Goal: Find specific page/section: Find specific page/section

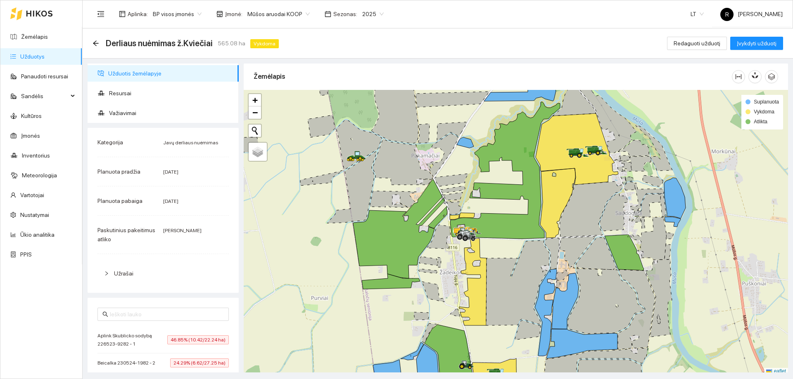
scroll to position [2, 0]
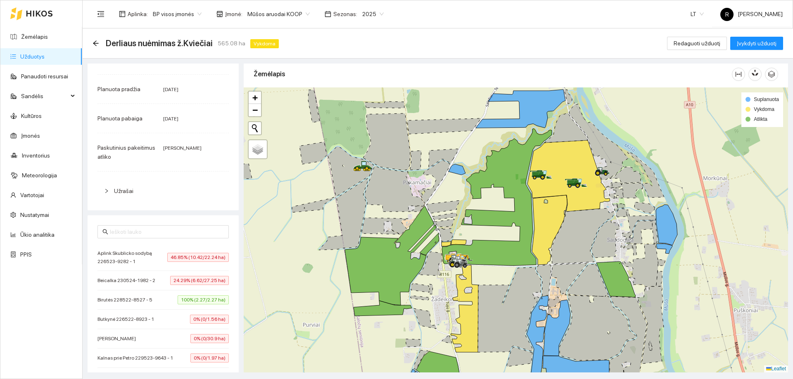
drag, startPoint x: 390, startPoint y: 156, endPoint x: 382, endPoint y: 186, distance: 31.2
click at [382, 186] on icon at bounding box center [394, 189] width 59 height 46
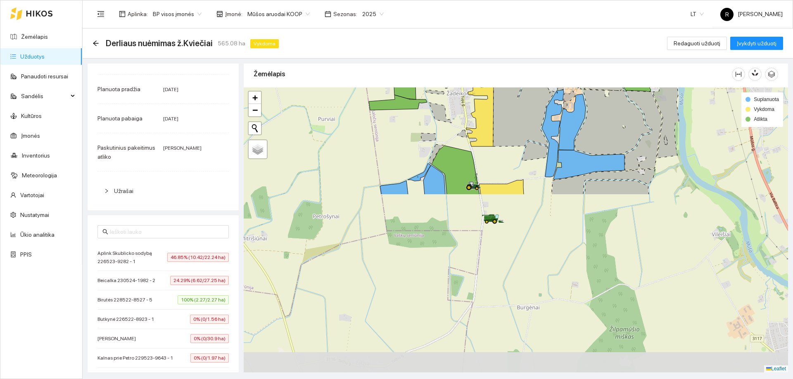
drag, startPoint x: 289, startPoint y: 193, endPoint x: 316, endPoint y: -17, distance: 211.4
click at [316, 0] on html "Žemėlapis Užduotys Panaudoti resursai Sandėlis Kultūros Įmonės Inventorius Mete…" at bounding box center [396, 189] width 793 height 379
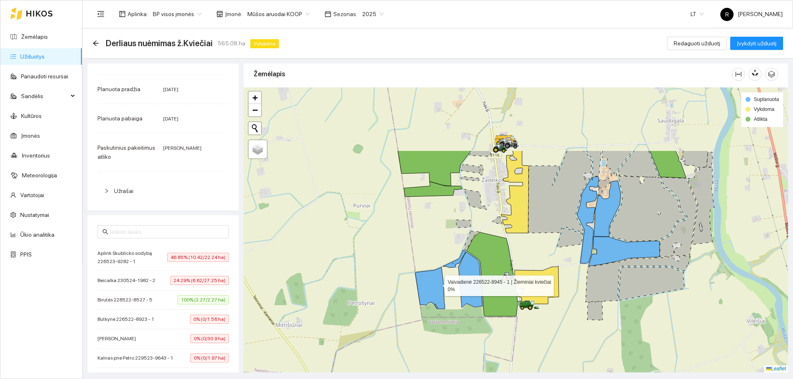
drag, startPoint x: 420, startPoint y: 204, endPoint x: 439, endPoint y: 277, distance: 75.4
click at [439, 285] on icon at bounding box center [430, 289] width 30 height 42
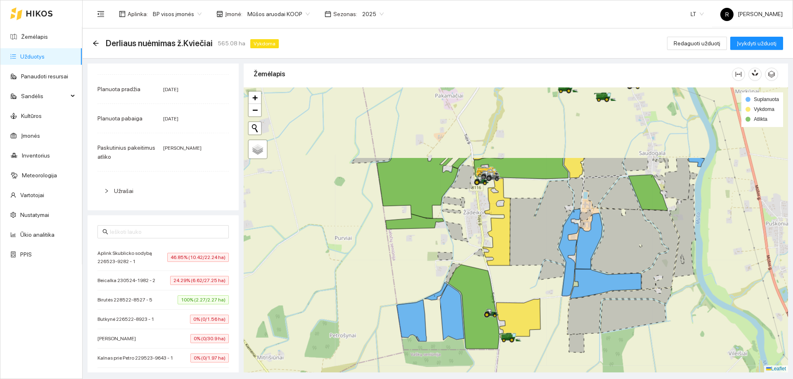
drag, startPoint x: 419, startPoint y: 199, endPoint x: 407, endPoint y: 286, distance: 87.6
click at [405, 294] on div at bounding box center [516, 230] width 544 height 285
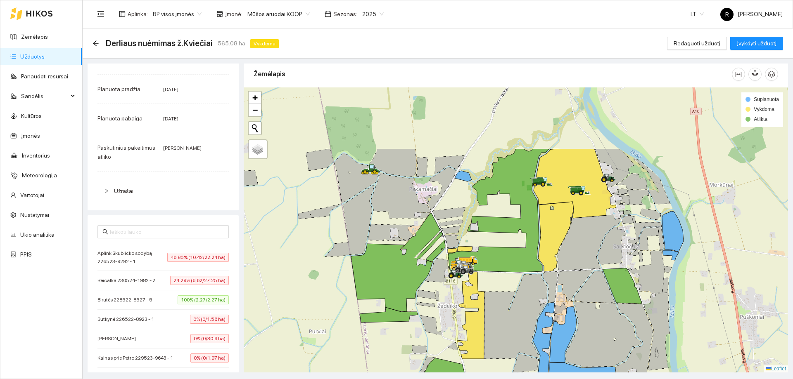
drag, startPoint x: 410, startPoint y: 212, endPoint x: 384, endPoint y: 310, distance: 101.5
click at [384, 310] on icon at bounding box center [397, 262] width 92 height 99
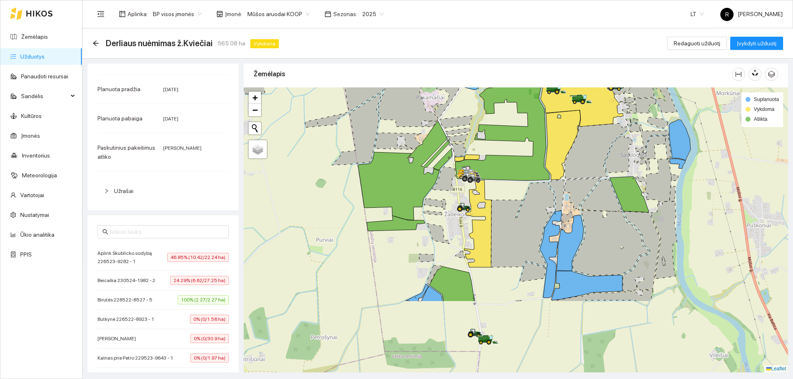
drag, startPoint x: 418, startPoint y: 308, endPoint x: 425, endPoint y: 209, distance: 98.9
click at [425, 209] on div at bounding box center [516, 230] width 544 height 285
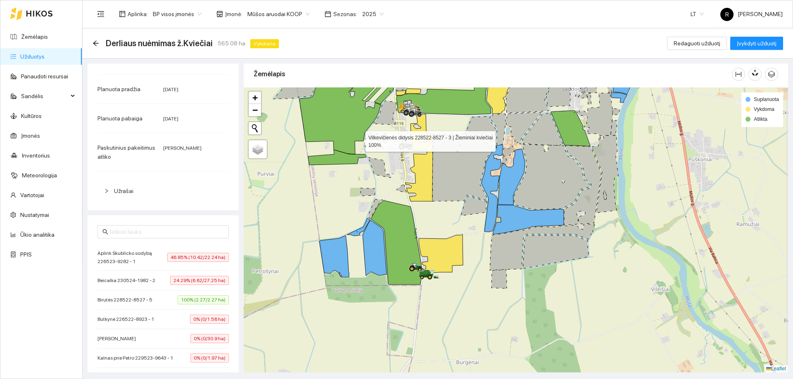
drag, startPoint x: 415, startPoint y: 206, endPoint x: 358, endPoint y: 140, distance: 87.5
click at [358, 140] on icon at bounding box center [345, 104] width 92 height 99
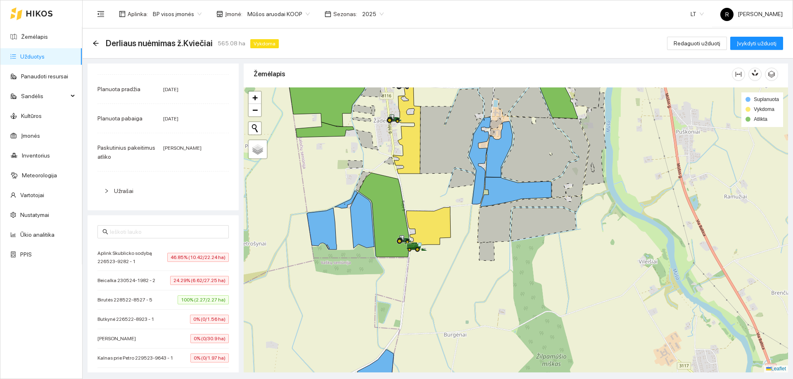
drag, startPoint x: 372, startPoint y: 213, endPoint x: 356, endPoint y: 184, distance: 33.6
click at [356, 184] on icon at bounding box center [363, 181] width 14 height 19
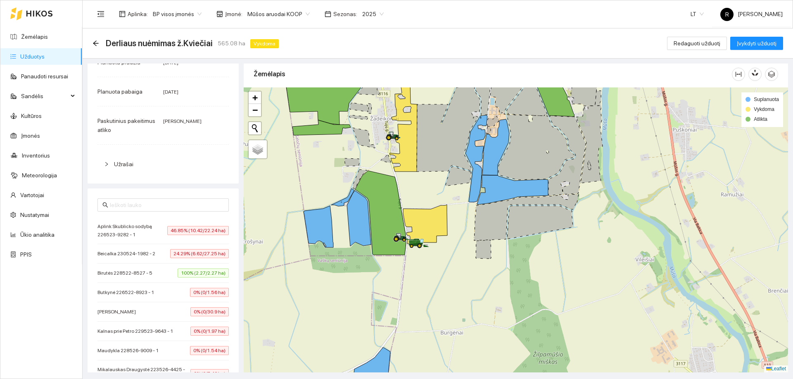
scroll to position [124, 0]
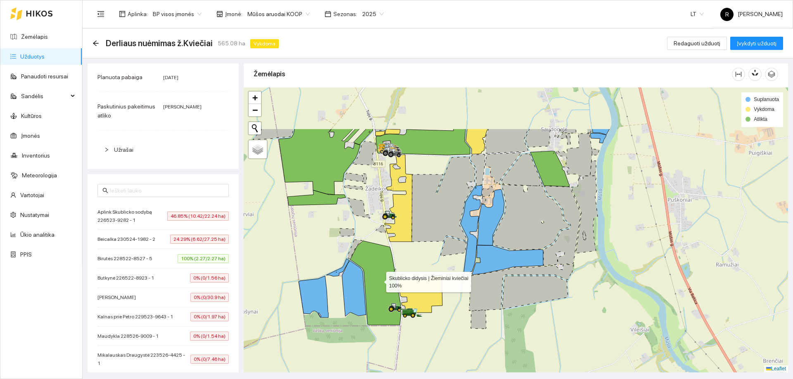
drag, startPoint x: 384, startPoint y: 204, endPoint x: 367, endPoint y: 336, distance: 134.1
click at [367, 325] on icon at bounding box center [375, 283] width 51 height 84
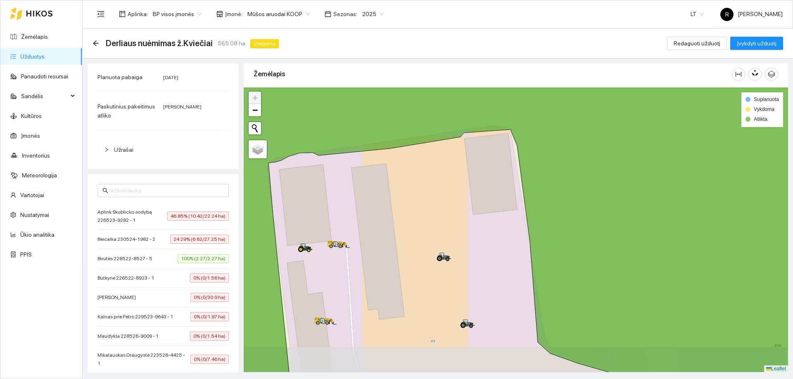
drag, startPoint x: 364, startPoint y: 244, endPoint x: 375, endPoint y: 205, distance: 40.5
click at [375, 205] on div at bounding box center [516, 230] width 544 height 285
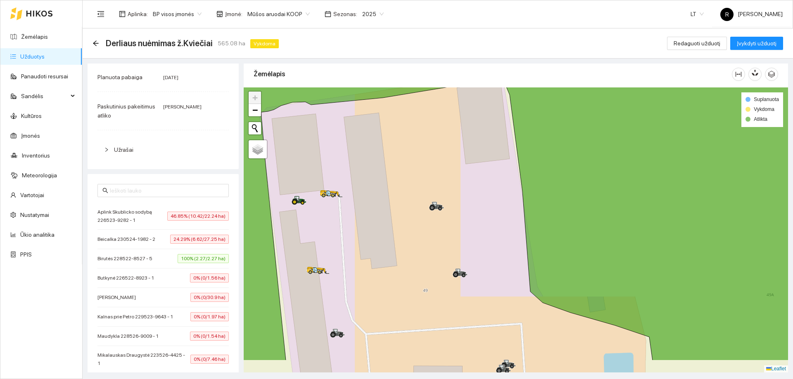
drag, startPoint x: 330, startPoint y: 268, endPoint x: 310, endPoint y: 225, distance: 47.8
click at [311, 225] on div at bounding box center [516, 230] width 544 height 285
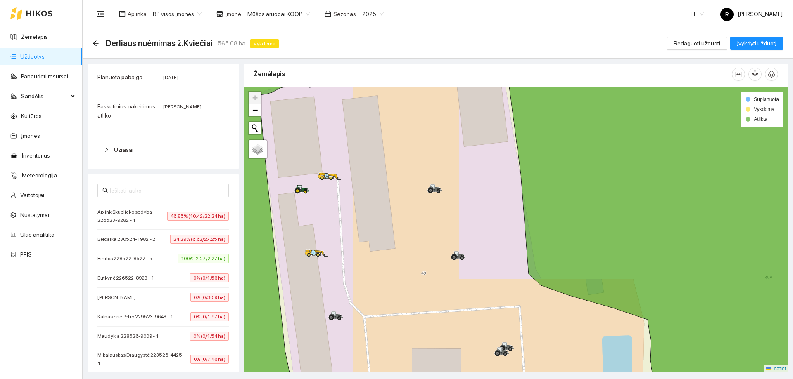
drag, startPoint x: 351, startPoint y: 260, endPoint x: 353, endPoint y: 233, distance: 26.5
click at [353, 233] on div at bounding box center [516, 230] width 544 height 285
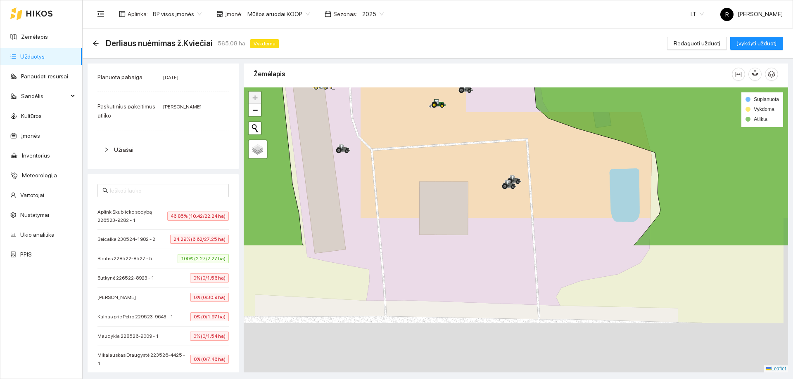
drag, startPoint x: 387, startPoint y: 131, endPoint x: 371, endPoint y: 21, distance: 111.4
click at [372, 21] on section "Aplinka : BP visos įmonės Įmonė : Mūšos aruodai KOOP Sezonas : 2025 LT R Rimant…" at bounding box center [438, 189] width 710 height 379
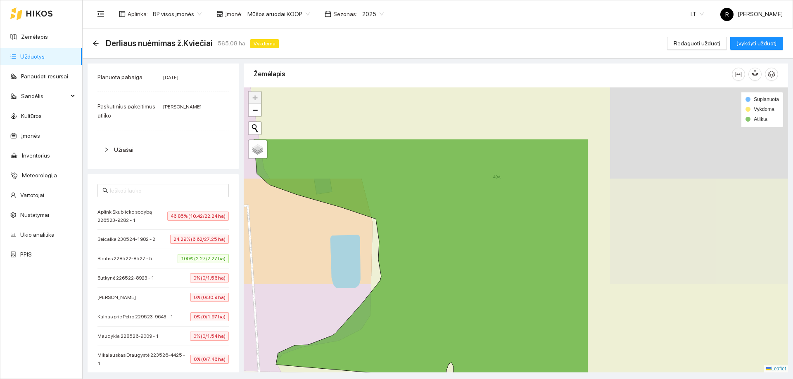
drag, startPoint x: 595, startPoint y: 308, endPoint x: 422, endPoint y: 384, distance: 188.9
click at [422, 379] on html "Žemėlapis Užduotys Panaudoti resursai Sandėlis Kultūros Įmonės Inventorius Mete…" at bounding box center [396, 189] width 793 height 379
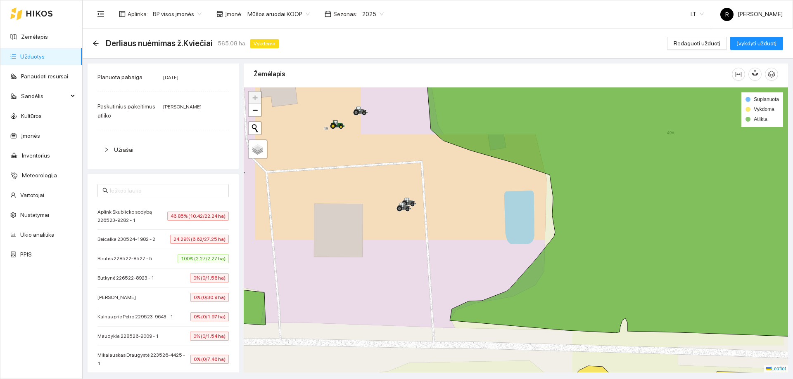
drag, startPoint x: 471, startPoint y: 281, endPoint x: 438, endPoint y: 268, distance: 35.4
click at [440, 268] on div at bounding box center [516, 230] width 544 height 285
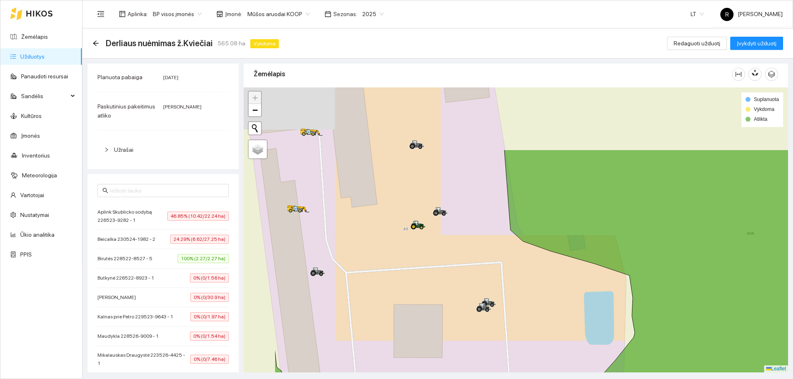
drag, startPoint x: 275, startPoint y: 251, endPoint x: 361, endPoint y: 343, distance: 126.2
click at [361, 343] on div at bounding box center [516, 230] width 544 height 285
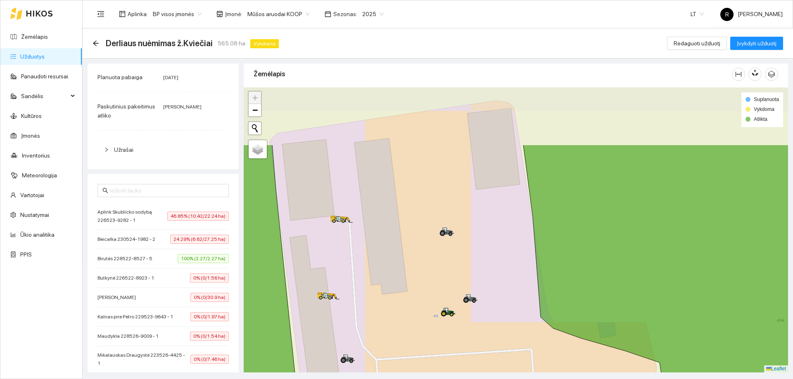
drag, startPoint x: 377, startPoint y: 254, endPoint x: 417, endPoint y: 296, distance: 58.1
click at [416, 310] on div at bounding box center [516, 230] width 544 height 285
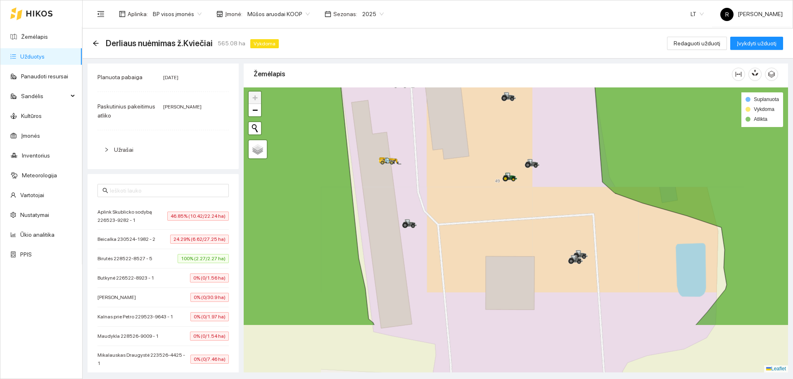
drag, startPoint x: 417, startPoint y: 296, endPoint x: 463, endPoint y: 210, distance: 98.5
click at [463, 210] on div at bounding box center [516, 230] width 544 height 285
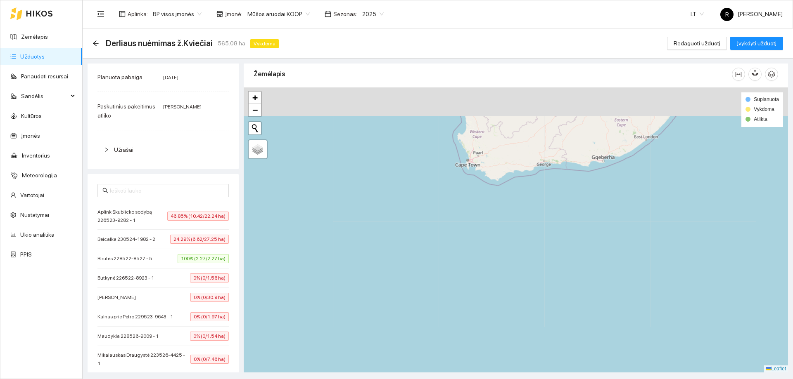
drag, startPoint x: 479, startPoint y: 297, endPoint x: 393, endPoint y: 358, distance: 105.6
click at [393, 366] on div at bounding box center [516, 230] width 544 height 285
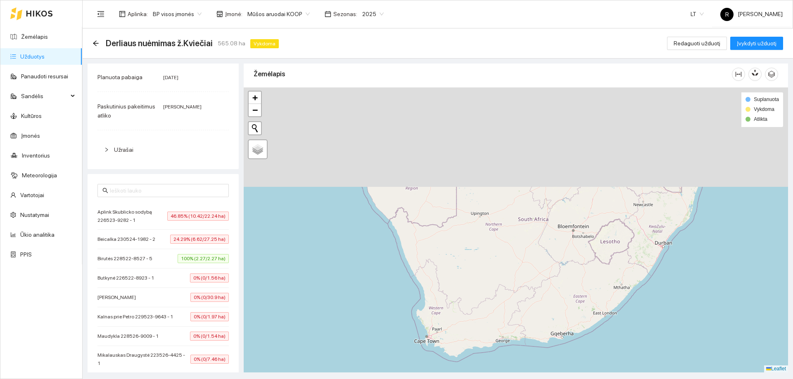
drag, startPoint x: 458, startPoint y: 267, endPoint x: 482, endPoint y: 294, distance: 36.3
click at [447, 362] on div at bounding box center [516, 230] width 544 height 285
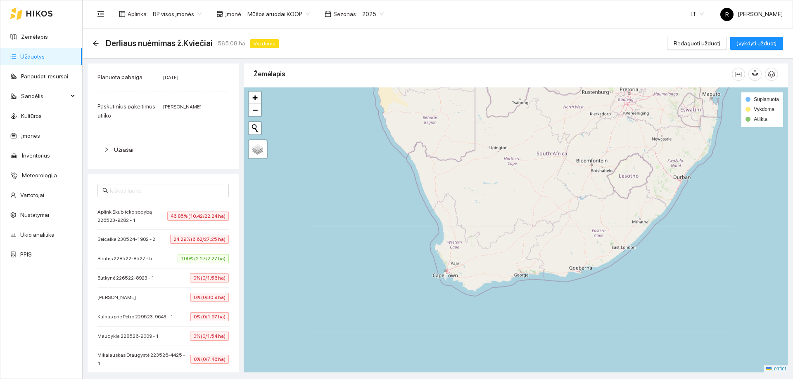
drag, startPoint x: 496, startPoint y: 260, endPoint x: 467, endPoint y: 377, distance: 120.5
click at [467, 379] on html "Žemėlapis Užduotys Panaudoti resursai Sandėlis Kultūros Įmonės Inventorius Mete…" at bounding box center [396, 189] width 793 height 379
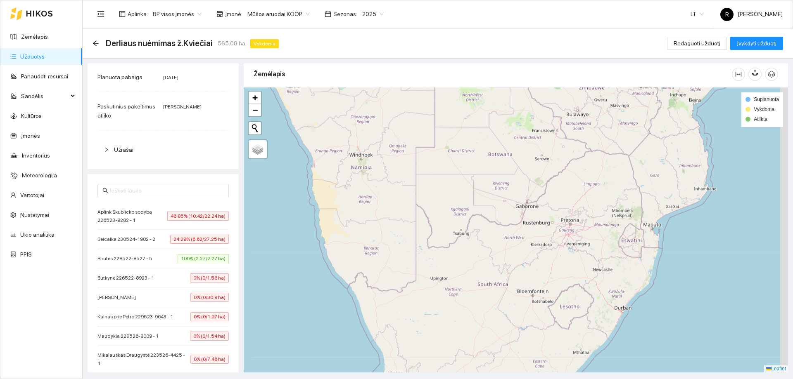
drag, startPoint x: 473, startPoint y: 285, endPoint x: 446, endPoint y: 326, distance: 48.9
click at [445, 337] on div at bounding box center [516, 230] width 544 height 285
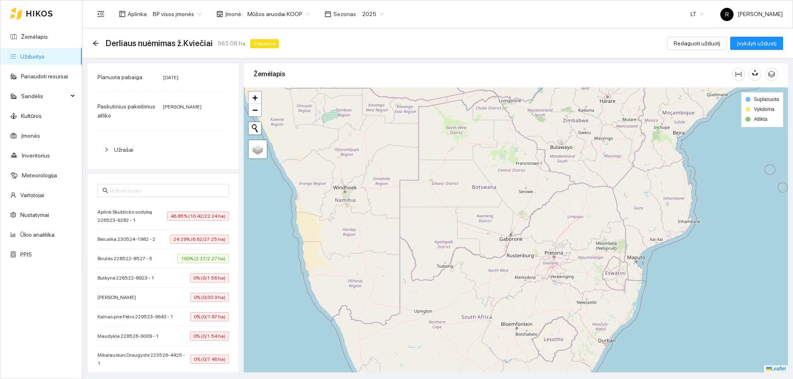
drag, startPoint x: 478, startPoint y: 223, endPoint x: 446, endPoint y: 327, distance: 108.9
click at [450, 302] on div at bounding box center [516, 230] width 544 height 285
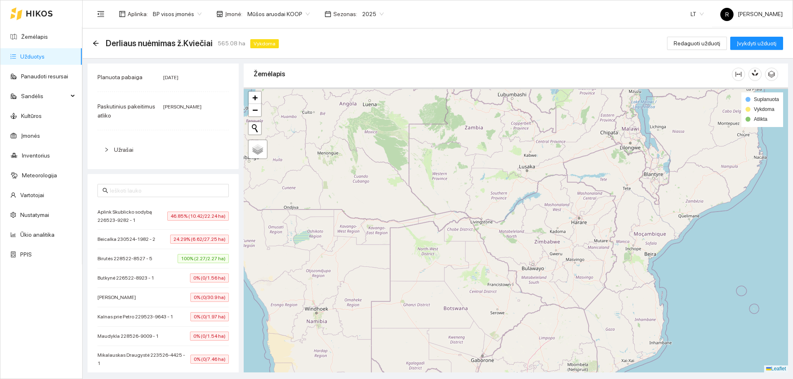
drag, startPoint x: 466, startPoint y: 232, endPoint x: 423, endPoint y: 396, distance: 169.1
click at [423, 379] on html "Žemėlapis Užduotys Panaudoti resursai Sandėlis Kultūros Įmonės Inventorius Mete…" at bounding box center [396, 189] width 793 height 379
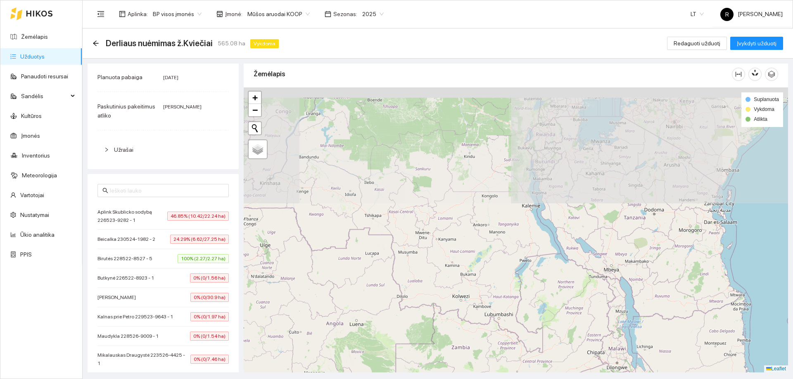
drag, startPoint x: 421, startPoint y: 179, endPoint x: 430, endPoint y: 294, distance: 115.5
click at [433, 310] on div at bounding box center [516, 230] width 544 height 285
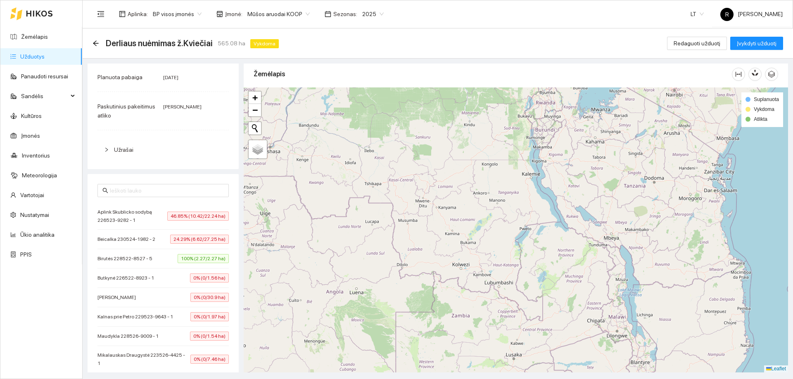
drag, startPoint x: 419, startPoint y: 273, endPoint x: 445, endPoint y: 316, distance: 50.2
click at [441, 315] on div at bounding box center [516, 230] width 544 height 285
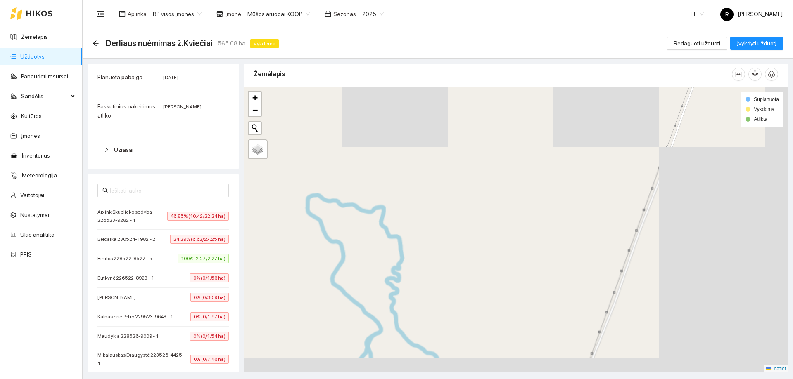
drag, startPoint x: 453, startPoint y: 259, endPoint x: 431, endPoint y: 396, distance: 138.1
click at [431, 379] on html "Žemėlapis Užduotys Panaudoti resursai Sandėlis Kultūros Įmonės Inventorius Mete…" at bounding box center [396, 189] width 793 height 379
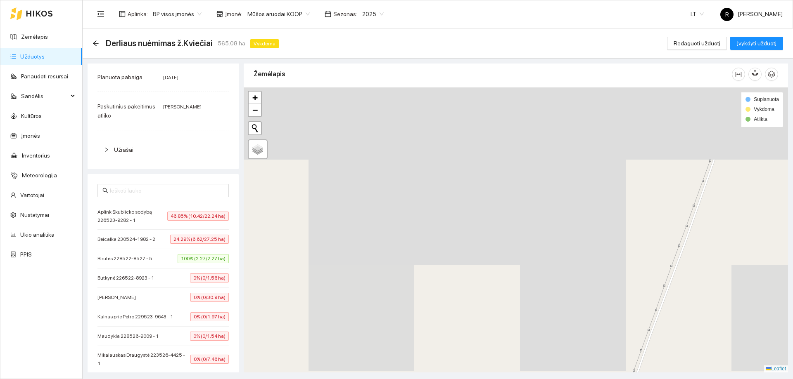
drag, startPoint x: 457, startPoint y: 185, endPoint x: 444, endPoint y: 304, distance: 119.3
click at [444, 315] on div at bounding box center [516, 230] width 544 height 285
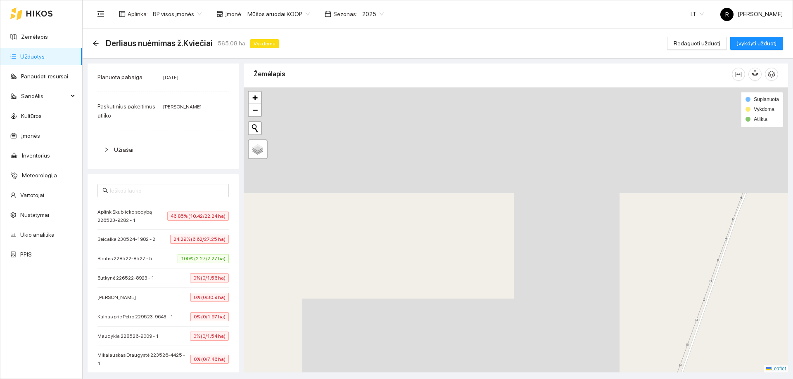
drag, startPoint x: 450, startPoint y: 165, endPoint x: 417, endPoint y: 197, distance: 46.4
click at [440, 268] on div at bounding box center [516, 230] width 544 height 285
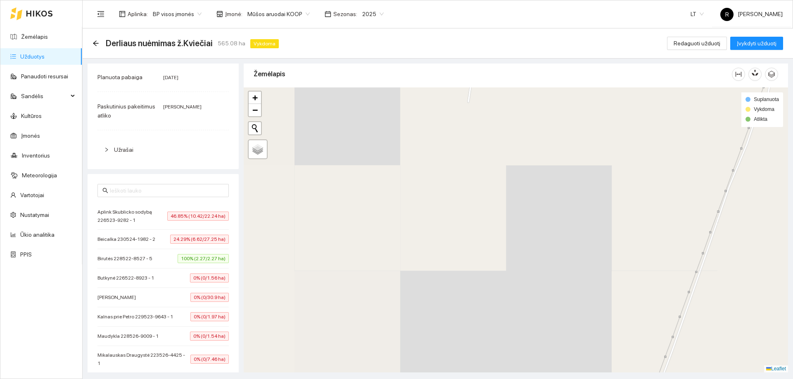
drag, startPoint x: 412, startPoint y: 216, endPoint x: 402, endPoint y: 270, distance: 55.5
click at [402, 270] on div at bounding box center [516, 230] width 544 height 285
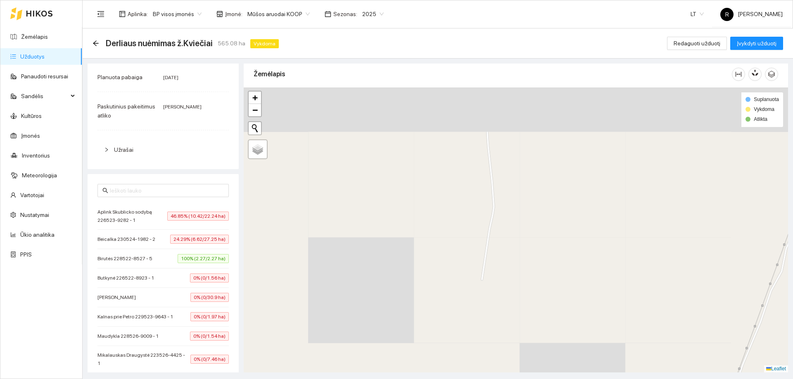
drag, startPoint x: 402, startPoint y: 270, endPoint x: 503, endPoint y: 329, distance: 117.1
click at [509, 379] on html "Žemėlapis Užduotys Panaudoti resursai Sandėlis Kultūros Įmonės Inventorius Mete…" at bounding box center [396, 189] width 793 height 379
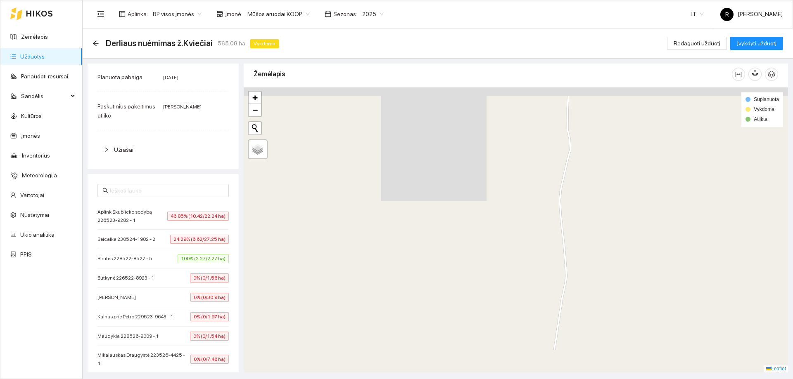
drag, startPoint x: 491, startPoint y: 276, endPoint x: 467, endPoint y: 340, distance: 68.1
click at [473, 359] on div at bounding box center [516, 230] width 544 height 285
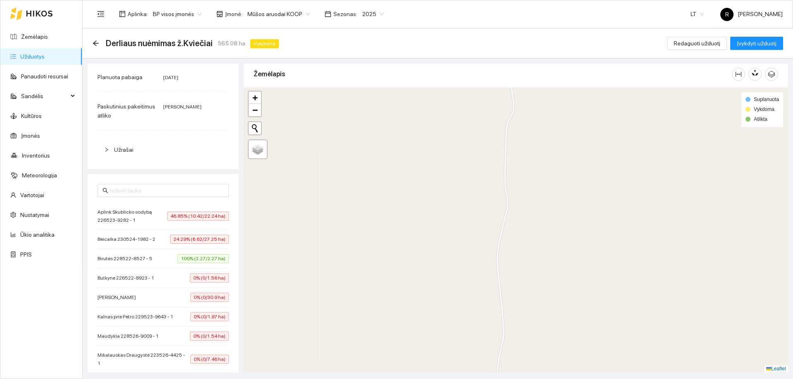
drag, startPoint x: 453, startPoint y: 227, endPoint x: 412, endPoint y: 372, distance: 151.2
click at [407, 379] on html "Žemėlapis Užduotys Panaudoti resursai Sandėlis Kultūros Įmonės Inventorius Mete…" at bounding box center [396, 189] width 793 height 379
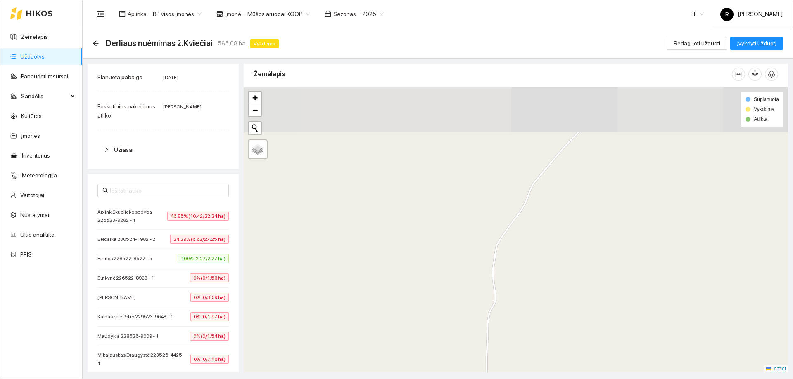
drag, startPoint x: 412, startPoint y: 194, endPoint x: 419, endPoint y: 310, distance: 116.6
click at [412, 352] on div at bounding box center [516, 230] width 544 height 285
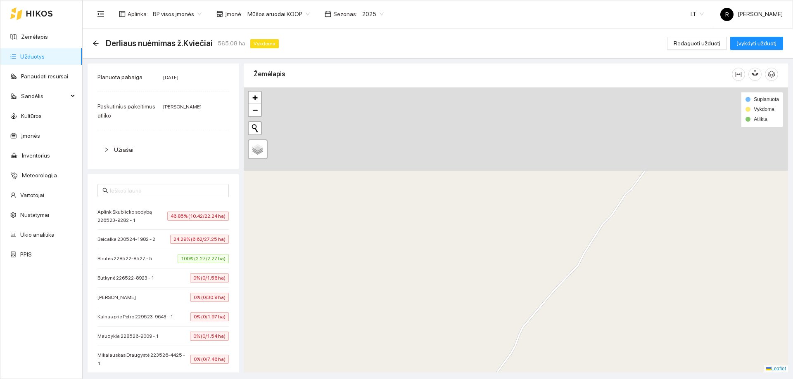
drag, startPoint x: 434, startPoint y: 255, endPoint x: 423, endPoint y: 396, distance: 140.8
click at [423, 379] on html "Žemėlapis Užduotys Panaudoti resursai Sandėlis Kultūros Įmonės Inventorius Mete…" at bounding box center [396, 189] width 793 height 379
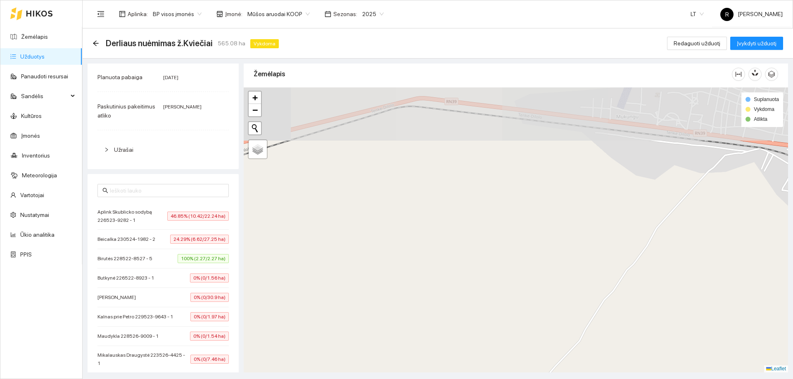
drag, startPoint x: 431, startPoint y: 288, endPoint x: 430, endPoint y: 345, distance: 57.0
click at [430, 345] on div at bounding box center [516, 230] width 544 height 285
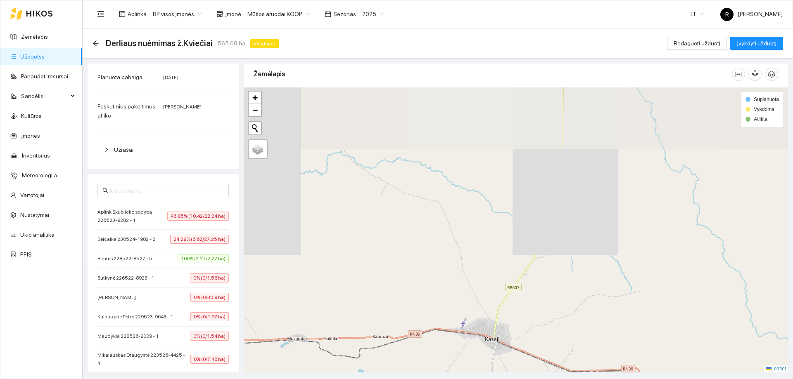
drag, startPoint x: 462, startPoint y: 207, endPoint x: 435, endPoint y: 354, distance: 149.1
click at [433, 356] on div at bounding box center [516, 230] width 544 height 285
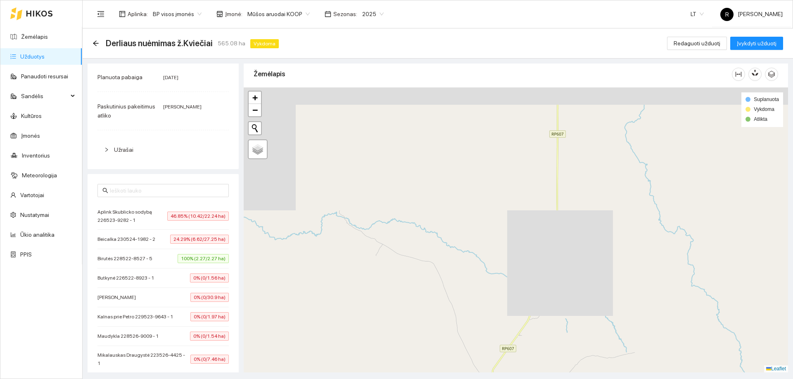
drag, startPoint x: 458, startPoint y: 246, endPoint x: 480, endPoint y: 385, distance: 140.0
click at [480, 379] on html "Žemėlapis Užduotys Panaudoti resursai Sandėlis Kultūros Įmonės Inventorius Mete…" at bounding box center [396, 189] width 793 height 379
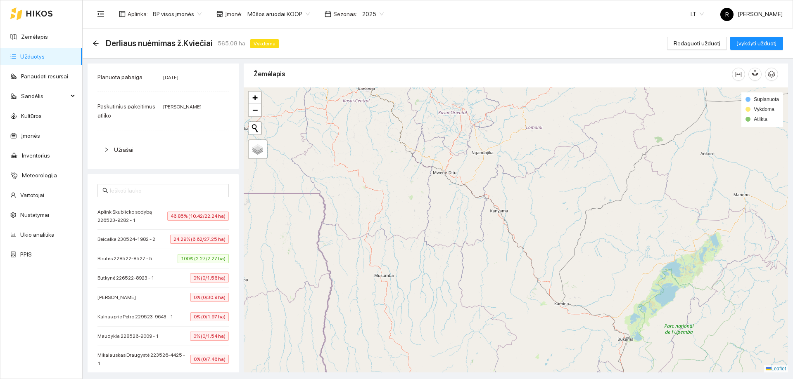
drag, startPoint x: 517, startPoint y: 197, endPoint x: 494, endPoint y: 336, distance: 140.6
click at [494, 336] on div at bounding box center [516, 230] width 544 height 285
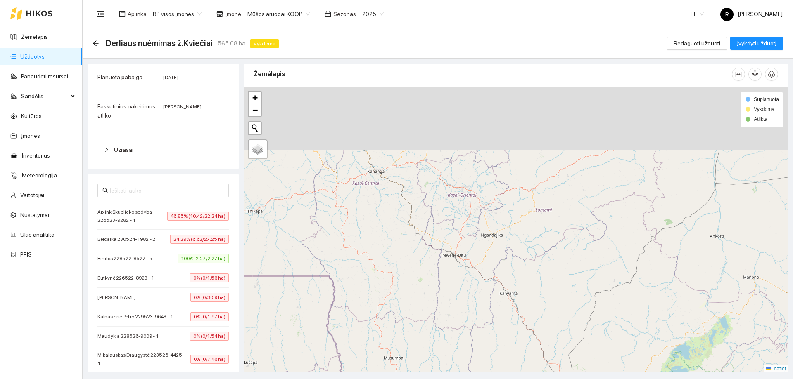
drag, startPoint x: 481, startPoint y: 197, endPoint x: 492, endPoint y: 298, distance: 101.8
click at [493, 298] on div at bounding box center [516, 230] width 544 height 285
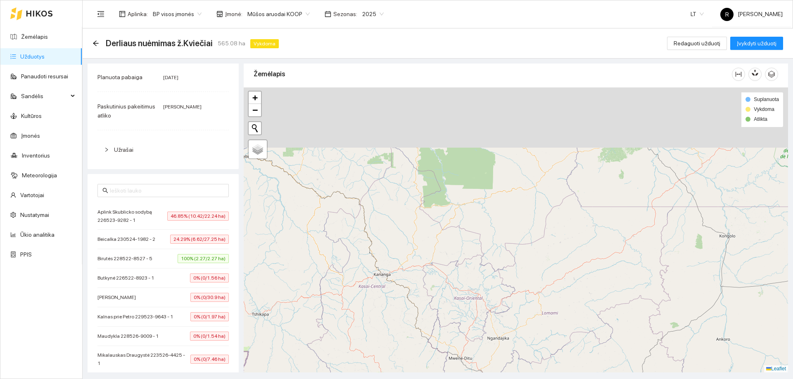
drag, startPoint x: 466, startPoint y: 166, endPoint x: 467, endPoint y: 289, distance: 122.6
click at [472, 304] on div at bounding box center [516, 230] width 544 height 285
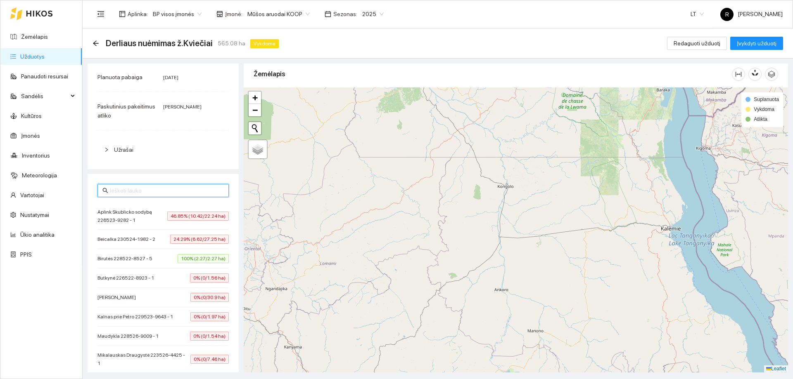
drag, startPoint x: 460, startPoint y: 231, endPoint x: 236, endPoint y: 128, distance: 246.6
click at [236, 128] on div "Užduotis žemėlapyje Resursai Važiavimai Kategorija Javų derliaus nuėmimas Planu…" at bounding box center [435, 216] width 710 height 314
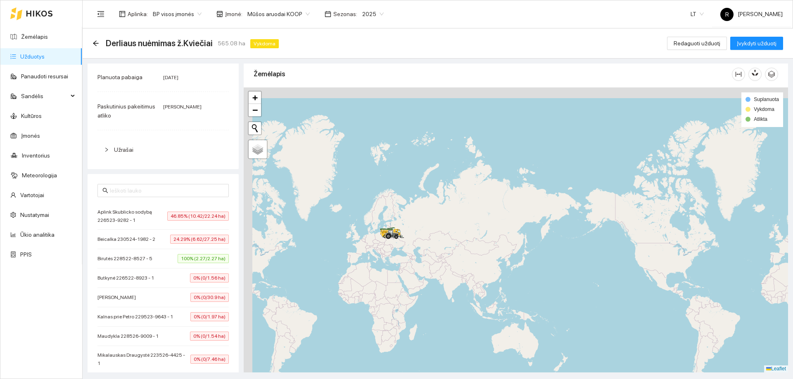
drag, startPoint x: 348, startPoint y: 244, endPoint x: 386, endPoint y: 257, distance: 39.3
click at [391, 261] on div at bounding box center [516, 230] width 544 height 285
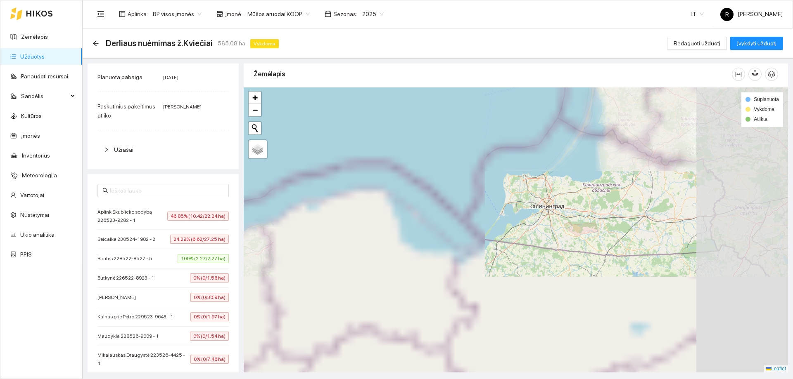
drag, startPoint x: 534, startPoint y: 200, endPoint x: 356, endPoint y: 341, distance: 226.6
click at [372, 353] on div at bounding box center [516, 230] width 544 height 285
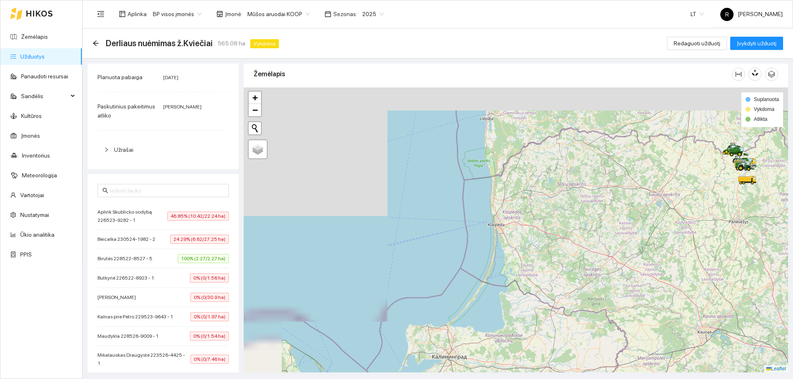
drag, startPoint x: 513, startPoint y: 236, endPoint x: 423, endPoint y: 394, distance: 181.7
click at [423, 379] on html "Žemėlapis Užduotys Panaudoti resursai Sandėlis Kultūros Įmonės Inventorius Mete…" at bounding box center [396, 189] width 793 height 379
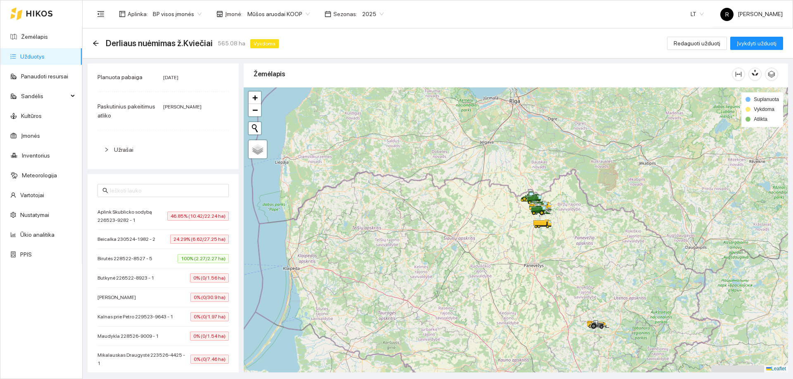
drag
click at [264, 282] on div at bounding box center [516, 230] width 544 height 285
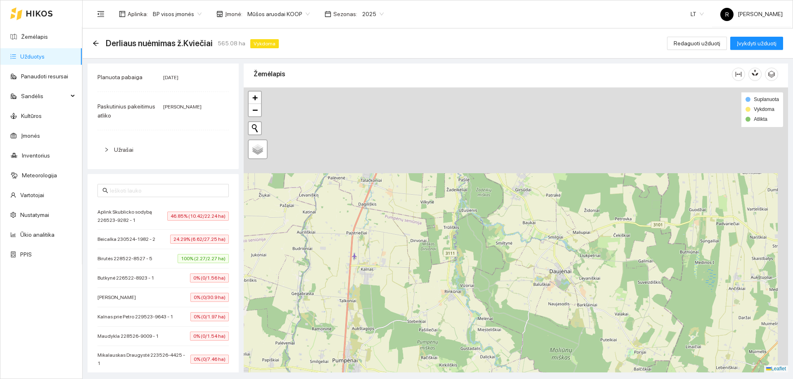
click at [426, 379] on html "Žemėlapis Užduotys Panaudoti resursai Sandėlis Kultūros Įmonės Inventorius Mete…" at bounding box center [396, 189] width 793 height 379
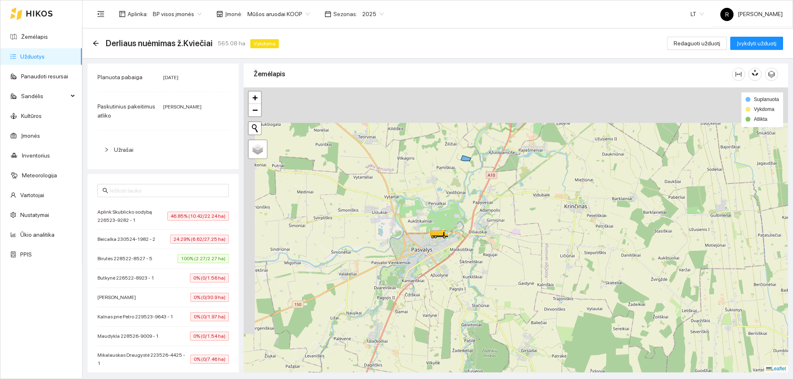
click at [464, 379] on html "Žemėlapis Užduotys Panaudoti resursai Sandėlis Kultūros Įmonės Inventorius Mete…" at bounding box center [396, 189] width 793 height 379
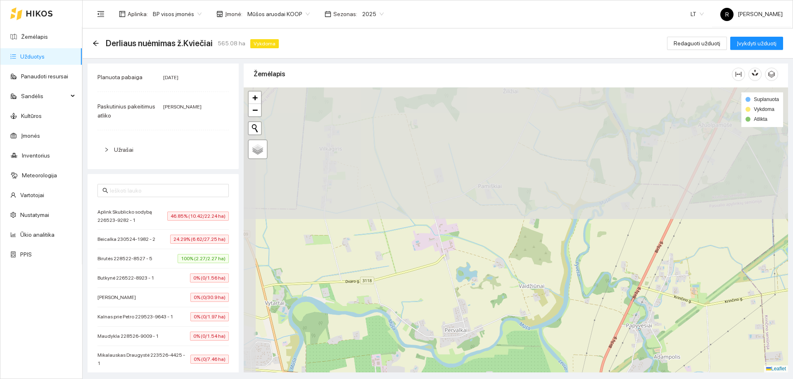
click at [470, 379] on html "Žemėlapis Užduotys Panaudoti resursai Sandėlis Kultūros Įmonės Inventorius Mete…" at bounding box center [396, 189] width 793 height 379
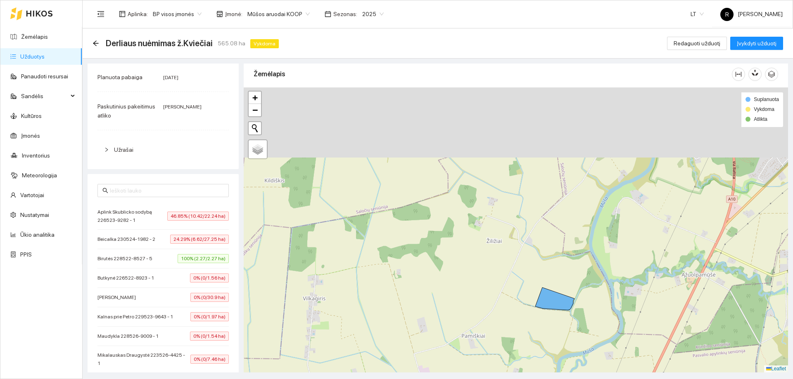
click at [425, 379] on html "Žemėlapis Užduotys Panaudoti resursai Sandėlis Kultūros Įmonės Inventorius Mete…" at bounding box center [396, 189] width 793 height 379
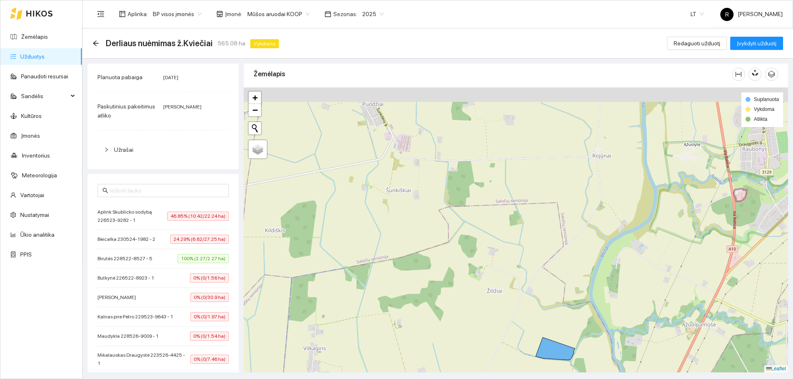
click at [417, 294] on div at bounding box center [516, 230] width 544 height 285
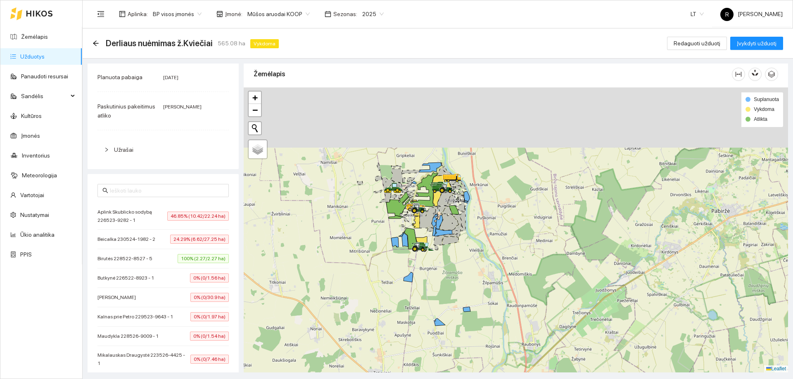
click at [443, 322] on div at bounding box center [516, 230] width 544 height 285
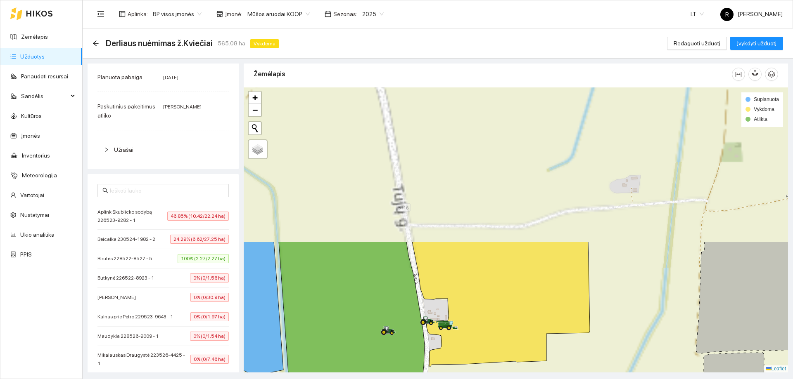
click at [455, 379] on html "Žemėlapis Užduotys Panaudoti resursai Sandėlis Kultūros Įmonės Inventorius Mete…" at bounding box center [396, 189] width 793 height 379
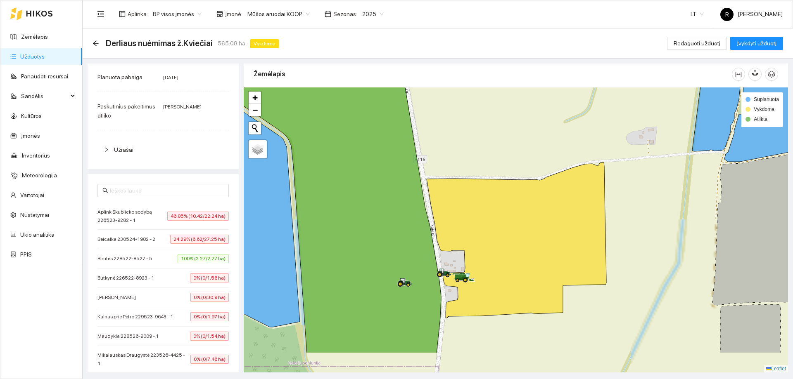
click at [488, 139] on div at bounding box center [516, 230] width 544 height 285
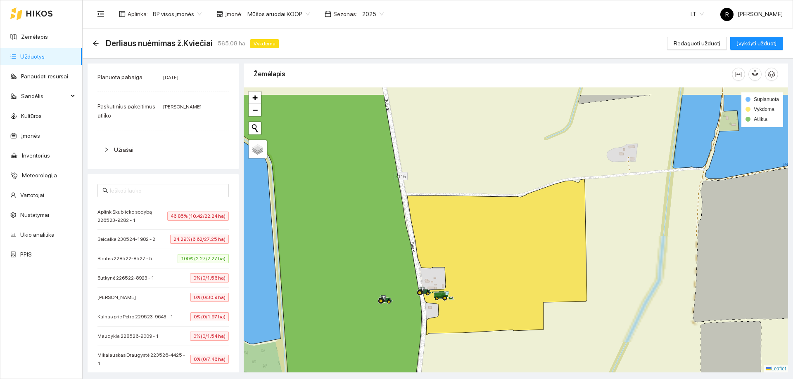
drag, startPoint x: 434, startPoint y: 155, endPoint x: 416, endPoint y: 280, distance: 125.6
click at [416, 280] on div at bounding box center [516, 230] width 544 height 285
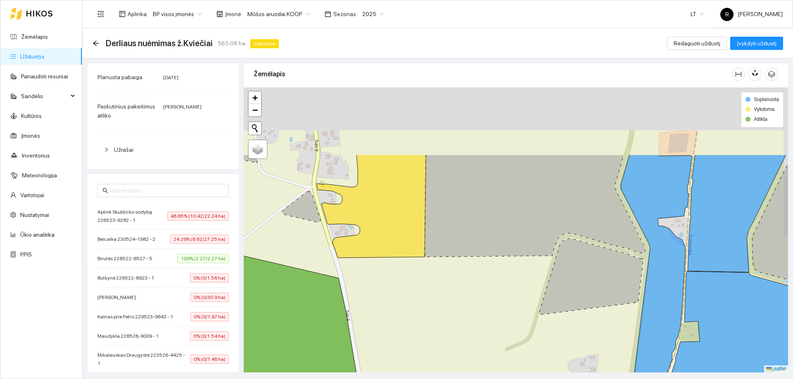
drag, startPoint x: 414, startPoint y: 189, endPoint x: 395, endPoint y: 298, distance: 111.1
click at [394, 291] on div at bounding box center [516, 230] width 544 height 285
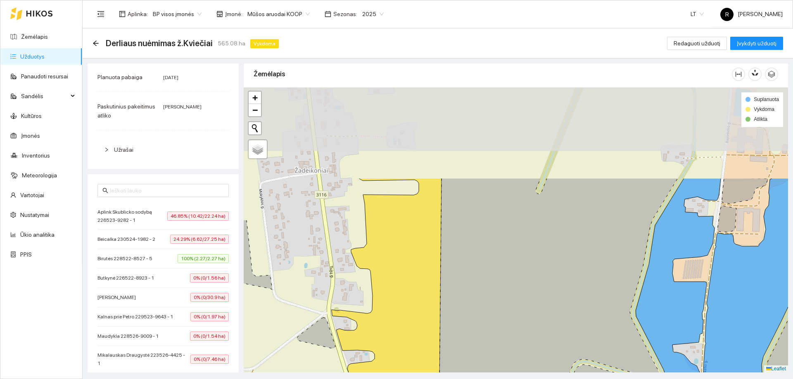
click at [417, 374] on main "Derliaus nuėmimas ž.Kviečiai 565.08 ha Vykdoma Redaguoti užduotį Įvykdyti užduo…" at bounding box center [438, 203] width 710 height 351
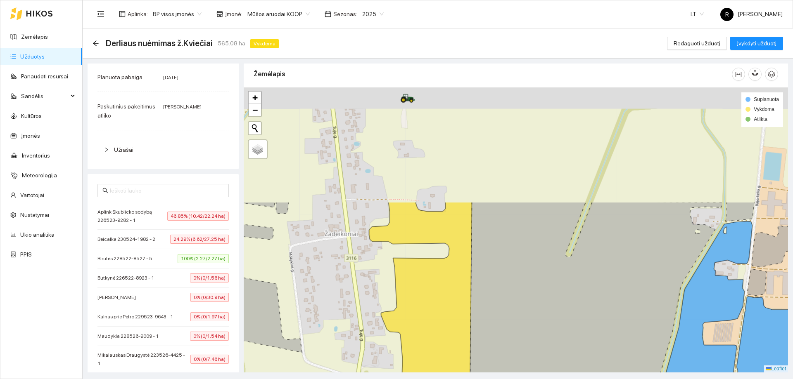
click at [442, 379] on html "Žemėlapis Užduotys Panaudoti resursai Sandėlis Kultūros Įmonės Inventorius Mete…" at bounding box center [396, 189] width 793 height 379
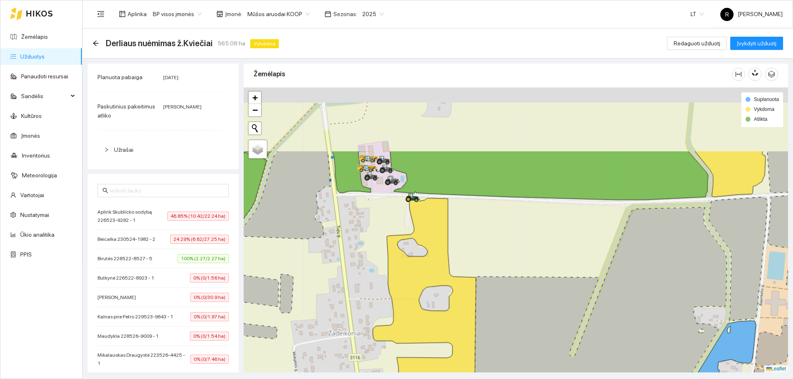
click at [422, 379] on html "Žemėlapis Užduotys Panaudoti resursai Sandėlis Kultūros Įmonės Inventorius Mete…" at bounding box center [396, 189] width 793 height 379
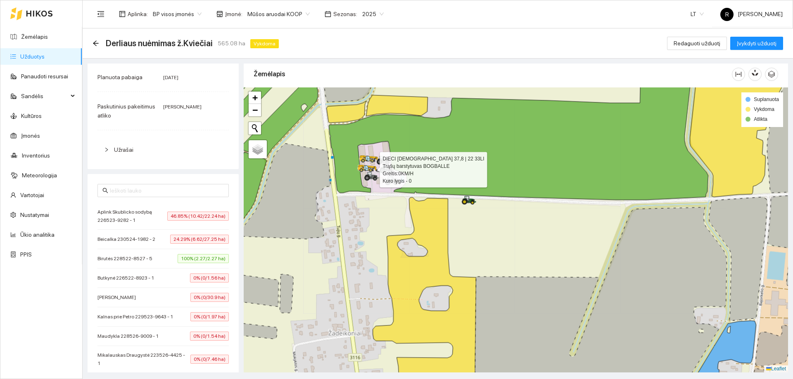
click at [360, 169] on icon at bounding box center [369, 168] width 23 height 7
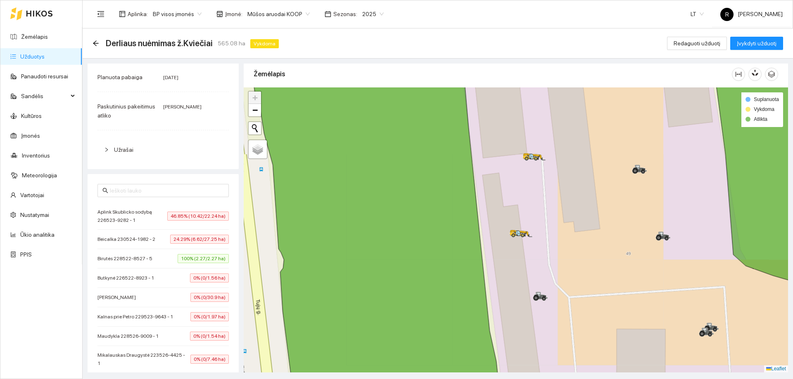
click at [542, 219] on div at bounding box center [516, 230] width 544 height 285
click at [520, 230] on icon at bounding box center [520, 234] width 23 height 8
click at [510, 237] on icon at bounding box center [520, 234] width 23 height 8
click at [534, 159] on icon at bounding box center [536, 159] width 4 height 4
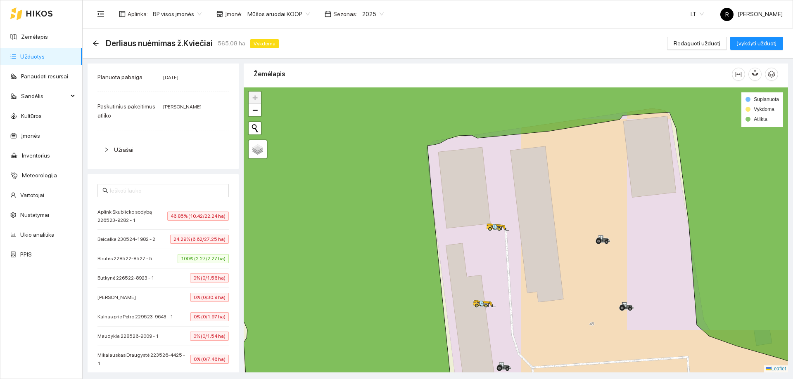
drag, startPoint x: 543, startPoint y: 204, endPoint x: 500, endPoint y: 173, distance: 53.6
click at [503, 176] on div at bounding box center [516, 230] width 544 height 285
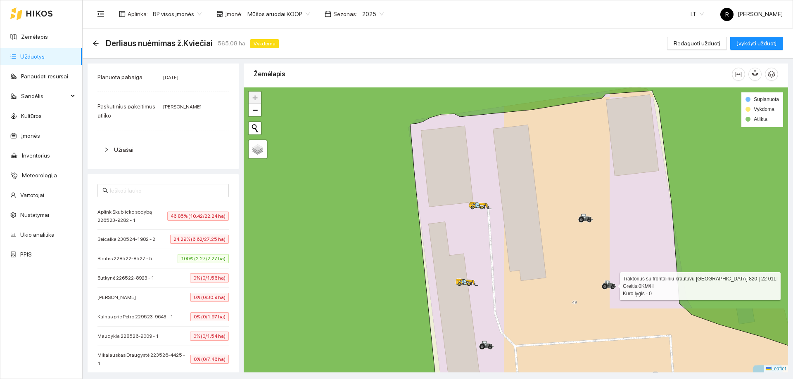
click at [611, 282] on icon at bounding box center [609, 285] width 15 height 9
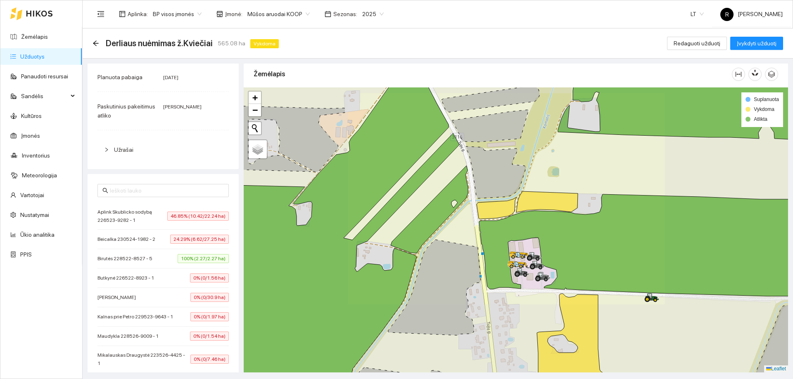
drag, startPoint x: 542, startPoint y: 274, endPoint x: 475, endPoint y: 256, distance: 70.1
click at [475, 256] on div at bounding box center [516, 230] width 544 height 285
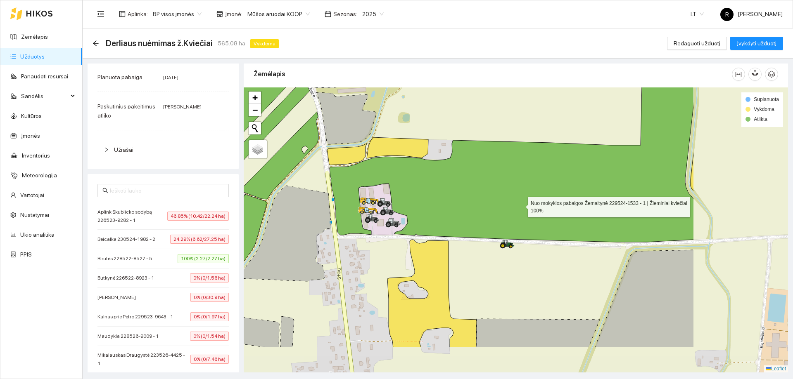
drag, startPoint x: 670, startPoint y: 259, endPoint x: 519, endPoint y: 205, distance: 160.4
click at [519, 205] on icon at bounding box center [511, 123] width 364 height 237
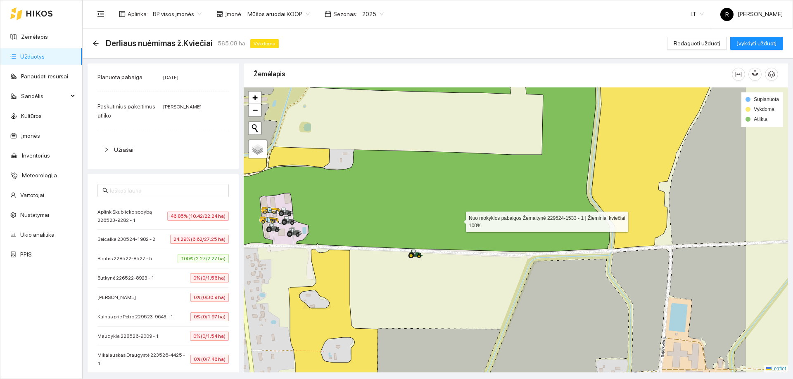
drag, startPoint x: 556, startPoint y: 211, endPoint x: 450, endPoint y: 226, distance: 107.3
click at [451, 225] on icon at bounding box center [420, 160] width 379 height 184
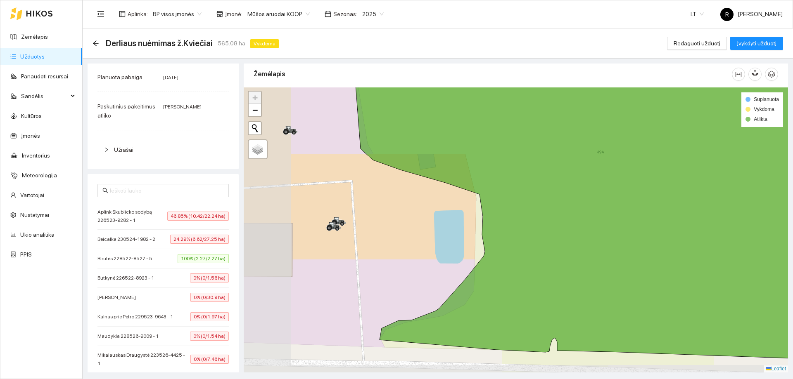
drag, startPoint x: 310, startPoint y: 257, endPoint x: 478, endPoint y: 236, distance: 168.9
click at [445, 232] on div at bounding box center [516, 230] width 544 height 285
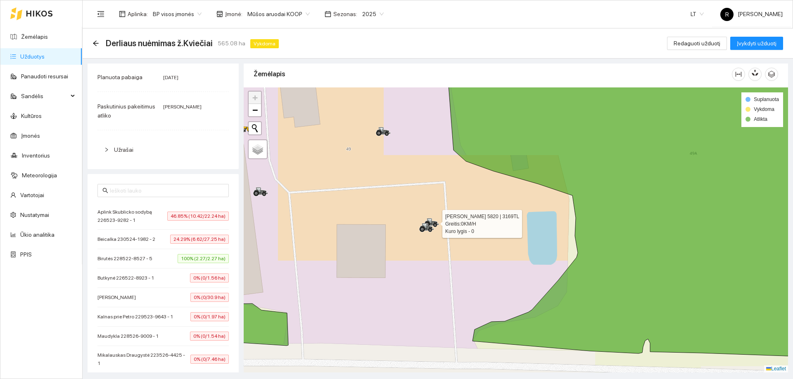
click at [433, 219] on icon at bounding box center [431, 222] width 15 height 9
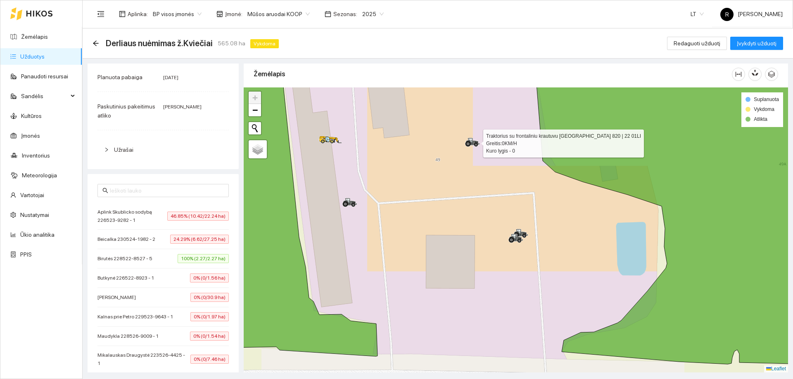
click at [474, 147] on icon at bounding box center [472, 142] width 15 height 9
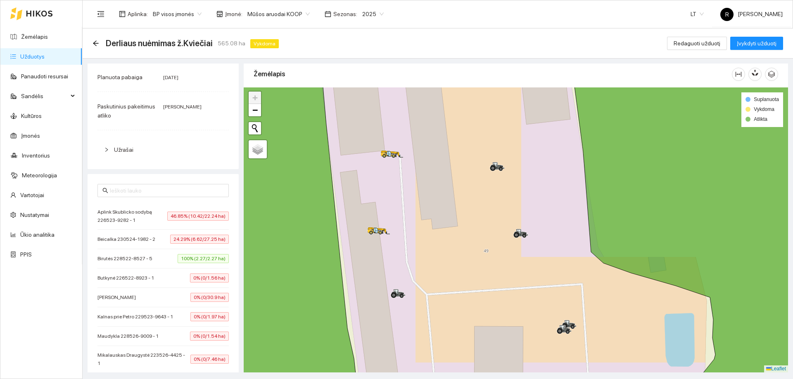
click at [399, 161] on div at bounding box center [516, 230] width 544 height 285
click at [386, 154] on icon at bounding box center [392, 154] width 23 height 7
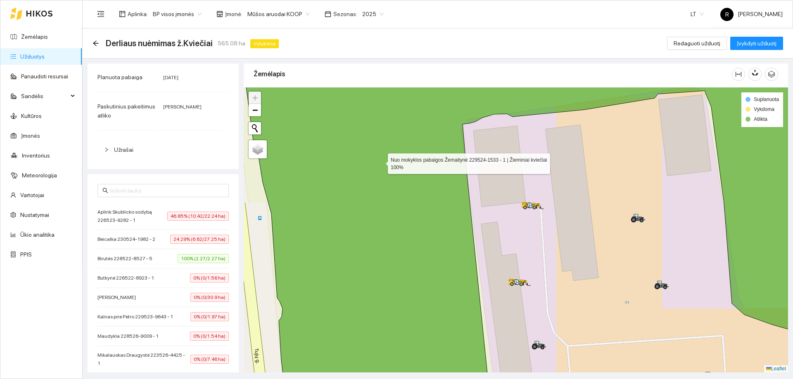
drag, startPoint x: 367, startPoint y: 193, endPoint x: 427, endPoint y: 134, distance: 84.1
click at [412, 138] on icon at bounding box center [547, 202] width 616 height 343
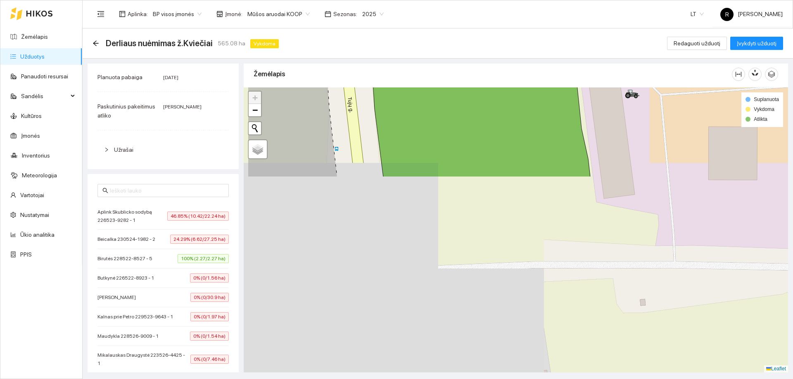
drag, startPoint x: 466, startPoint y: 184, endPoint x: 523, endPoint y: -44, distance: 235.2
click at [523, 0] on html "Žemėlapis Užduotys Panaudoti resursai Sandėlis Kultūros Įmonės Inventorius Mete…" at bounding box center [396, 189] width 793 height 379
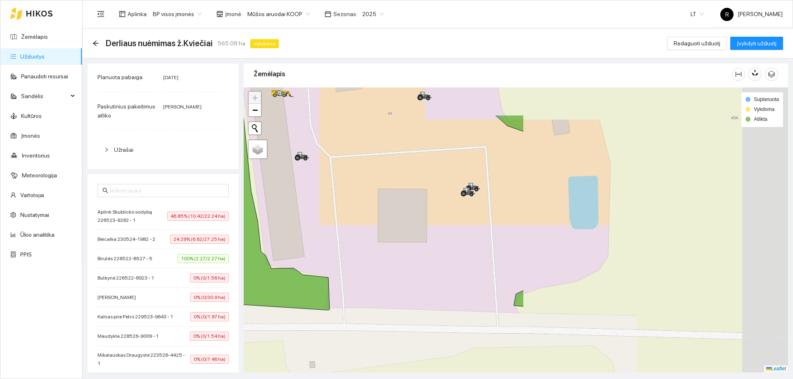
drag, startPoint x: 505, startPoint y: 227, endPoint x: 234, endPoint y: 238, distance: 271.4
click at [188, 282] on div "Užduotis žemėlapyje Resursai Važiavimai Kategorija Javų derliaus nuėmimas Planu…" at bounding box center [435, 216] width 710 height 314
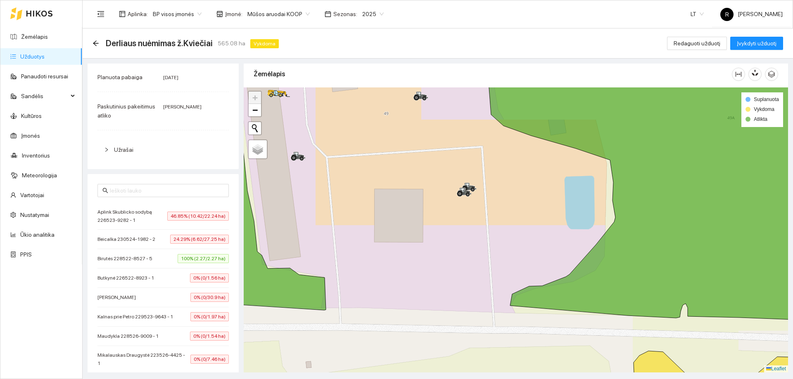
drag, startPoint x: 518, startPoint y: 166, endPoint x: 348, endPoint y: 278, distance: 203.4
click at [348, 278] on div at bounding box center [516, 230] width 544 height 285
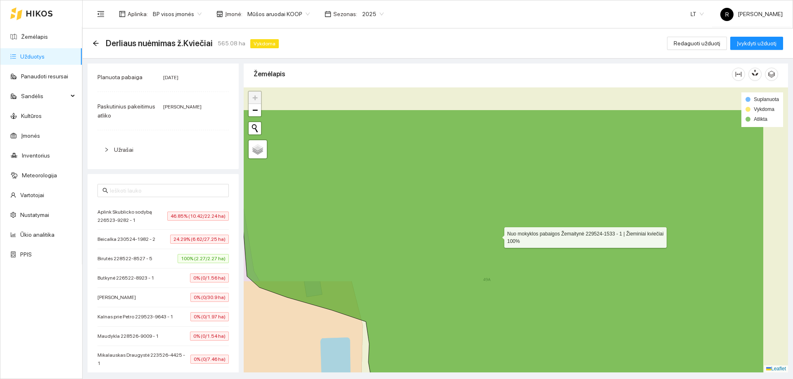
drag, startPoint x: 583, startPoint y: 179, endPoint x: 406, endPoint y: 246, distance: 189.1
click at [431, 252] on icon at bounding box center [496, 281] width 533 height 343
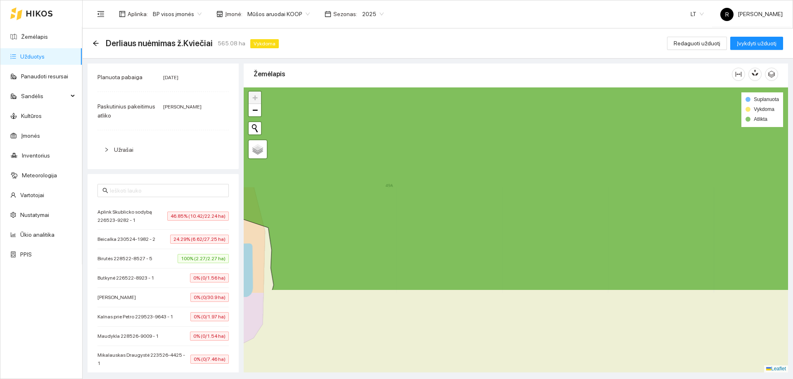
drag, startPoint x: 558, startPoint y: 186, endPoint x: 606, endPoint y: 74, distance: 121.2
click at [606, 74] on div "Žemėlapis" at bounding box center [516, 215] width 544 height 309
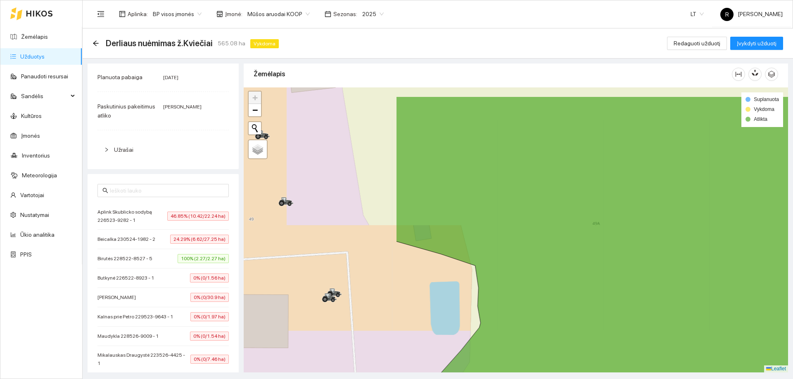
drag, startPoint x: 585, startPoint y: 188, endPoint x: 656, endPoint y: 211, distance: 73.8
click at [791, 224] on main "Derliaus nuėmimas ž.Kviečiai 565.08 ha Vykdoma Redaguoti užduotį Įvykdyti užduo…" at bounding box center [438, 203] width 710 height 351
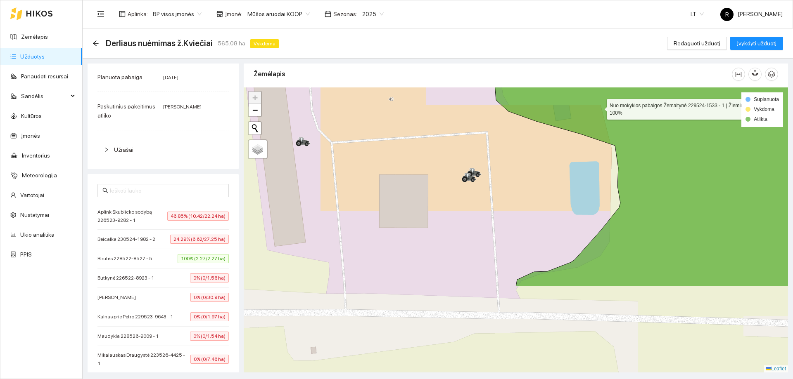
drag, startPoint x: 457, startPoint y: 225, endPoint x: 602, endPoint y: 110, distance: 184.8
click at [602, 110] on icon at bounding box center [734, 115] width 507 height 343
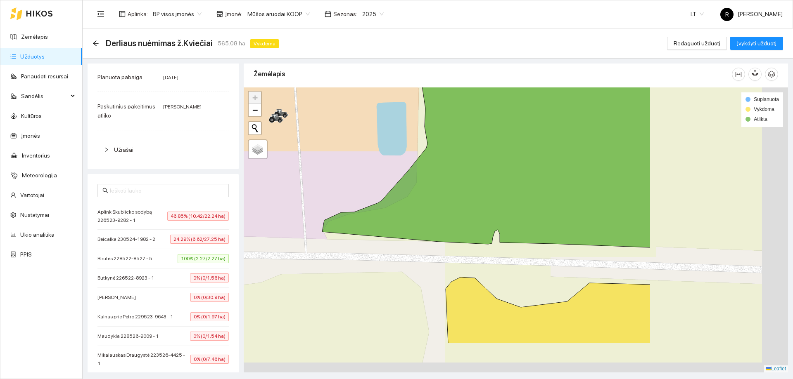
drag, startPoint x: 590, startPoint y: 202, endPoint x: 522, endPoint y: 158, distance: 80.7
click at [378, 140] on div at bounding box center [516, 230] width 544 height 285
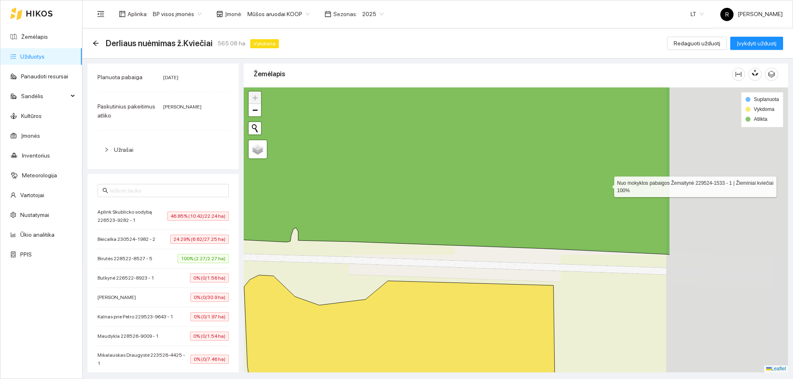
drag, startPoint x: 765, startPoint y: 185, endPoint x: 547, endPoint y: 177, distance: 217.7
click at [553, 178] on icon at bounding box center [395, 159] width 549 height 192
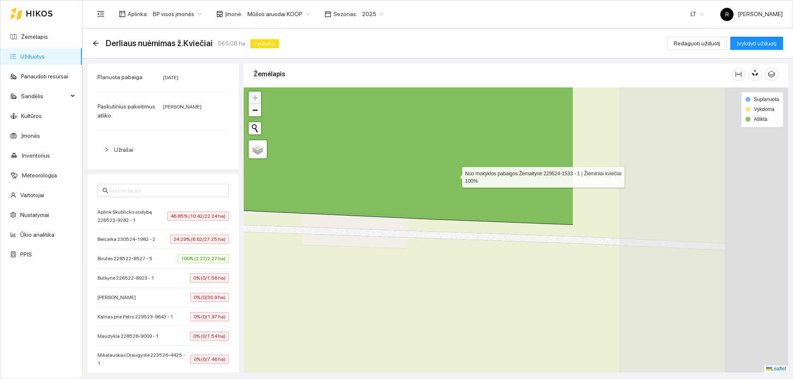
drag, startPoint x: 729, startPoint y: 201, endPoint x: 431, endPoint y: 165, distance: 299.9
click at [437, 168] on icon at bounding box center [246, 128] width 654 height 193
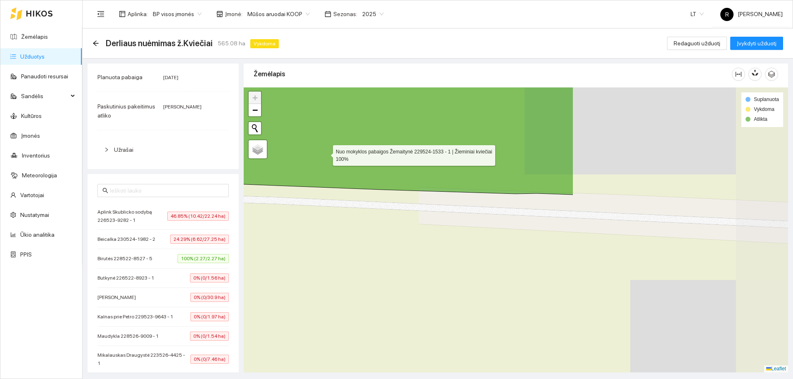
drag, startPoint x: 471, startPoint y: 176, endPoint x: 371, endPoint y: 132, distance: 109.6
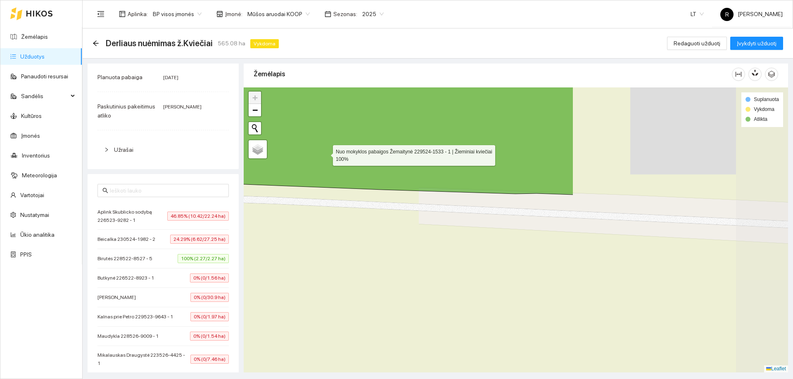
click at [325, 154] on icon at bounding box center [246, 113] width 654 height 164
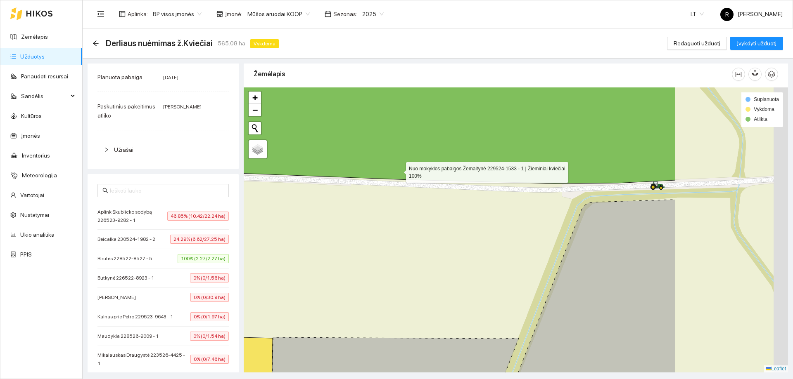
drag, startPoint x: 566, startPoint y: 171, endPoint x: 399, endPoint y: 171, distance: 166.8
click at [399, 171] on icon at bounding box center [348, 121] width 654 height 126
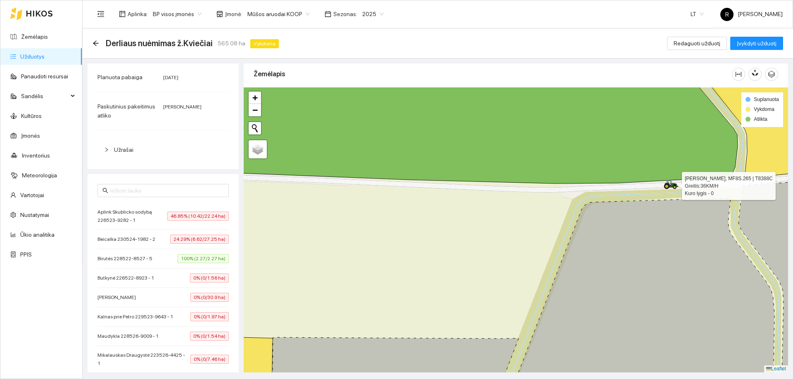
click at [667, 187] on icon at bounding box center [670, 184] width 15 height 9
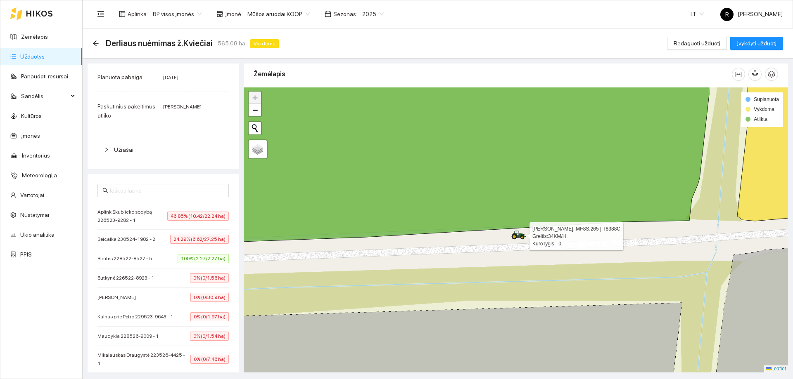
click at [511, 236] on div at bounding box center [516, 230] width 544 height 285
click at [581, 233] on icon at bounding box center [587, 233] width 15 height 9
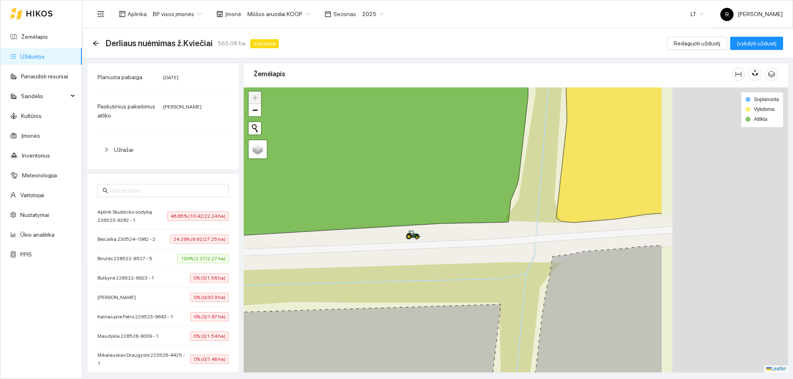
click at [582, 232] on div at bounding box center [516, 230] width 544 height 285
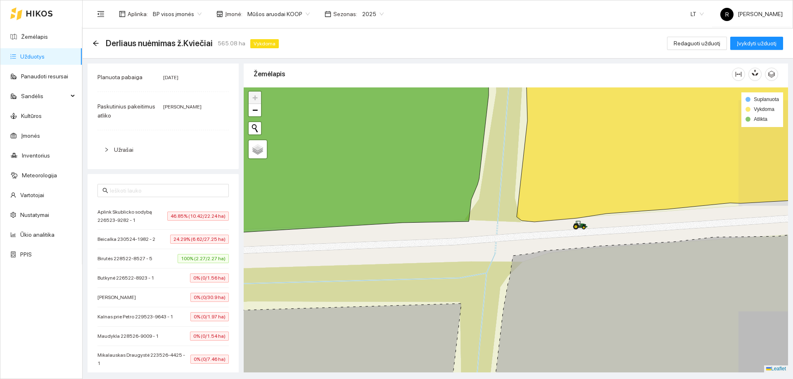
drag, startPoint x: 563, startPoint y: 227, endPoint x: 630, endPoint y: 231, distance: 67.4
click at [563, 227] on div at bounding box center [516, 230] width 544 height 285
click at [615, 225] on icon at bounding box center [614, 221] width 15 height 9
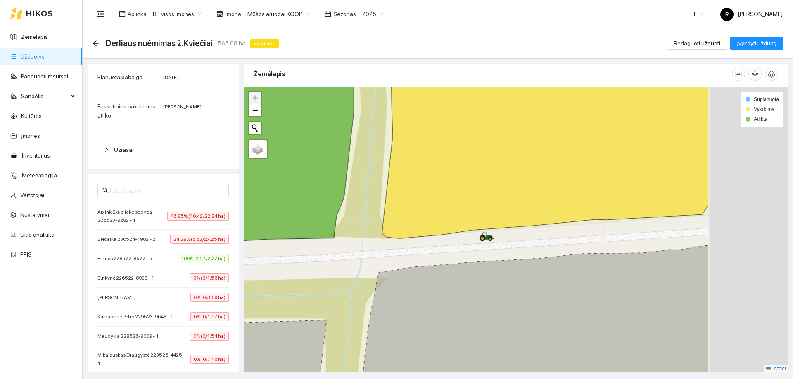
click at [615, 225] on div at bounding box center [516, 230] width 544 height 285
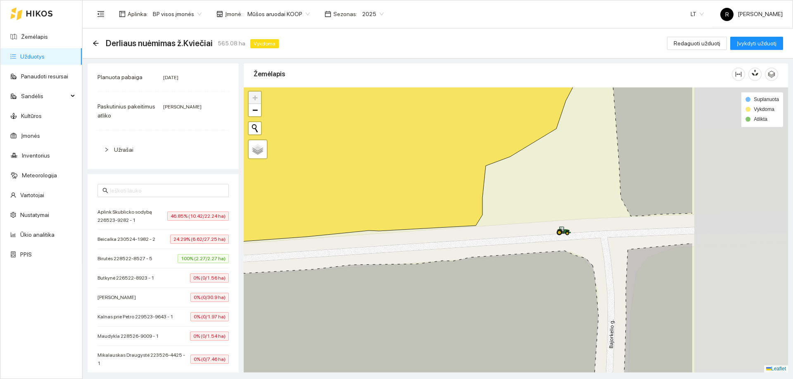
drag, startPoint x: 722, startPoint y: 231, endPoint x: 616, endPoint y: 226, distance: 106.6
click at [593, 232] on div at bounding box center [516, 230] width 544 height 285
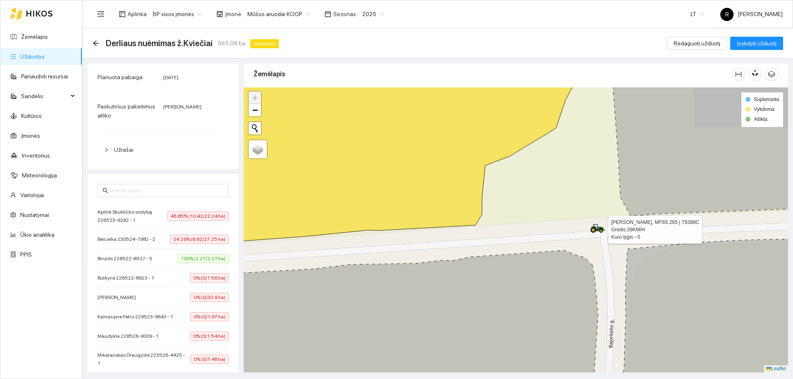
click at [595, 233] on div at bounding box center [592, 233] width 5 height 21
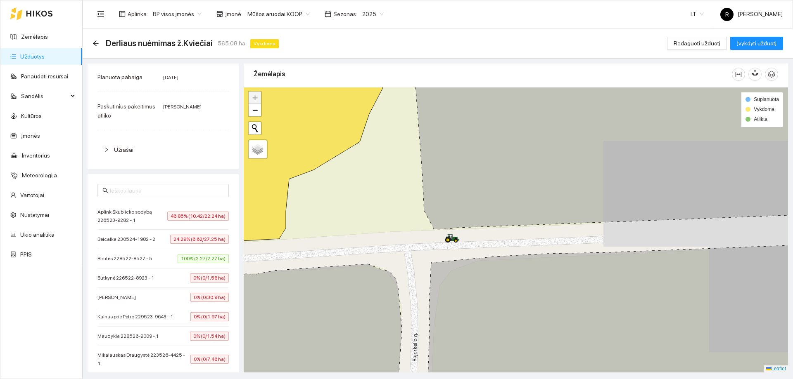
click at [443, 234] on div at bounding box center [516, 230] width 544 height 285
click at [462, 233] on div at bounding box center [516, 230] width 544 height 285
drag, startPoint x: 486, startPoint y: 236, endPoint x: 514, endPoint y: 235, distance: 28.5
click at [486, 236] on div at bounding box center [516, 230] width 544 height 285
drag, startPoint x: 524, startPoint y: 235, endPoint x: 509, endPoint y: 240, distance: 16.1
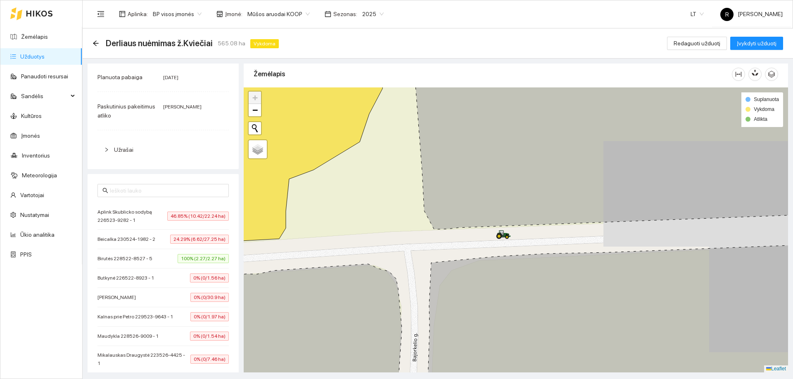
click at [521, 236] on div at bounding box center [516, 230] width 544 height 285
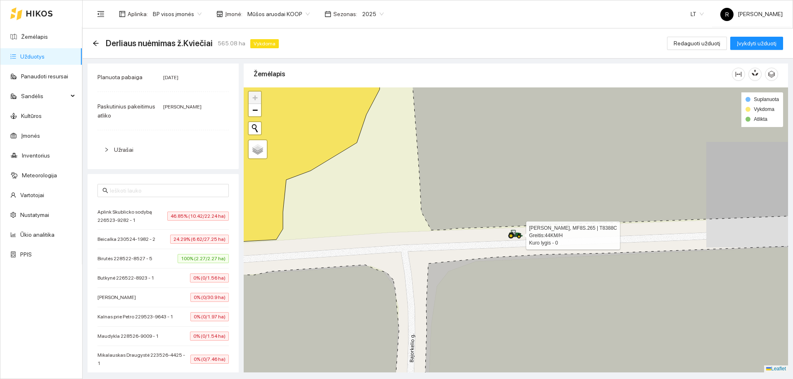
click at [511, 239] on icon at bounding box center [515, 234] width 15 height 9
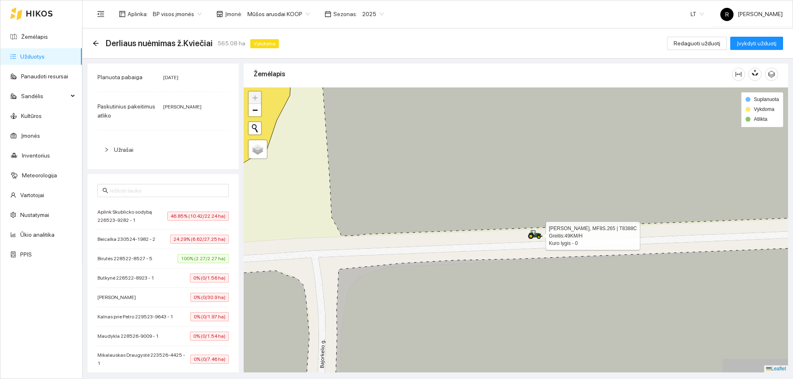
click at [531, 232] on div at bounding box center [516, 230] width 544 height 285
drag, startPoint x: 589, startPoint y: 231, endPoint x: 629, endPoint y: 238, distance: 40.7
click at [603, 235] on div at bounding box center [516, 230] width 544 height 285
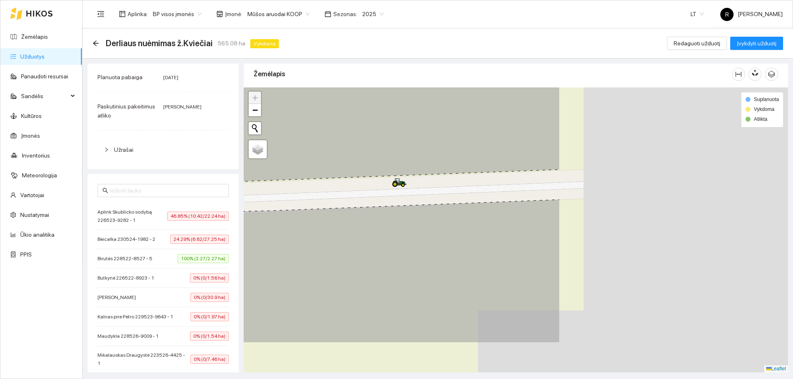
drag, startPoint x: 686, startPoint y: 245, endPoint x: 397, endPoint y: 186, distance: 295.0
click at [397, 186] on div at bounding box center [516, 230] width 544 height 285
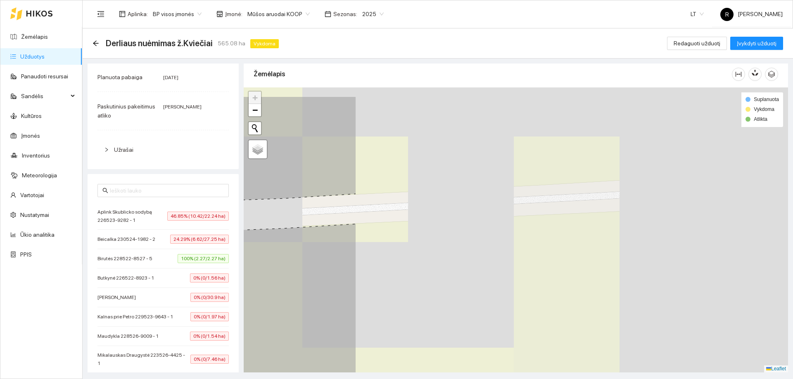
drag, startPoint x: 703, startPoint y: 169, endPoint x: 257, endPoint y: 223, distance: 448.7
click at [239, 218] on div "Užduotis žemėlapyje Resursai Važiavimai Kategorija Javų derliaus nuėmimas Planu…" at bounding box center [435, 216] width 710 height 314
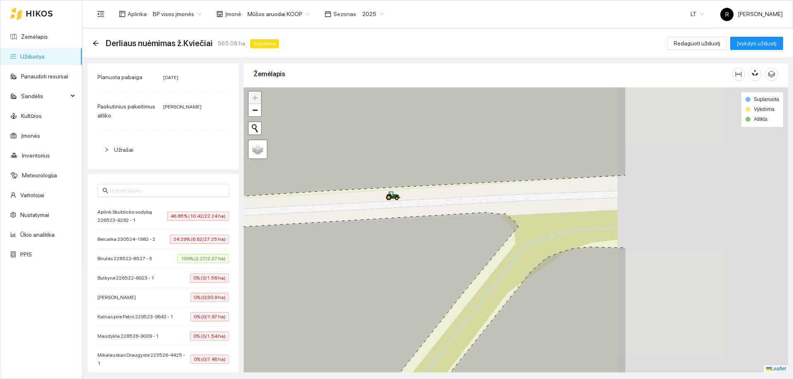
drag, startPoint x: 603, startPoint y: 190, endPoint x: 386, endPoint y: 195, distance: 217.2
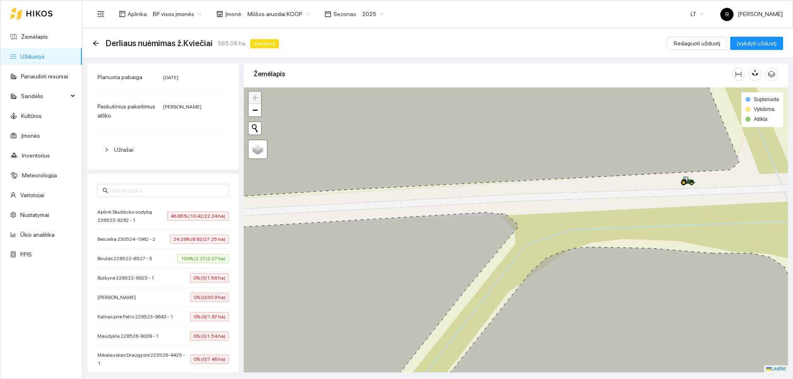
click at [682, 172] on icon at bounding box center [464, 129] width 550 height 141
click at [704, 178] on div at bounding box center [516, 230] width 544 height 285
click at [728, 182] on icon at bounding box center [732, 179] width 15 height 9
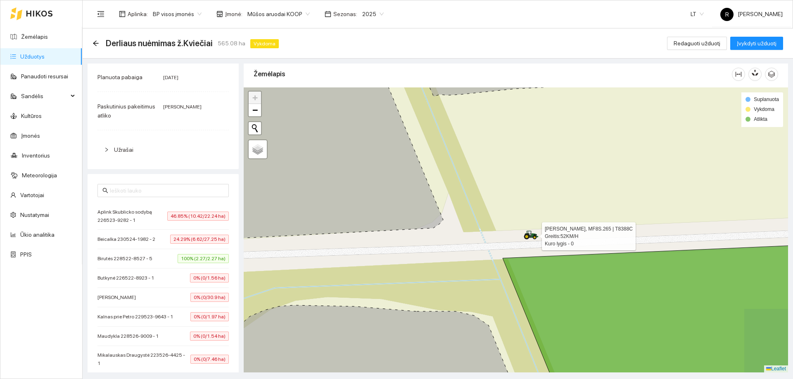
click at [533, 236] on icon at bounding box center [530, 235] width 15 height 9
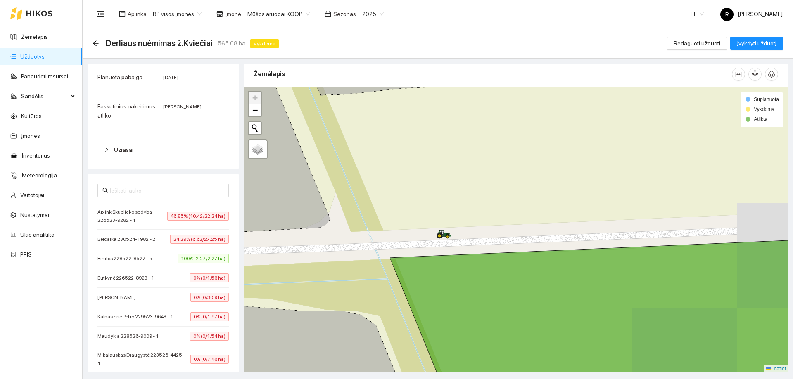
drag, startPoint x: 601, startPoint y: 226, endPoint x: 581, endPoint y: 225, distance: 19.9
click at [581, 225] on div at bounding box center [516, 230] width 544 height 285
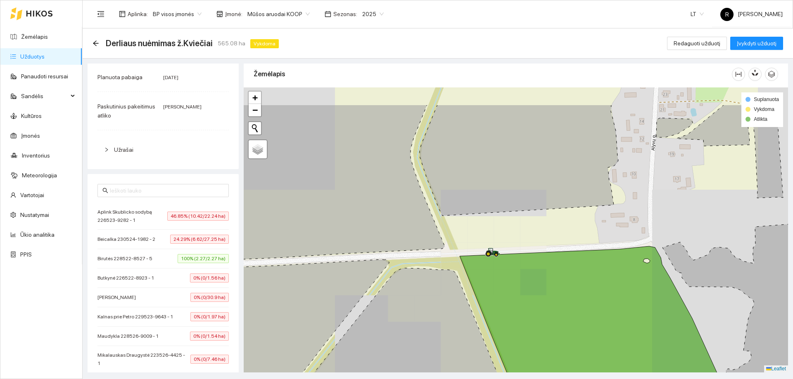
drag, startPoint x: 483, startPoint y: 277, endPoint x: 357, endPoint y: 386, distance: 166.8
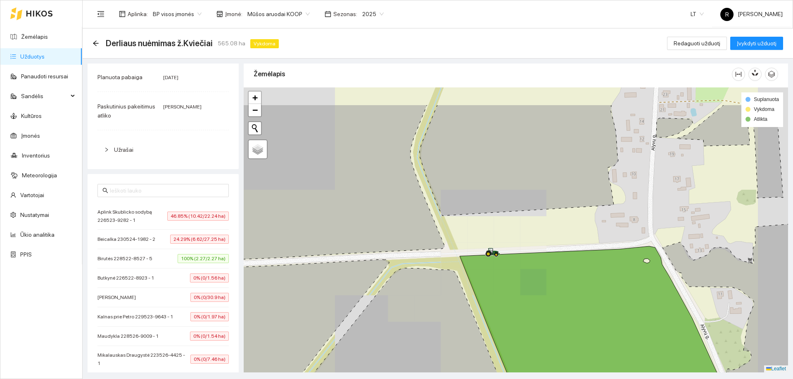
click at [357, 379] on html "Žemėlapis Užduotys Panaudoti resursai Sandėlis Kultūros Įmonės Inventorius Mete…" at bounding box center [396, 189] width 793 height 379
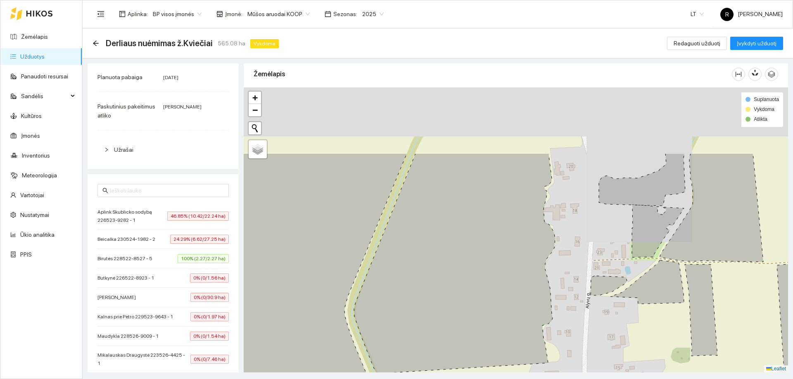
drag, startPoint x: 439, startPoint y: 223, endPoint x: 458, endPoint y: 350, distance: 128.2
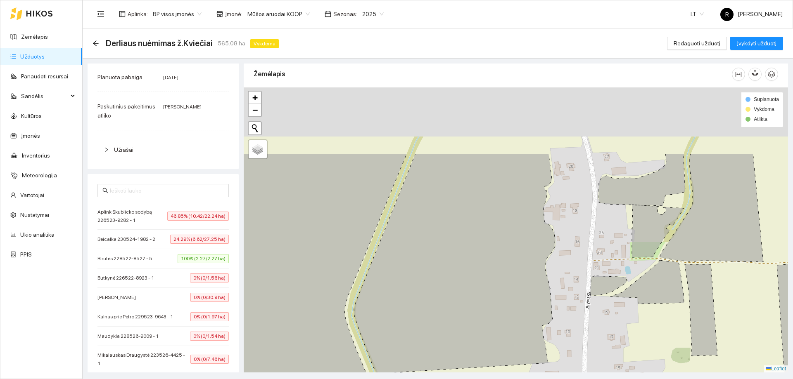
click at [459, 350] on icon at bounding box center [454, 264] width 201 height 220
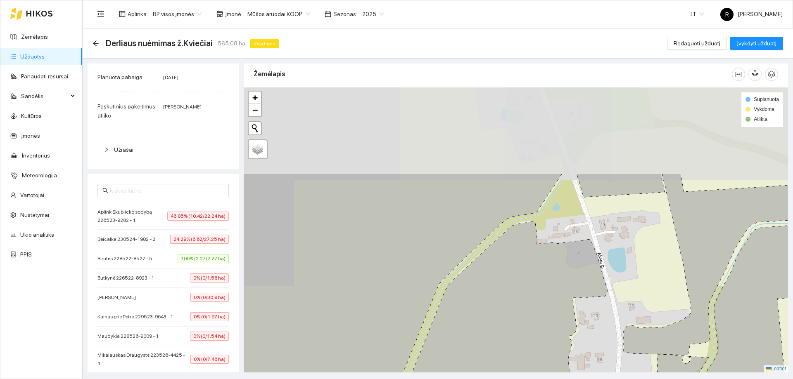
drag, startPoint x: 519, startPoint y: 231, endPoint x: 545, endPoint y: 348, distance: 119.9
click at [545, 348] on icon at bounding box center [493, 369] width 229 height 295
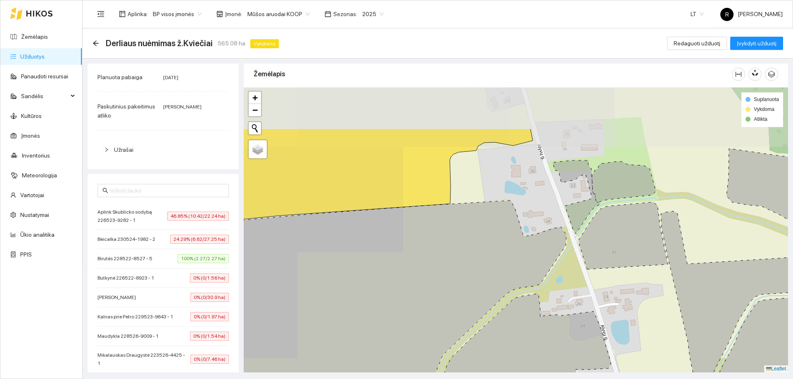
drag, startPoint x: 524, startPoint y: 302, endPoint x: 523, endPoint y: 270, distance: 31.4
click at [525, 349] on icon at bounding box center [508, 383] width 206 height 178
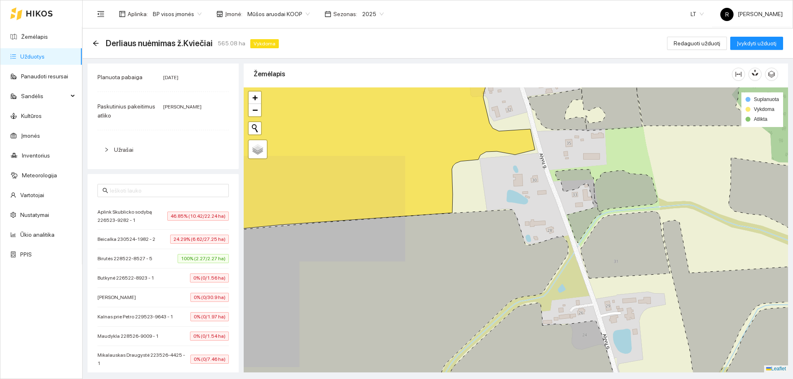
drag, startPoint x: 523, startPoint y: 270, endPoint x: 526, endPoint y: 318, distance: 47.6
click at [529, 325] on icon at bounding box center [380, 315] width 375 height 211
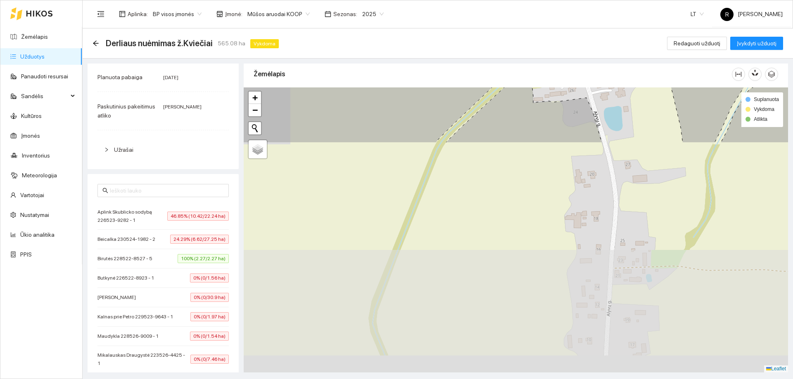
drag, startPoint x: 525, startPoint y: 266, endPoint x: 504, endPoint y: -30, distance: 296.8
click at [504, 0] on html "Žemėlapis Užduotys Panaudoti resursai Sandėlis Kultūros Įmonės Inventorius Mete…" at bounding box center [396, 189] width 793 height 379
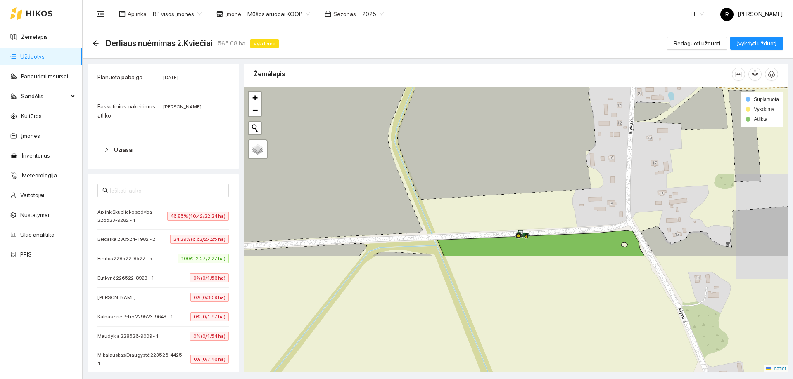
drag, startPoint x: 541, startPoint y: 257, endPoint x: 575, endPoint y: 109, distance: 152.0
click at [575, 109] on icon at bounding box center [511, 57] width 229 height 286
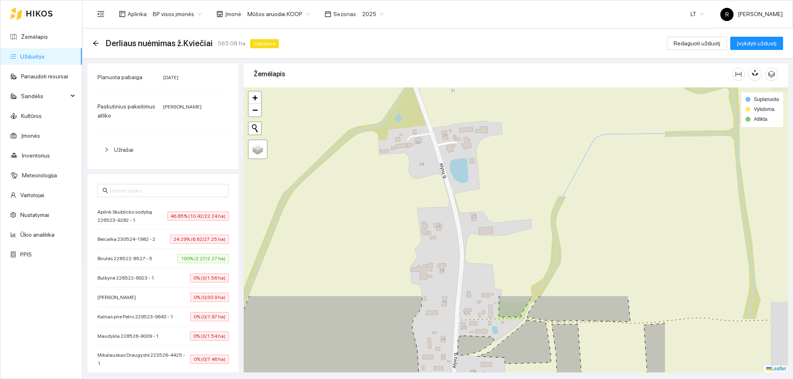
drag, startPoint x: 573, startPoint y: 158, endPoint x: 390, endPoint y: 322, distance: 245.6
click at [394, 379] on html "Žemėlapis Užduotys Panaudoti resursai Sandėlis Kultūros Įmonės Inventorius Mete…" at bounding box center [396, 189] width 793 height 379
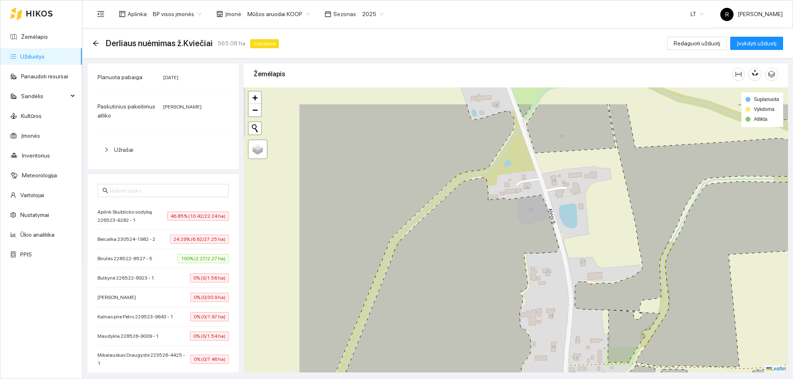
drag, startPoint x: 400, startPoint y: 228, endPoint x: 510, endPoint y: 293, distance: 127.5
click at [511, 282] on icon at bounding box center [444, 313] width 229 height 270
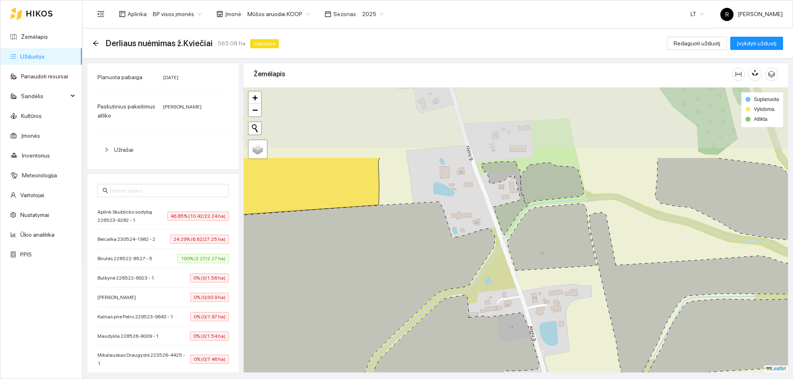
drag, startPoint x: 502, startPoint y: 205, endPoint x: 471, endPoint y: 298, distance: 98.4
click at [482, 317] on div at bounding box center [516, 230] width 544 height 285
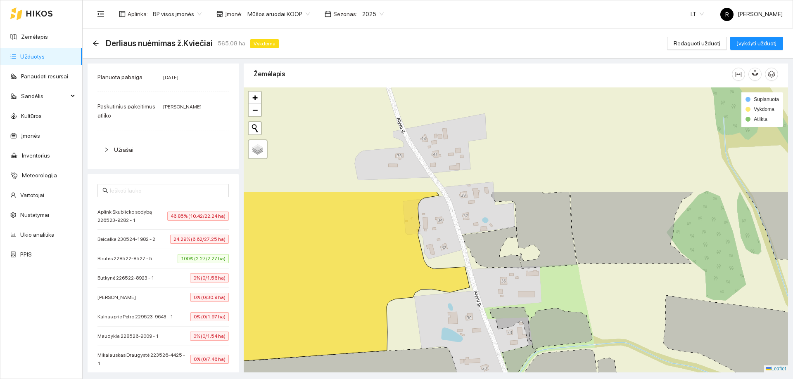
drag, startPoint x: 478, startPoint y: 263, endPoint x: 475, endPoint y: 278, distance: 16.0
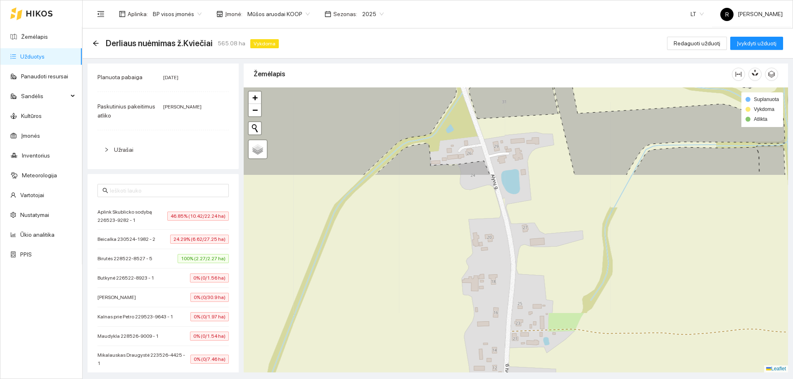
drag, startPoint x: 443, startPoint y: 200, endPoint x: 394, endPoint y: -31, distance: 235.6
click at [394, 0] on html "Žemėlapis Užduotys Panaudoti resursai Sandėlis Kultūros Įmonės Inventorius Mete…" at bounding box center [396, 189] width 793 height 379
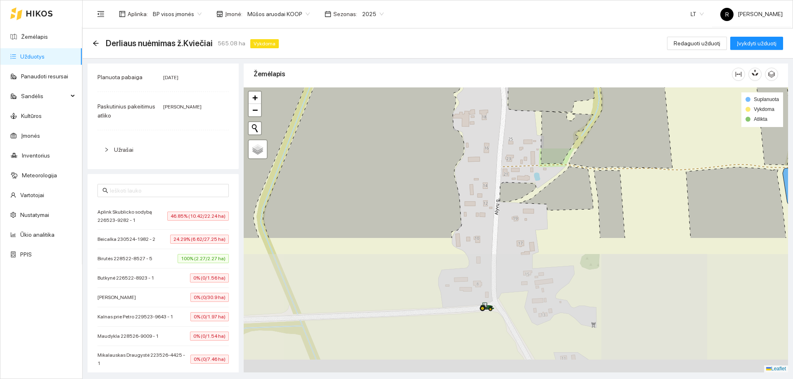
drag, startPoint x: 454, startPoint y: 168, endPoint x: 454, endPoint y: 3, distance: 164.7
click at [454, 3] on section "Aplinka : BP visos įmonės Įmonė : Mūšos aruodai KOOP Sezonas : 2025 LT R Rimant…" at bounding box center [438, 189] width 710 height 379
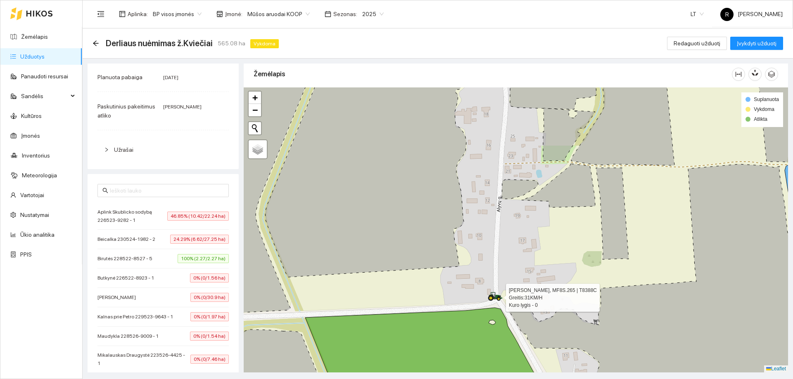
click at [490, 295] on icon at bounding box center [495, 296] width 15 height 9
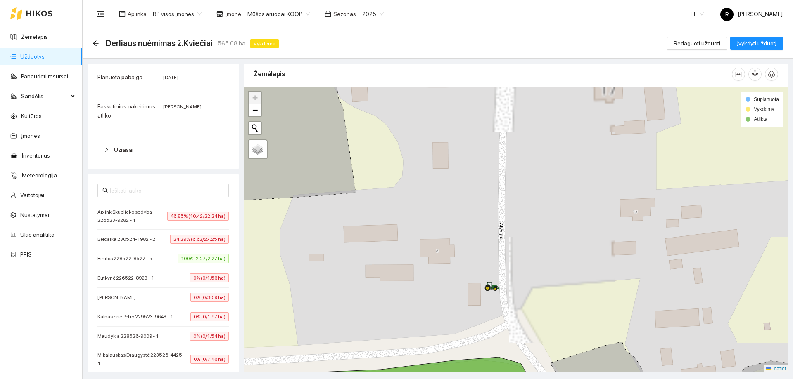
click at [489, 294] on div at bounding box center [516, 230] width 544 height 285
click at [493, 284] on div at bounding box center [516, 230] width 544 height 285
click at [509, 216] on div at bounding box center [511, 215] width 15 height 12
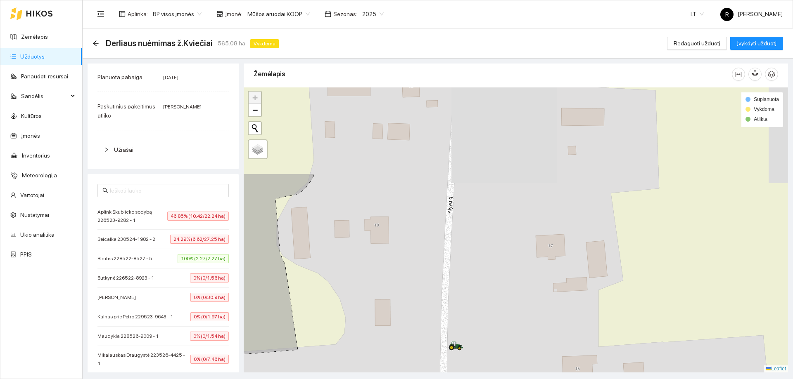
drag, startPoint x: 500, startPoint y: 223, endPoint x: 438, endPoint y: 339, distance: 130.8
click at [438, 339] on div at bounding box center [516, 230] width 544 height 285
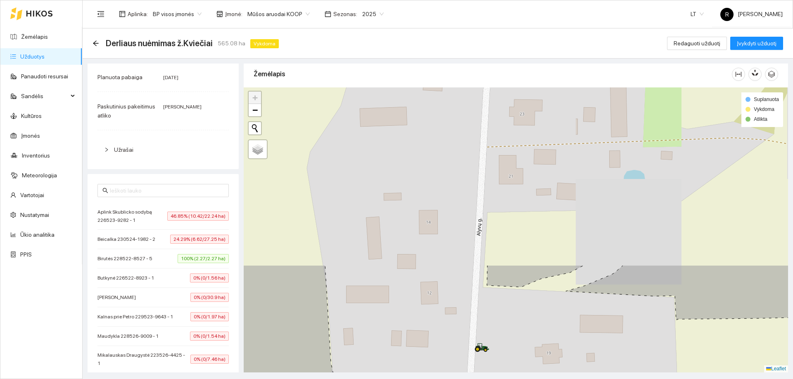
drag, startPoint x: 462, startPoint y: 173, endPoint x: 480, endPoint y: 381, distance: 208.5
click at [480, 379] on html "Žemėlapis Užduotys Panaudoti resursai Sandėlis Kultūros Įmonės Inventorius Mete…" at bounding box center [396, 189] width 793 height 379
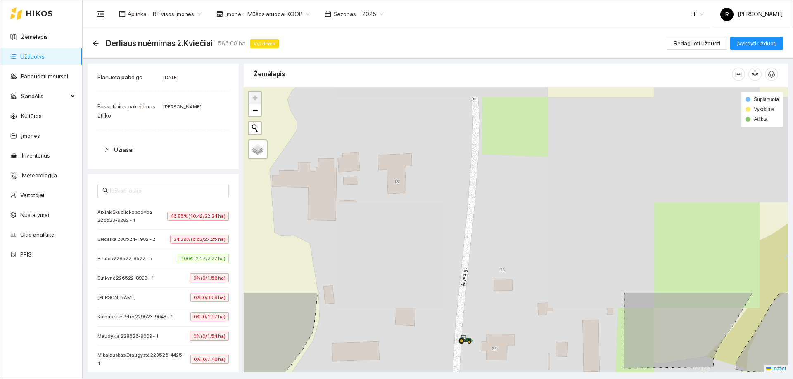
drag, startPoint x: 497, startPoint y: 161, endPoint x: 464, endPoint y: 396, distance: 236.3
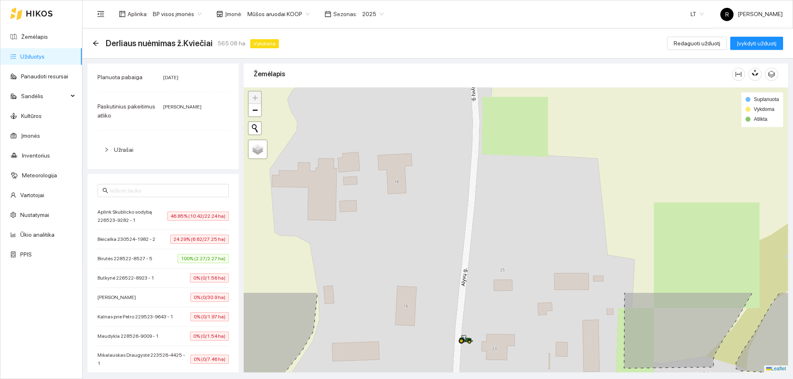
click at [464, 379] on html "Žemėlapis Užduotys Panaudoti resursai Sandėlis Kultūros Įmonės Inventorius Mete…" at bounding box center [396, 189] width 793 height 379
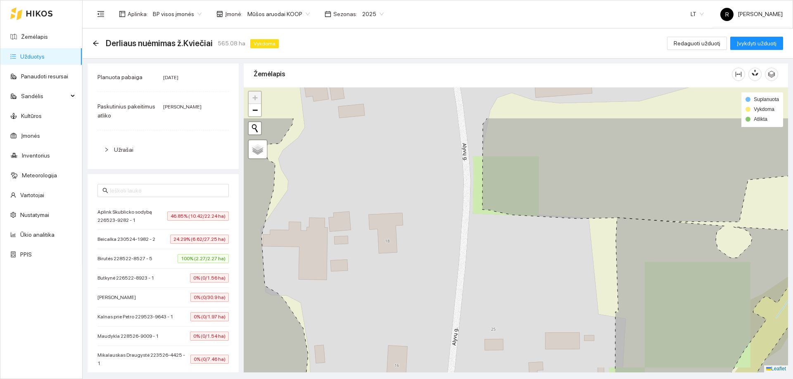
drag, startPoint x: 475, startPoint y: 287, endPoint x: 476, endPoint y: 336, distance: 48.7
click at [472, 353] on div at bounding box center [516, 230] width 544 height 285
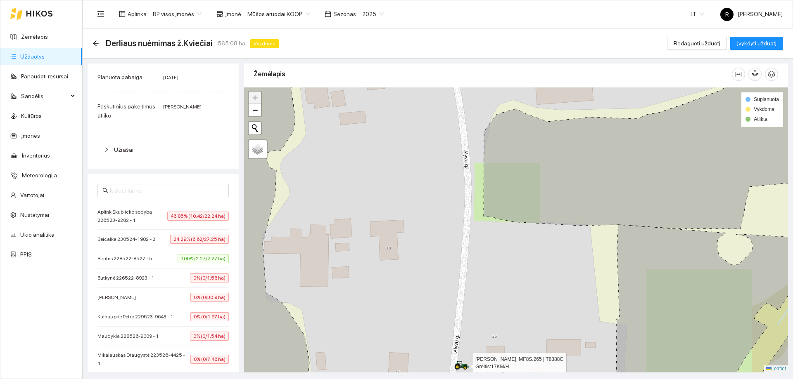
click at [458, 369] on icon at bounding box center [461, 365] width 15 height 9
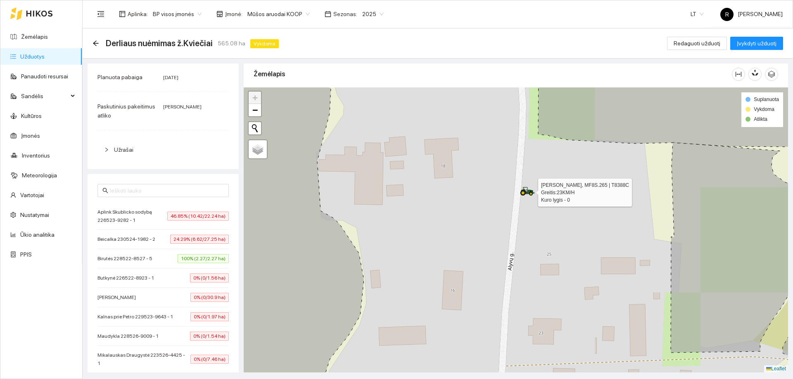
click at [529, 196] on div at bounding box center [516, 230] width 544 height 285
click at [526, 183] on icon at bounding box center [527, 184] width 15 height 9
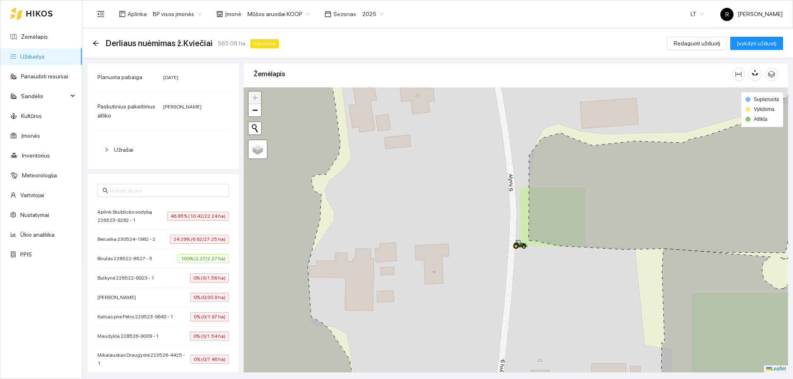
click at [509, 134] on div at bounding box center [516, 230] width 544 height 285
click at [509, 130] on div at bounding box center [516, 230] width 544 height 285
click at [503, 96] on icon at bounding box center [503, 94] width 15 height 9
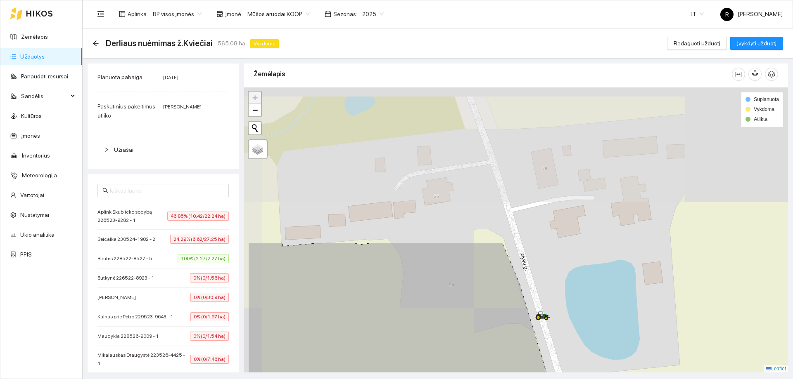
drag, startPoint x: 477, startPoint y: 177, endPoint x: 453, endPoint y: 269, distance: 95.5
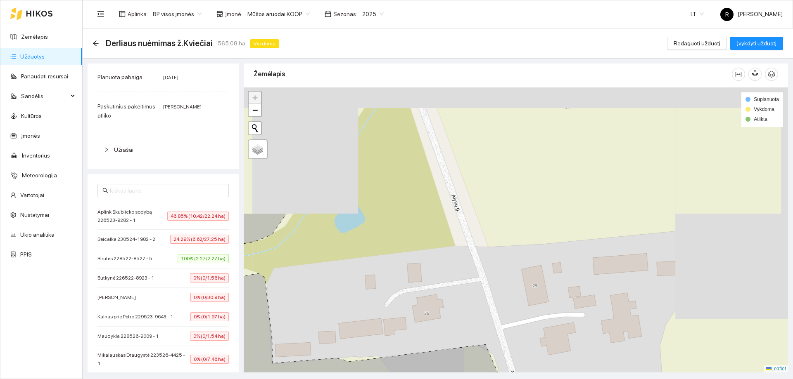
drag, startPoint x: 447, startPoint y: 198, endPoint x: 582, endPoint y: 389, distance: 233.4
click at [582, 379] on html "Žemėlapis Užduotys Panaudoti resursai Sandėlis Kultūros Įmonės Inventorius Mete…" at bounding box center [396, 189] width 793 height 379
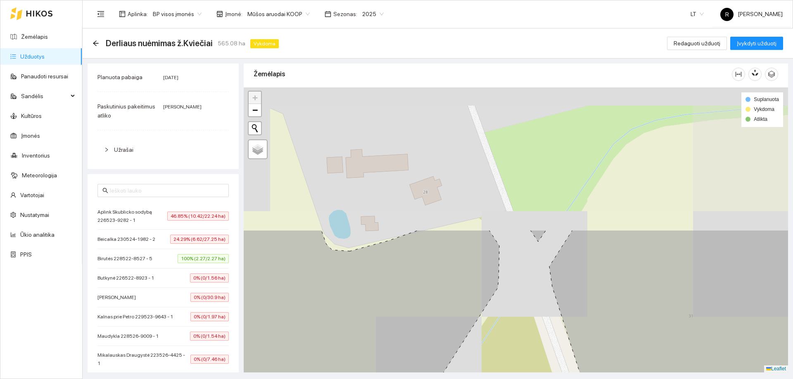
drag, startPoint x: 447, startPoint y: 206, endPoint x: 476, endPoint y: 321, distance: 118.6
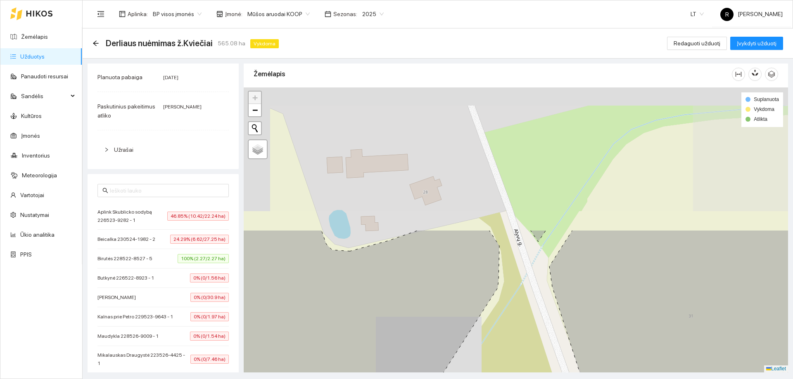
click at [469, 379] on html "Žemėlapis Užduotys Panaudoti resursai Sandėlis Kultūros Įmonės Inventorius Mete…" at bounding box center [396, 189] width 793 height 379
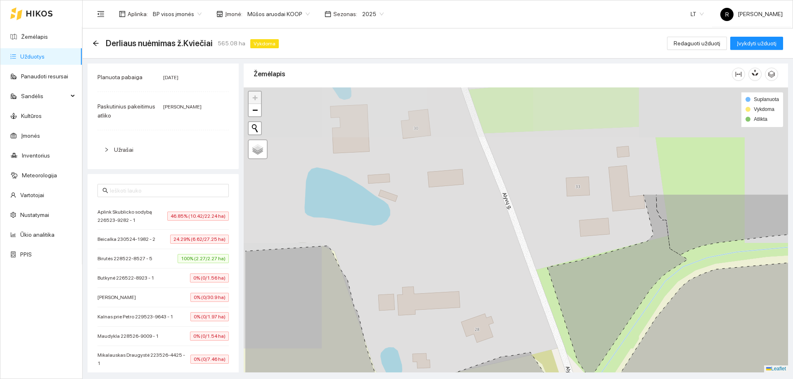
drag, startPoint x: 476, startPoint y: 260, endPoint x: 534, endPoint y: 370, distance: 125.2
click at [533, 379] on html "Žemėlapis Užduotys Panaudoti resursai Sandėlis Kultūros Įmonės Inventorius Mete…" at bounding box center [396, 189] width 793 height 379
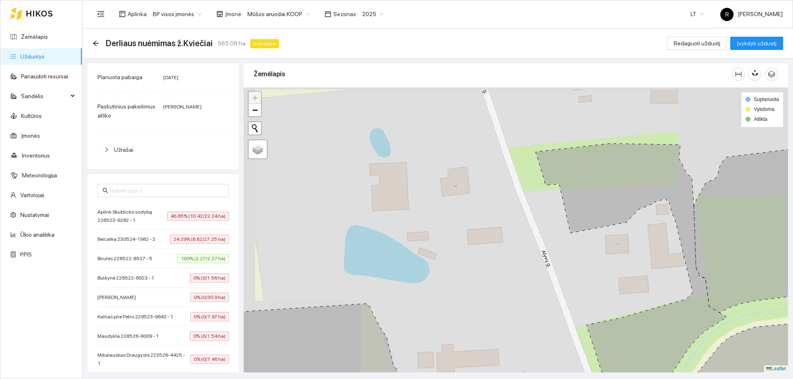
drag, startPoint x: 528, startPoint y: 335, endPoint x: 603, endPoint y: 396, distance: 96.9
click at [603, 379] on html "Žemėlapis Užduotys Panaudoti resursai Sandėlis Kultūros Įmonės Inventorius Mete…" at bounding box center [396, 189] width 793 height 379
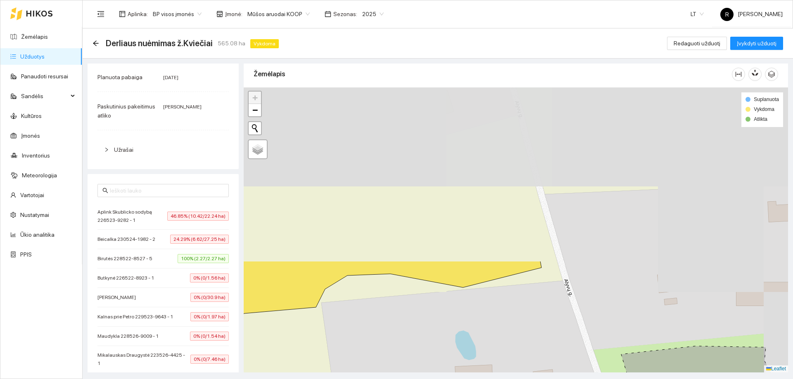
drag, startPoint x: 496, startPoint y: 159, endPoint x: 543, endPoint y: 361, distance: 208.2
click at [543, 361] on div at bounding box center [516, 230] width 544 height 285
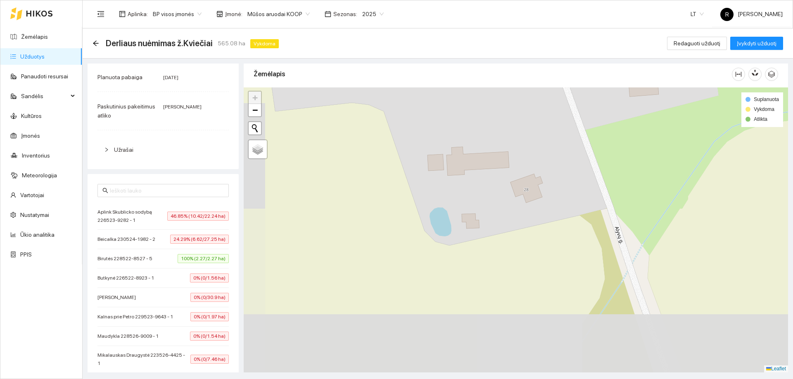
drag, startPoint x: 543, startPoint y: 351, endPoint x: 458, endPoint y: 24, distance: 337.2
click at [467, 0] on html "Žemėlapis Užduotys Panaudoti resursai Sandėlis Kultūros Įmonės Inventorius Mete…" at bounding box center [396, 189] width 793 height 379
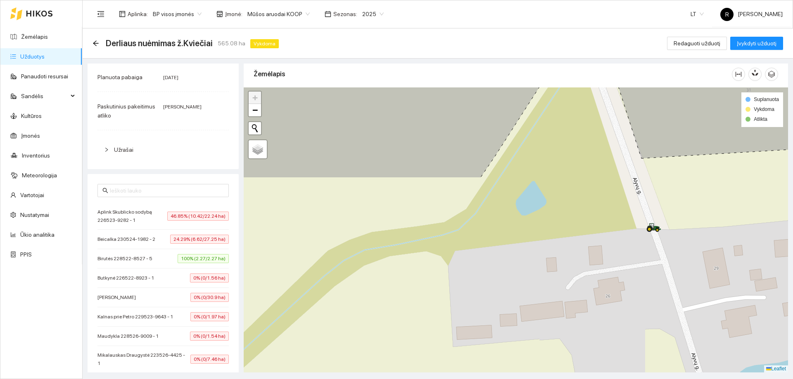
drag, startPoint x: 476, startPoint y: 197, endPoint x: 424, endPoint y: -31, distance: 234.6
click at [424, 0] on html "Žemėlapis Užduotys Panaudoti resursai Sandėlis Kultūros Įmonės Inventorius Mete…" at bounding box center [396, 189] width 793 height 379
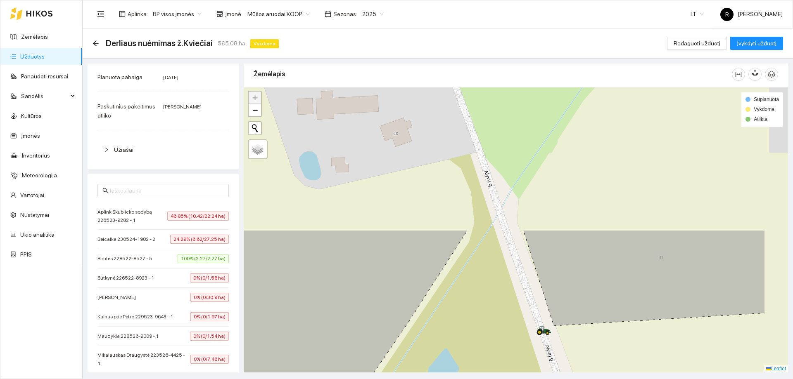
drag, startPoint x: 500, startPoint y: 131, endPoint x: 423, endPoint y: 303, distance: 188.8
click at [423, 303] on div at bounding box center [516, 230] width 544 height 285
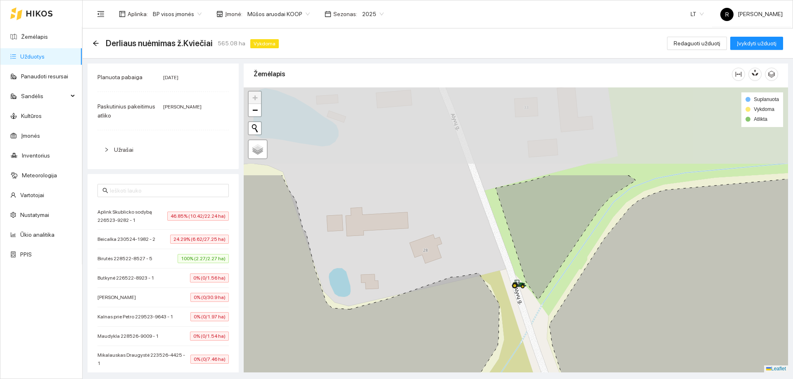
drag, startPoint x: 433, startPoint y: 226, endPoint x: 516, endPoint y: 358, distance: 155.6
click at [497, 379] on html "Žemėlapis Užduotys Panaudoti resursai Sandėlis Kultūros Įmonės Inventorius Mete…" at bounding box center [396, 189] width 793 height 379
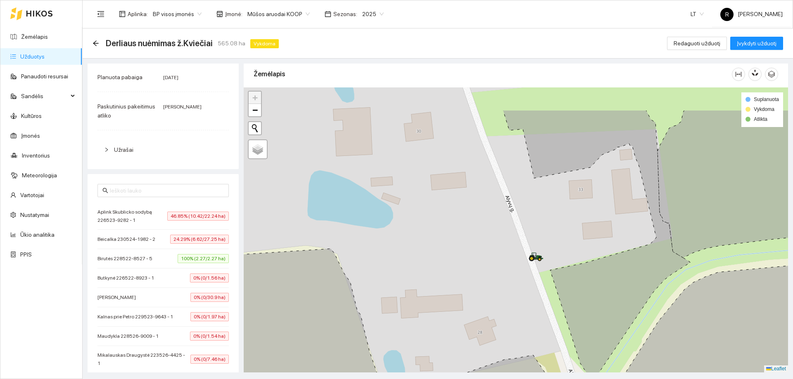
drag, startPoint x: 504, startPoint y: 221, endPoint x: 520, endPoint y: 287, distance: 67.9
click at [520, 287] on div at bounding box center [516, 230] width 544 height 285
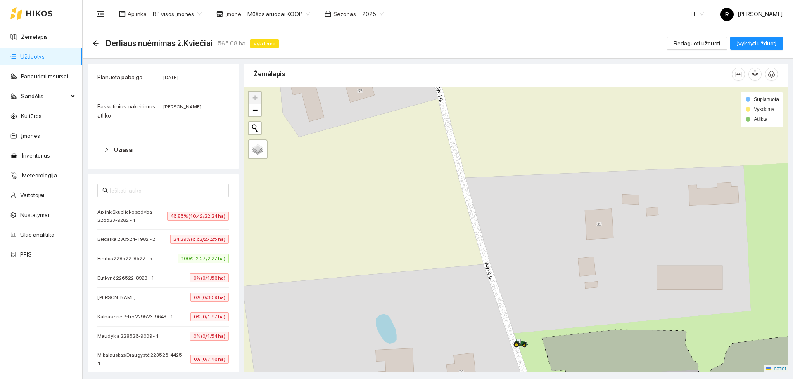
drag, startPoint x: 512, startPoint y: 169, endPoint x: 552, endPoint y: 347, distance: 182.5
click at [549, 369] on div at bounding box center [516, 230] width 544 height 285
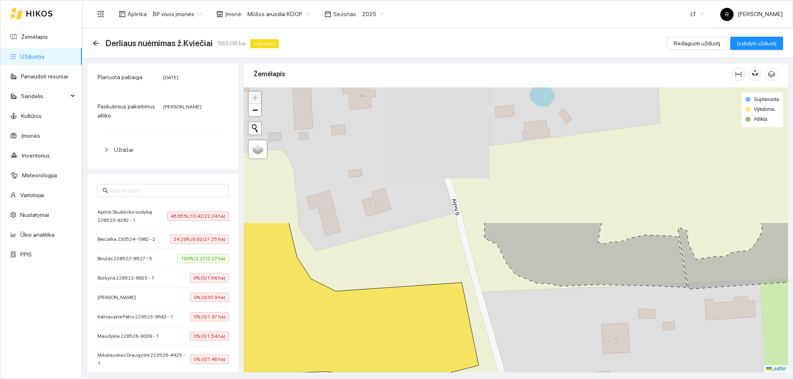
drag, startPoint x: 530, startPoint y: 184, endPoint x: 564, endPoint y: 341, distance: 160.7
click at [565, 346] on div at bounding box center [516, 230] width 544 height 285
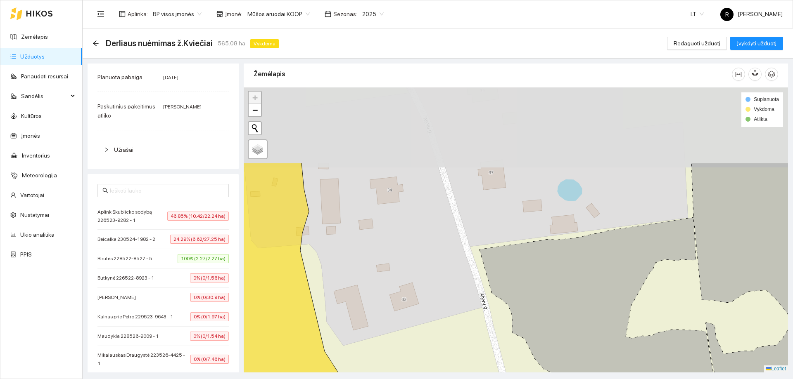
drag, startPoint x: 515, startPoint y: 194, endPoint x: 542, endPoint y: 280, distance: 89.8
click at [543, 335] on icon at bounding box center [596, 299] width 235 height 166
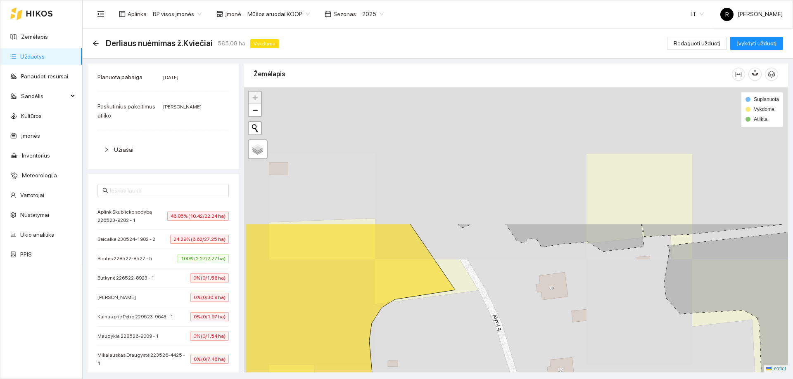
drag, startPoint x: 520, startPoint y: 227, endPoint x: 552, endPoint y: 329, distance: 107.2
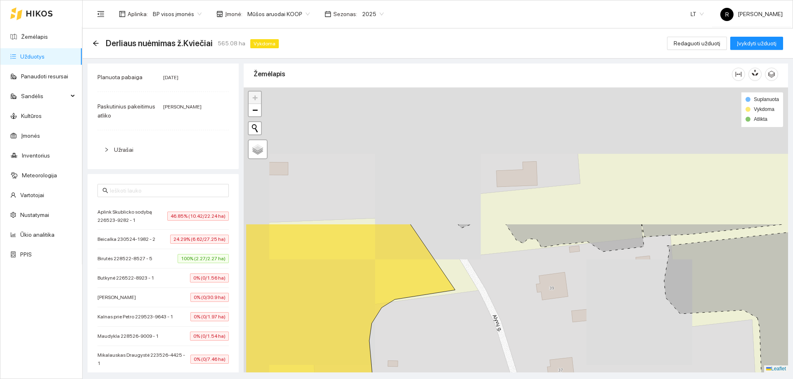
click at [577, 379] on html "Žemėlapis Užduotys Panaudoti resursai Sandėlis Kultūros Įmonės Inventorius Mete…" at bounding box center [396, 189] width 793 height 379
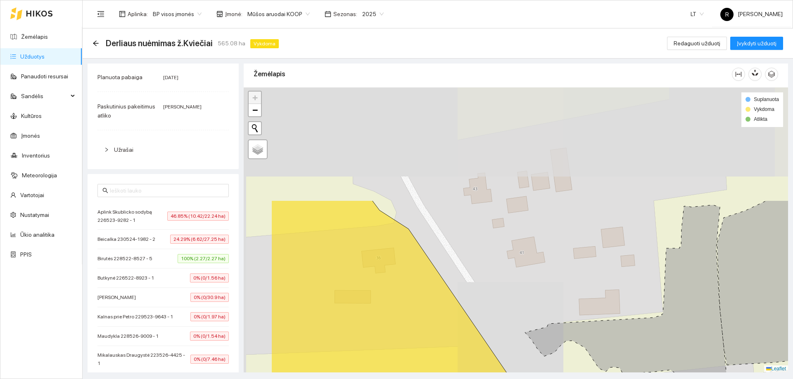
drag, startPoint x: 493, startPoint y: 253, endPoint x: 551, endPoint y: 341, distance: 104.9
click at [574, 379] on html "Žemėlapis Užduotys Panaudoti resursai Sandėlis Kultūros Įmonės Inventorius Mete…" at bounding box center [396, 189] width 793 height 379
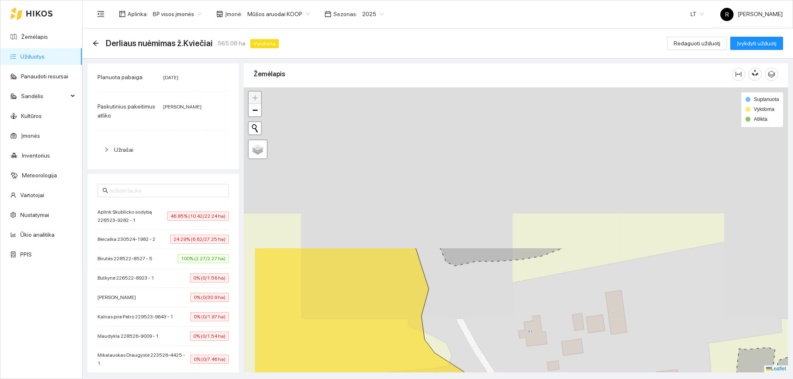
drag, startPoint x: 460, startPoint y: 197, endPoint x: 523, endPoint y: 368, distance: 182.5
click at [533, 379] on html "Žemėlapis Užduotys Panaudoti resursai Sandėlis Kultūros Įmonės Inventorius Mete…" at bounding box center [396, 189] width 793 height 379
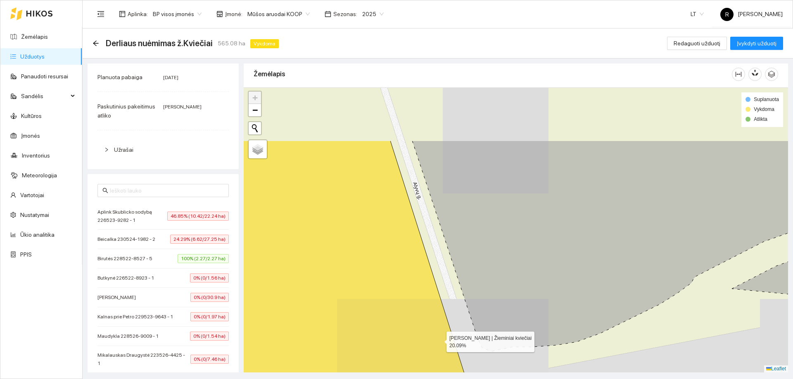
drag, startPoint x: 410, startPoint y: 250, endPoint x: 449, endPoint y: 336, distance: 95.0
click at [450, 345] on icon at bounding box center [366, 312] width 301 height 343
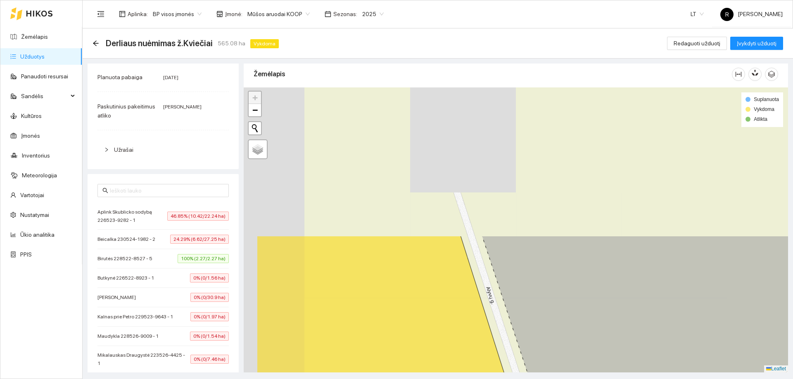
drag, startPoint x: 407, startPoint y: 226, endPoint x: 463, endPoint y: 343, distance: 130.0
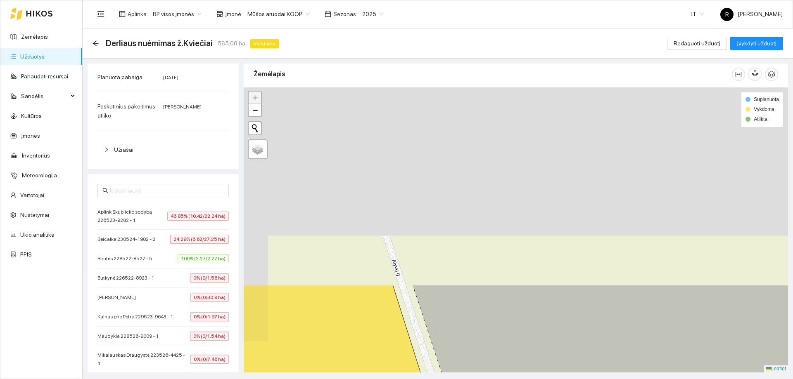
drag, startPoint x: 469, startPoint y: 169, endPoint x: 547, endPoint y: 396, distance: 239.7
click at [547, 379] on html "Žemėlapis Užduotys Panaudoti resursai Sandėlis Kultūros Įmonės Inventorius Mete…" at bounding box center [396, 189] width 793 height 379
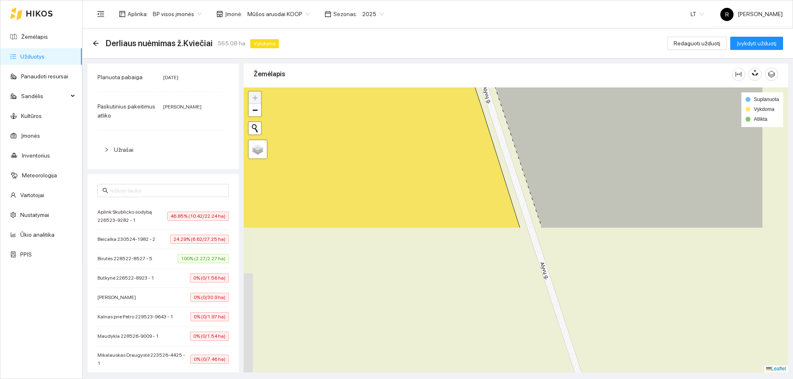
drag, startPoint x: 543, startPoint y: 123, endPoint x: 376, endPoint y: -50, distance: 241.2
click at [376, 0] on html "Žemėlapis Užduotys Panaudoti resursai Sandėlis Kultūros Įmonės Inventorius Mete…" at bounding box center [396, 189] width 793 height 379
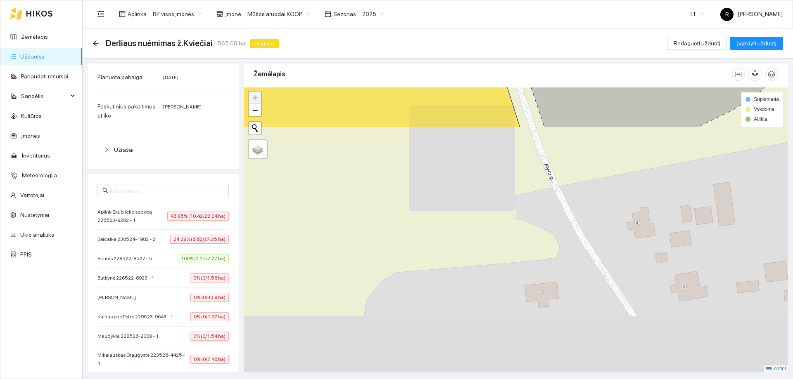
drag, startPoint x: 485, startPoint y: 324, endPoint x: 479, endPoint y: -50, distance: 374.1
click at [479, 0] on html "Žemėlapis Užduotys Panaudoti resursai Sandėlis Kultūros Įmonės Inventorius Mete…" at bounding box center [396, 189] width 793 height 379
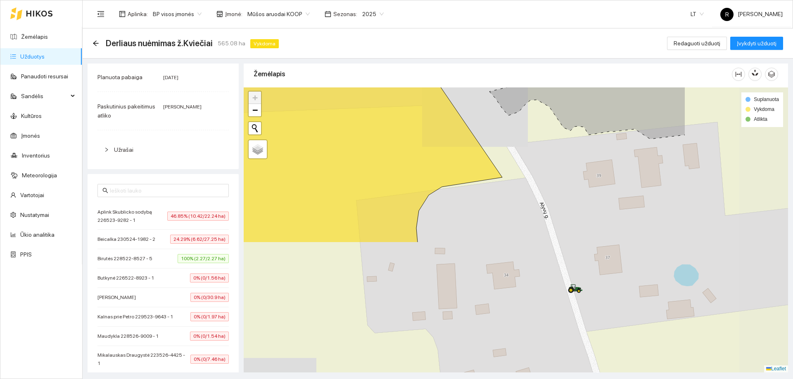
drag, startPoint x: 536, startPoint y: 109, endPoint x: 378, endPoint y: -50, distance: 223.6
click at [378, 0] on html "Žemėlapis Užduotys Panaudoti resursai Sandėlis Kultūros Įmonės Inventorius Mete…" at bounding box center [396, 189] width 793 height 379
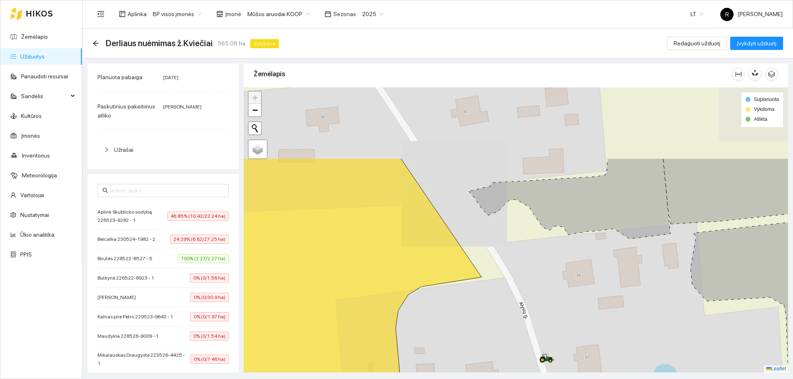
drag, startPoint x: 651, startPoint y: 194, endPoint x: 640, endPoint y: 261, distance: 67.9
click at [640, 261] on div at bounding box center [516, 230] width 544 height 285
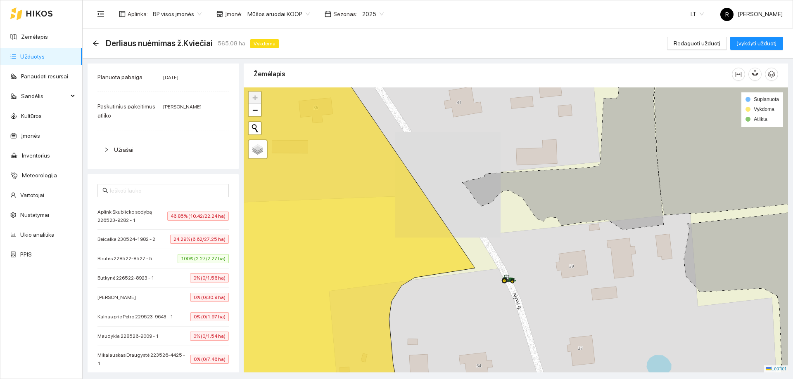
drag, startPoint x: 429, startPoint y: 282, endPoint x: 482, endPoint y: 243, distance: 66.2
click at [433, 267] on icon at bounding box center [328, 221] width 293 height 343
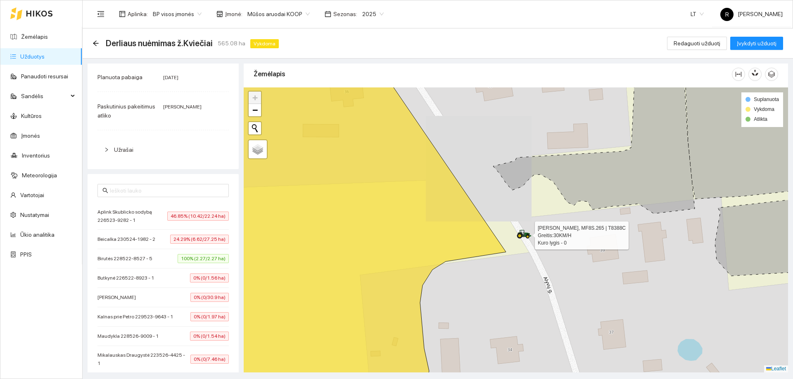
click at [531, 239] on div at bounding box center [516, 230] width 544 height 285
click at [513, 232] on div at bounding box center [513, 229] width 5 height 21
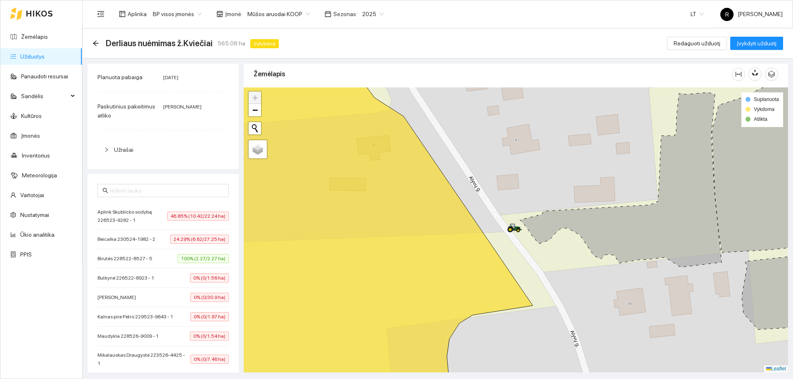
click at [433, 124] on div at bounding box center [516, 230] width 544 height 285
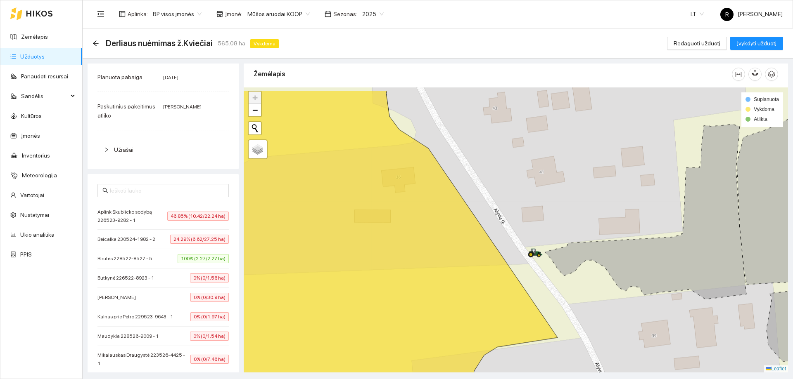
click at [433, 124] on div at bounding box center [516, 230] width 544 height 285
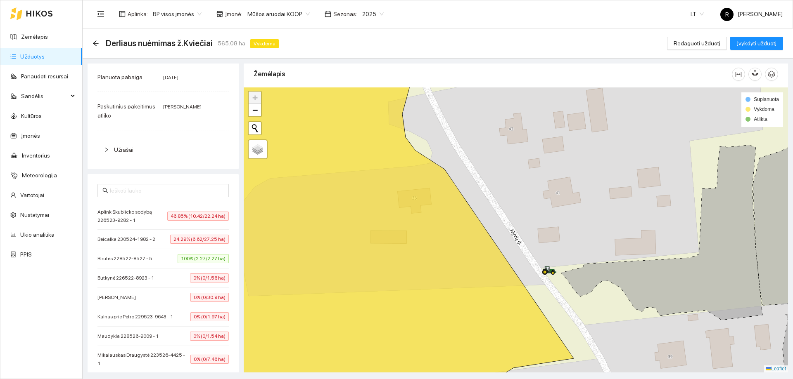
click at [433, 124] on div at bounding box center [516, 230] width 544 height 285
click at [440, 122] on div at bounding box center [516, 230] width 544 height 285
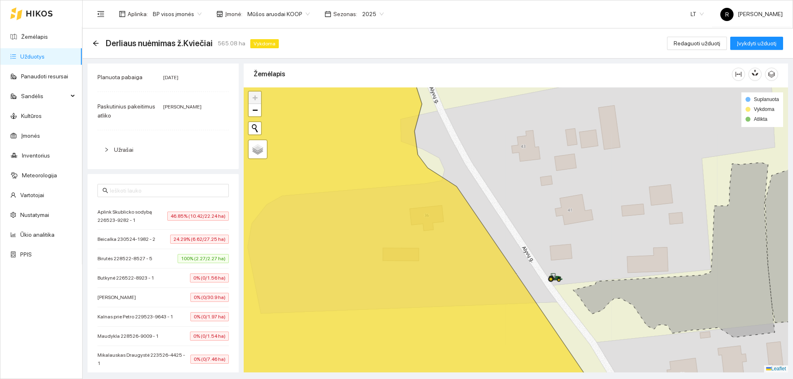
click at [439, 121] on div at bounding box center [516, 230] width 544 height 285
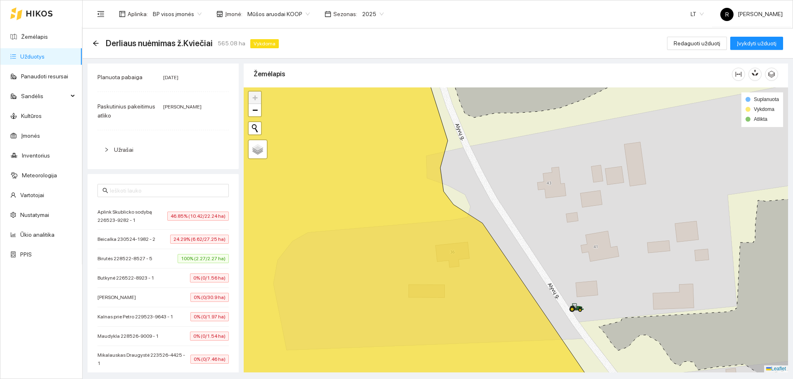
drag, startPoint x: 455, startPoint y: 113, endPoint x: 448, endPoint y: 105, distance: 10.5
click at [453, 113] on div at bounding box center [516, 230] width 544 height 285
click at [454, 95] on div at bounding box center [516, 230] width 544 height 285
click at [451, 107] on div at bounding box center [516, 230] width 544 height 285
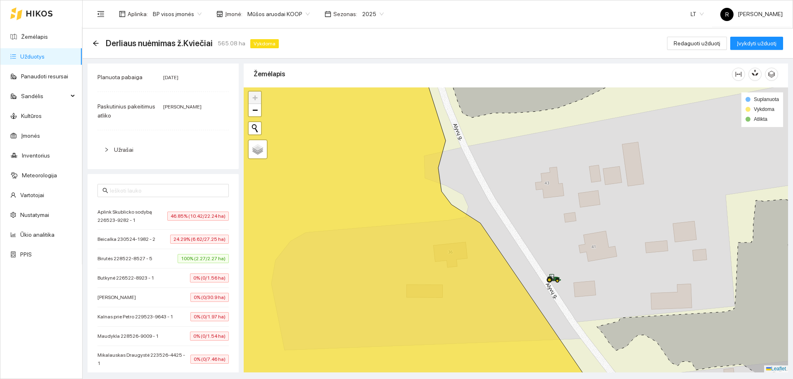
click at [451, 107] on div at bounding box center [516, 230] width 544 height 285
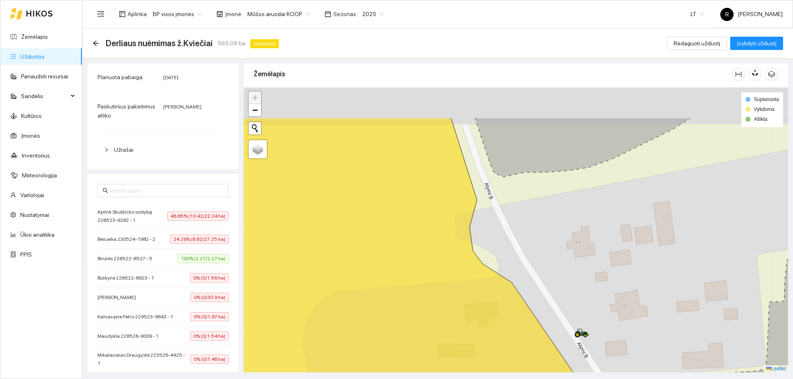
drag, startPoint x: 451, startPoint y: 109, endPoint x: 459, endPoint y: 113, distance: 8.7
click at [455, 112] on div at bounding box center [516, 230] width 544 height 285
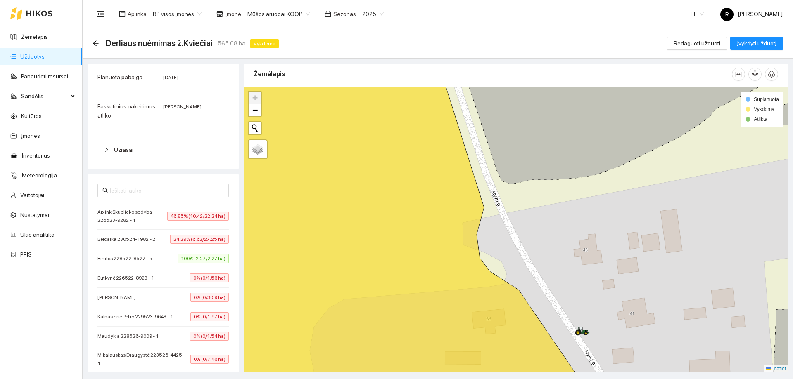
click at [466, 119] on div at bounding box center [516, 230] width 544 height 285
click at [469, 121] on div at bounding box center [516, 230] width 544 height 285
click at [470, 128] on div at bounding box center [516, 230] width 544 height 285
drag, startPoint x: 493, startPoint y: 172, endPoint x: 494, endPoint y: 182, distance: 9.9
click at [494, 178] on div at bounding box center [516, 230] width 544 height 285
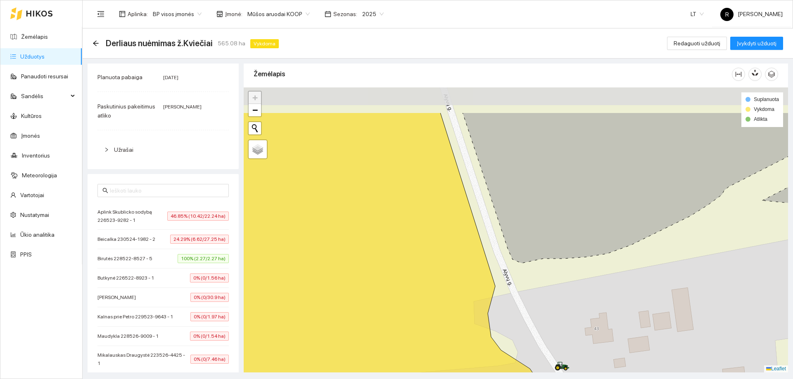
drag, startPoint x: 483, startPoint y: 132, endPoint x: 487, endPoint y: 212, distance: 80.2
click at [487, 212] on icon at bounding box center [654, 188] width 385 height 151
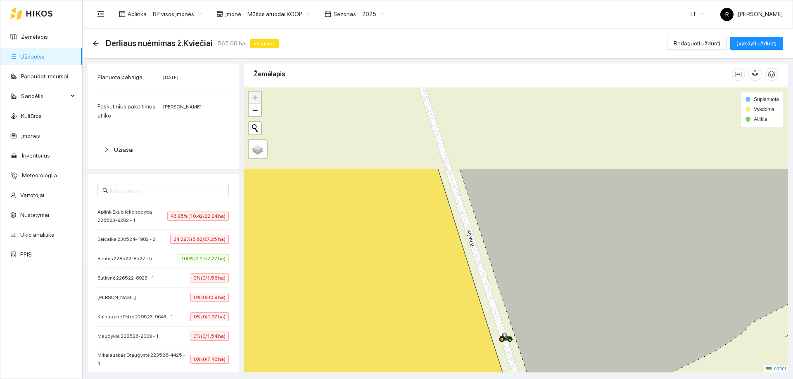
drag, startPoint x: 433, startPoint y: 91, endPoint x: 453, endPoint y: 194, distance: 105.2
click at [453, 194] on div at bounding box center [516, 230] width 544 height 285
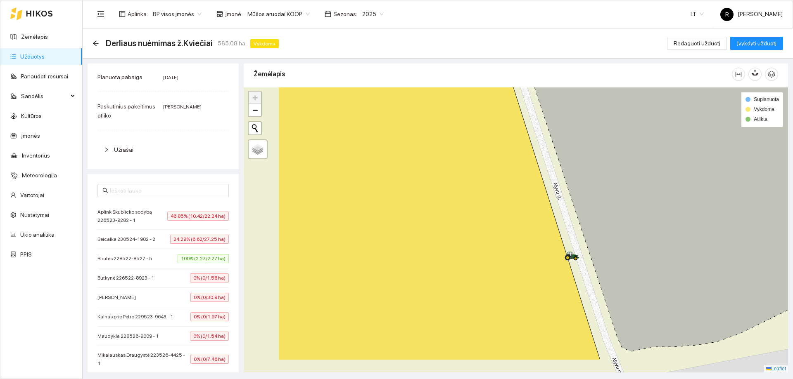
drag, startPoint x: 467, startPoint y: 286, endPoint x: 575, endPoint y: 248, distance: 113.7
click at [564, 243] on icon at bounding box center [439, 188] width 322 height 343
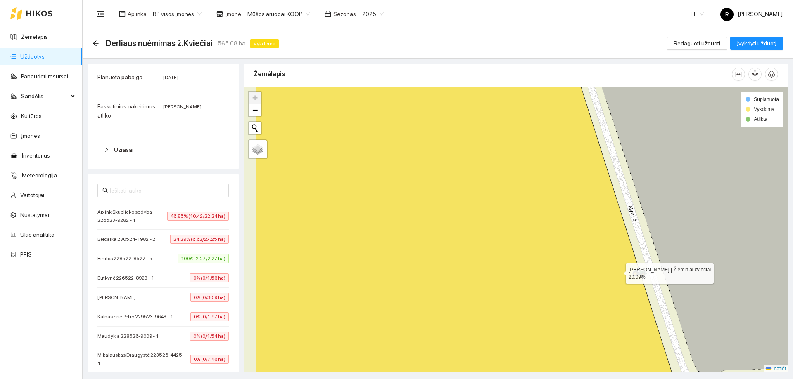
drag, startPoint x: 547, startPoint y: 244, endPoint x: 629, endPoint y: 324, distance: 114.7
click at [629, 323] on icon at bounding box center [467, 254] width 424 height 343
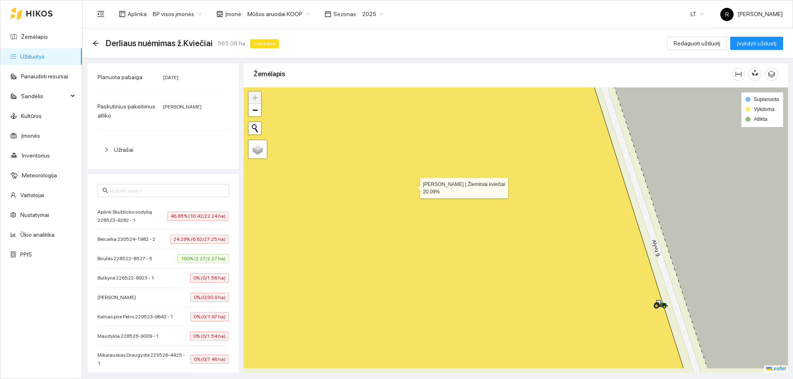
drag, startPoint x: 414, startPoint y: 201, endPoint x: 413, endPoint y: 186, distance: 15.3
click at [413, 186] on icon at bounding box center [441, 197] width 486 height 343
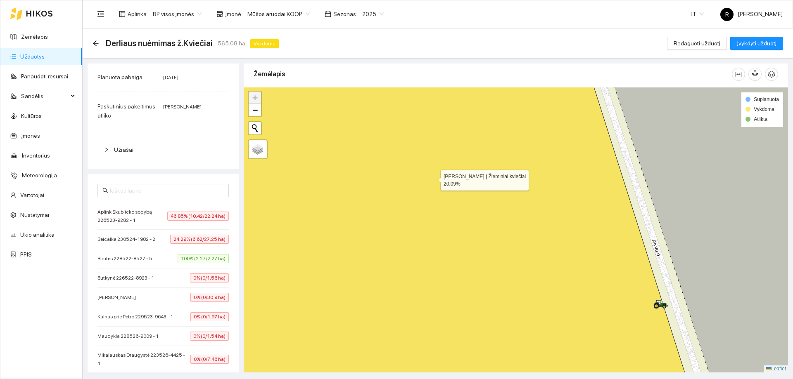
click at [433, 178] on icon at bounding box center [441, 230] width 505 height 343
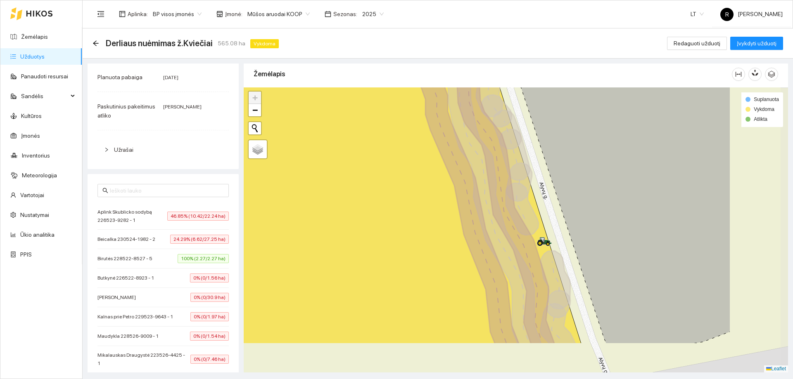
drag, startPoint x: 655, startPoint y: 303, endPoint x: 554, endPoint y: 238, distance: 120.2
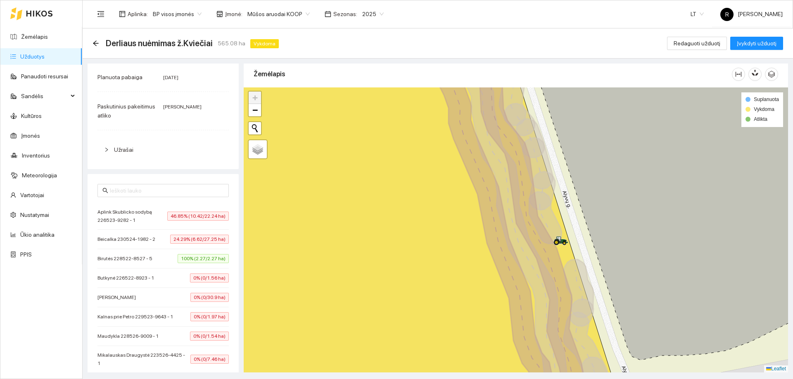
drag, startPoint x: 524, startPoint y: 235, endPoint x: 568, endPoint y: 246, distance: 46.0
click at [568, 247] on icon at bounding box center [513, 247] width 160 height 345
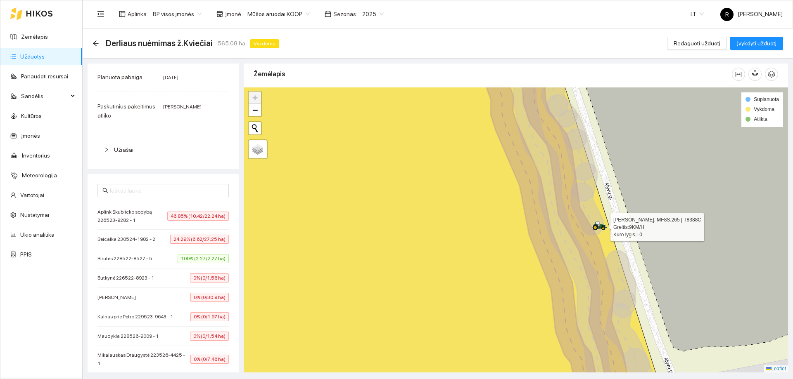
click at [603, 226] on icon at bounding box center [599, 226] width 15 height 9
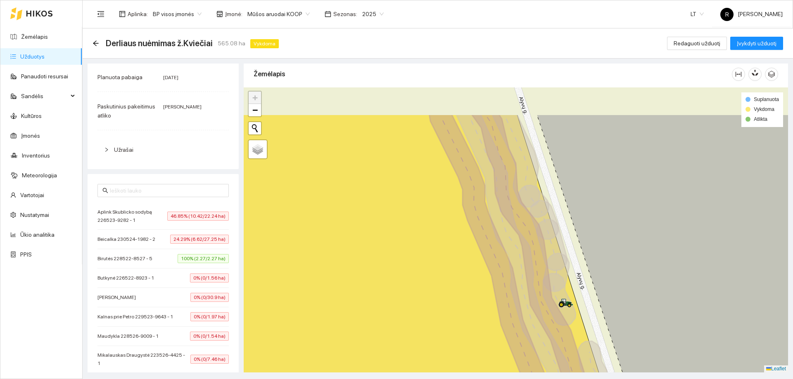
drag, startPoint x: 519, startPoint y: 222, endPoint x: 565, endPoint y: 310, distance: 98.6
click at [565, 313] on icon at bounding box center [559, 300] width 33 height 52
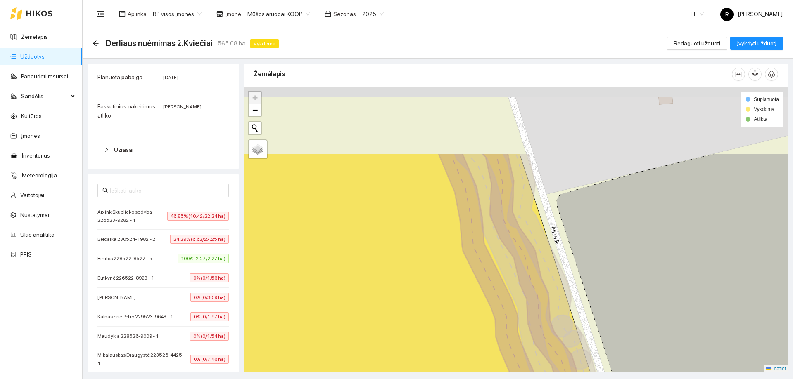
drag, startPoint x: 535, startPoint y: 260, endPoint x: 561, endPoint y: 355, distance: 98.6
click at [561, 355] on icon at bounding box center [526, 325] width 177 height 345
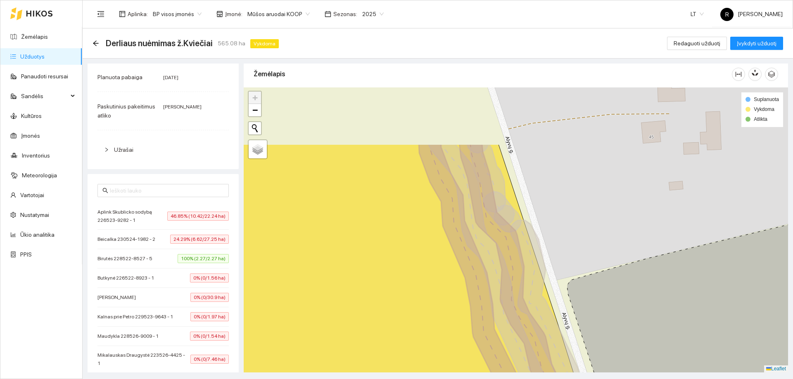
drag, startPoint x: 511, startPoint y: 234, endPoint x: 529, endPoint y: 334, distance: 101.1
click at [531, 344] on icon at bounding box center [505, 316] width 173 height 345
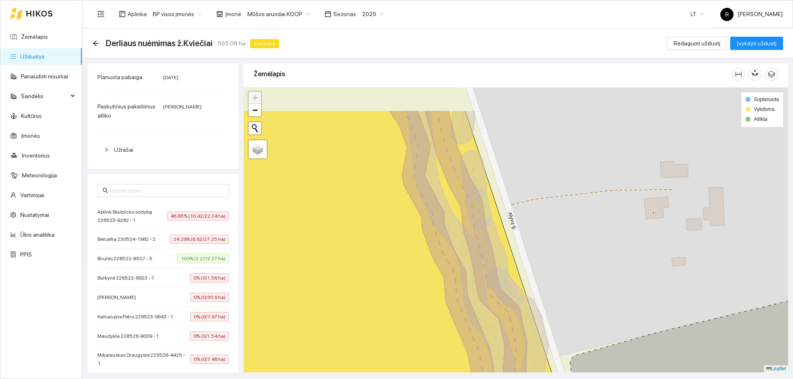
drag, startPoint x: 499, startPoint y: 296, endPoint x: 498, endPoint y: 310, distance: 14.5
click at [509, 323] on icon at bounding box center [474, 282] width 173 height 345
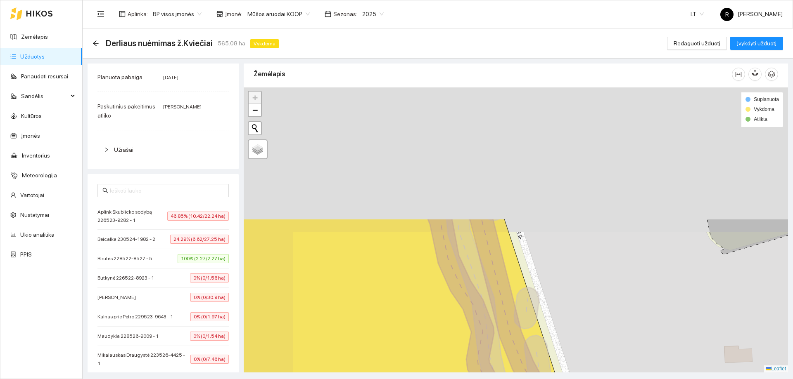
drag, startPoint x: 420, startPoint y: 235, endPoint x: 476, endPoint y: 380, distance: 155.4
click at [476, 379] on html "Žemėlapis Užduotys Panaudoti resursai Sandėlis Kultūros Įmonės Inventorius Mete…" at bounding box center [396, 189] width 793 height 379
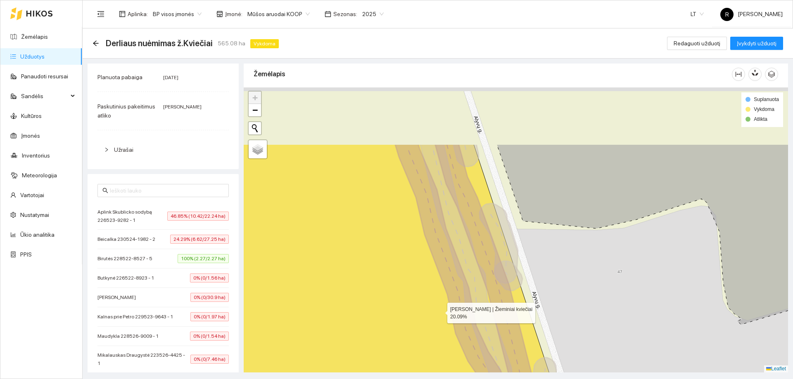
drag, startPoint x: 424, startPoint y: 219, endPoint x: 447, endPoint y: 336, distance: 119.8
click at [447, 336] on icon at bounding box center [394, 315] width 384 height 343
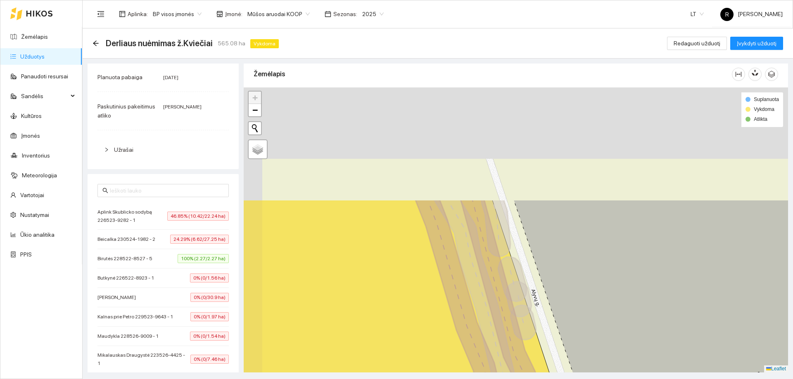
drag, startPoint x: 420, startPoint y: 239, endPoint x: 463, endPoint y: 249, distance: 44.6
click at [471, 322] on icon at bounding box center [421, 371] width 368 height 343
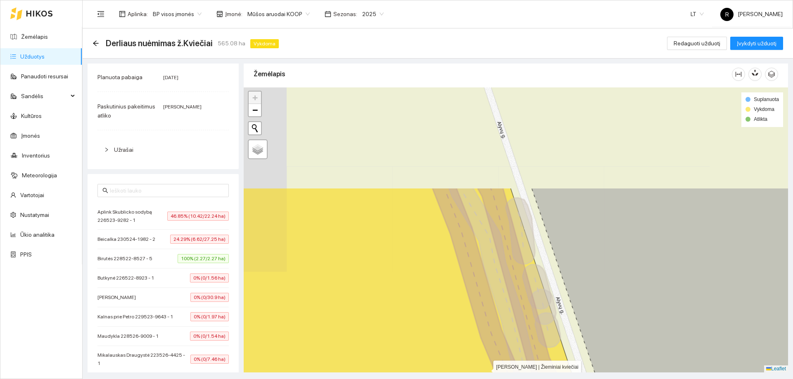
drag, startPoint x: 463, startPoint y: 249, endPoint x: 484, endPoint y: 363, distance: 116.4
click at [484, 364] on icon at bounding box center [415, 359] width 415 height 343
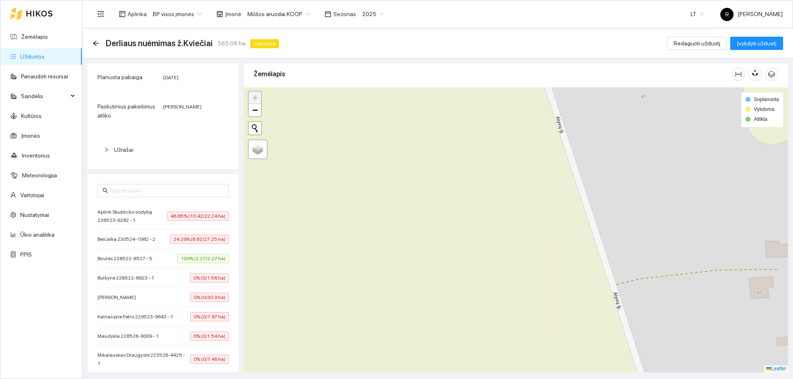
drag, startPoint x: 484, startPoint y: 363, endPoint x: 422, endPoint y: -50, distance: 417.6
click at [422, 0] on html "Žemėlapis Užduotys Panaudoti resursai Sandėlis Kultūros Įmonės Inventorius Mete…" at bounding box center [396, 189] width 793 height 379
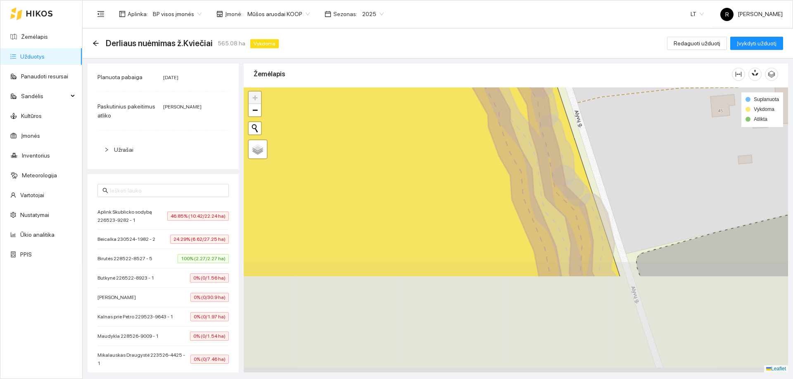
drag, startPoint x: 500, startPoint y: 189, endPoint x: 489, endPoint y: 63, distance: 126.8
click at [476, 62] on div "Užduotis žemėlapyje Resursai Važiavimai Kategorija Javų derliaus nuėmimas Planu…" at bounding box center [435, 216] width 710 height 314
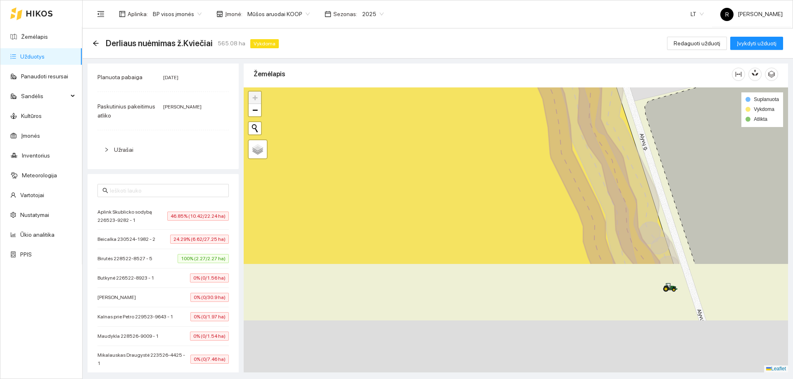
drag, startPoint x: 488, startPoint y: 220, endPoint x: 476, endPoint y: 73, distance: 148.2
click at [481, 71] on div "Žemėlapis" at bounding box center [516, 215] width 544 height 309
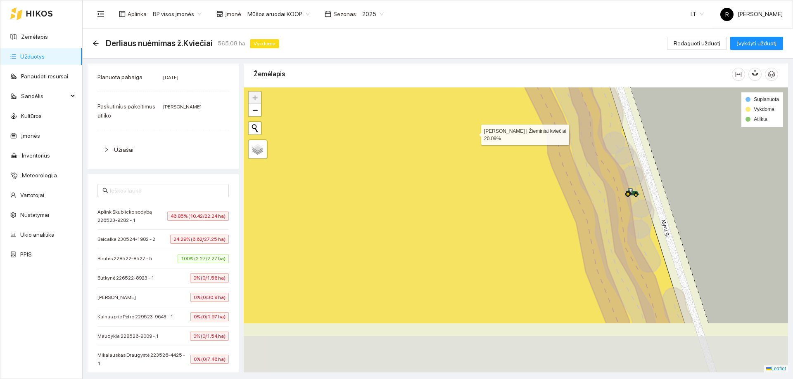
drag, startPoint x: 488, startPoint y: 214, endPoint x: 468, endPoint y: 130, distance: 86.6
click at [471, 133] on icon at bounding box center [430, 152] width 508 height 343
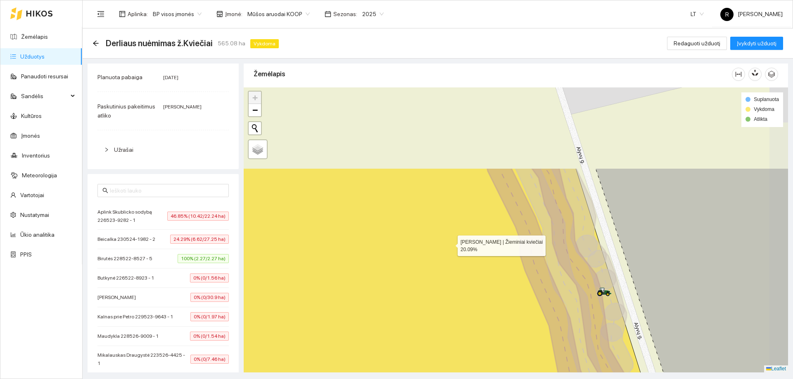
drag, startPoint x: 468, startPoint y: 130, endPoint x: 449, endPoint y: 246, distance: 117.6
click at [449, 246] on icon at bounding box center [426, 339] width 515 height 343
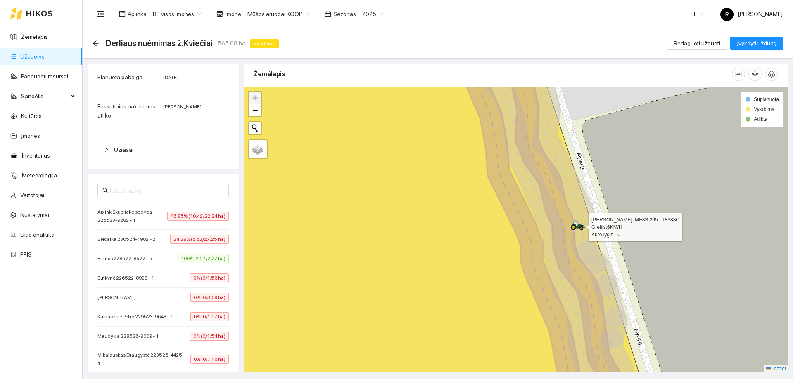
click at [573, 227] on icon at bounding box center [577, 226] width 15 height 9
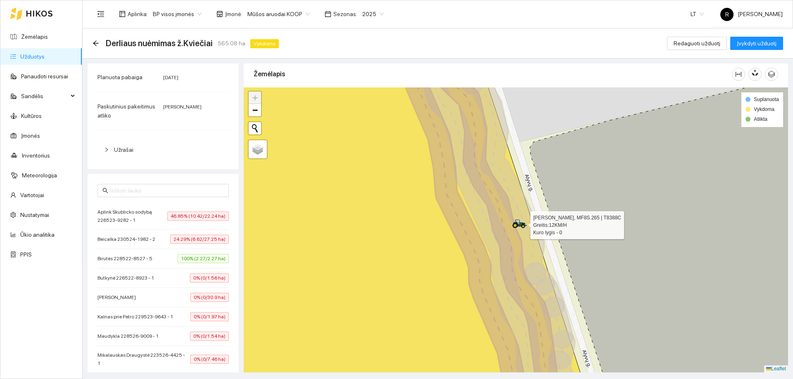
click at [519, 223] on icon at bounding box center [518, 222] width 4 height 5
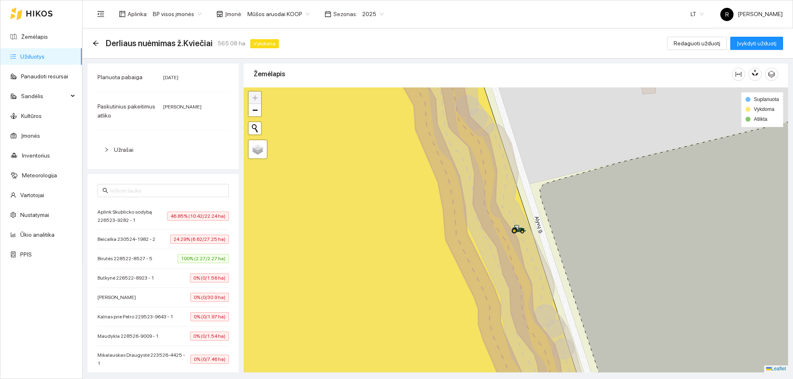
click at [519, 223] on icon at bounding box center [516, 224] width 15 height 9
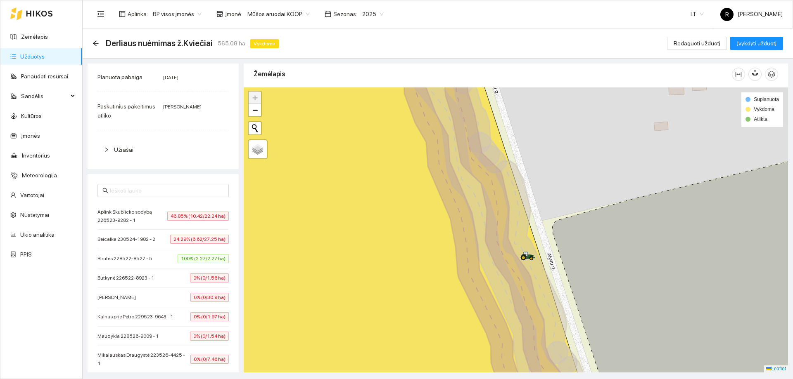
click at [519, 223] on icon at bounding box center [531, 262] width 72 height 203
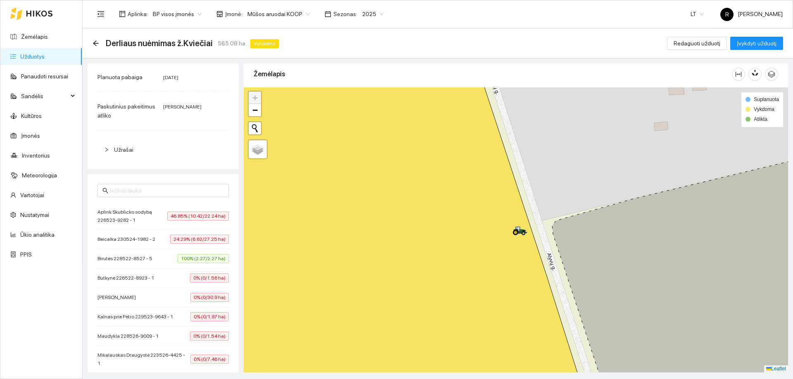
click at [519, 223] on icon at bounding box center [388, 230] width 398 height 343
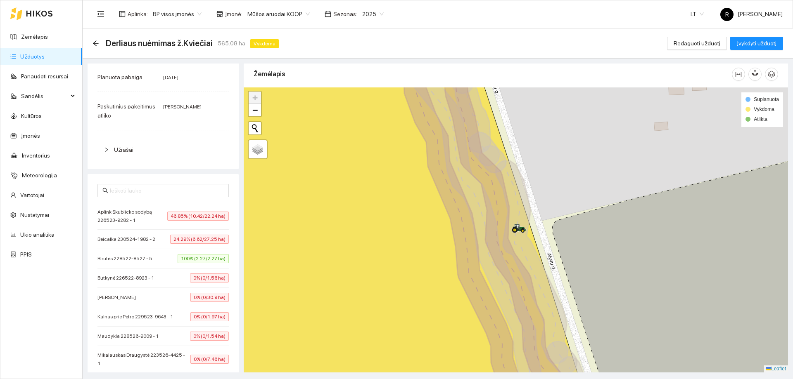
click at [519, 223] on div at bounding box center [519, 229] width 15 height 12
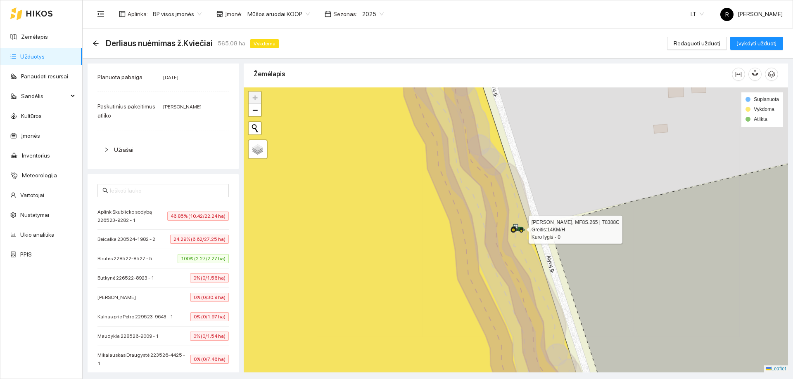
click at [519, 223] on div at bounding box center [517, 229] width 15 height 12
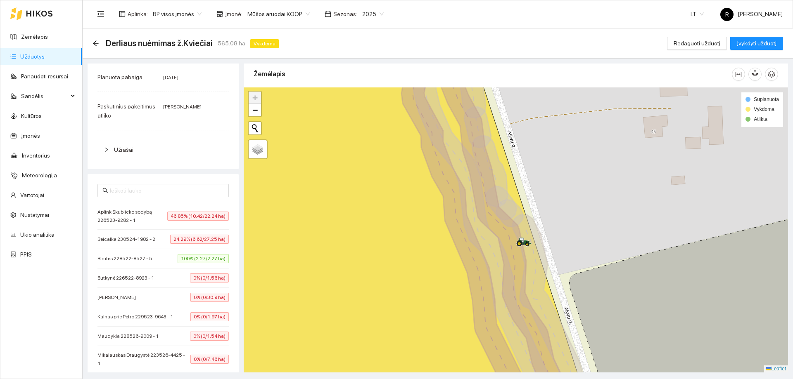
click at [519, 223] on icon at bounding box center [509, 213] width 27 height 27
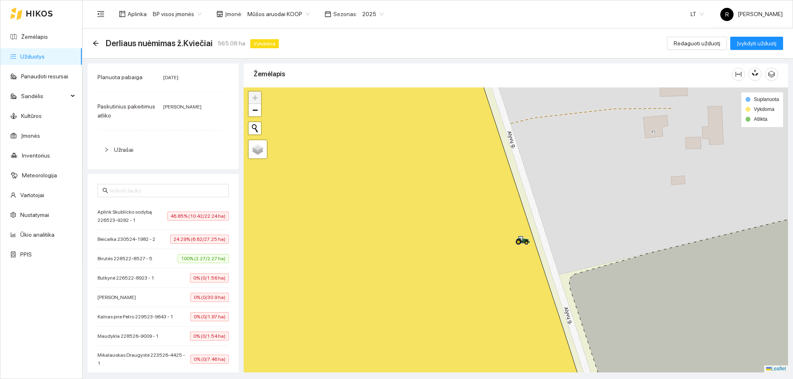
click at [519, 223] on icon at bounding box center [388, 230] width 398 height 343
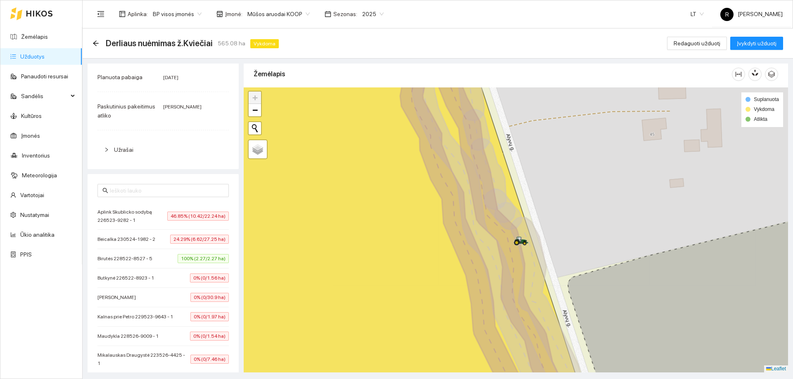
click at [519, 223] on icon at bounding box center [508, 216] width 27 height 27
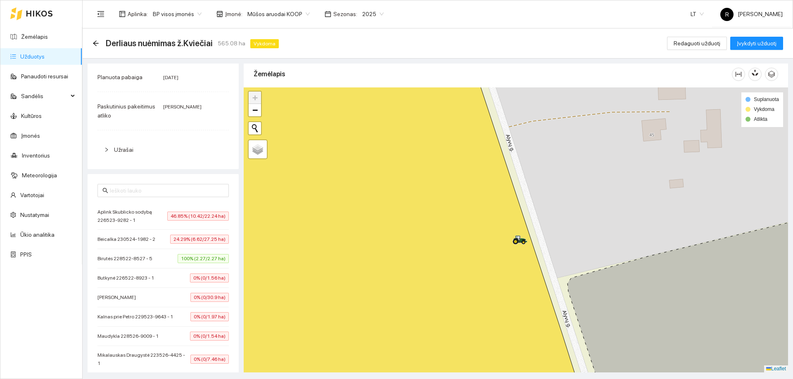
click at [519, 223] on icon at bounding box center [386, 230] width 395 height 343
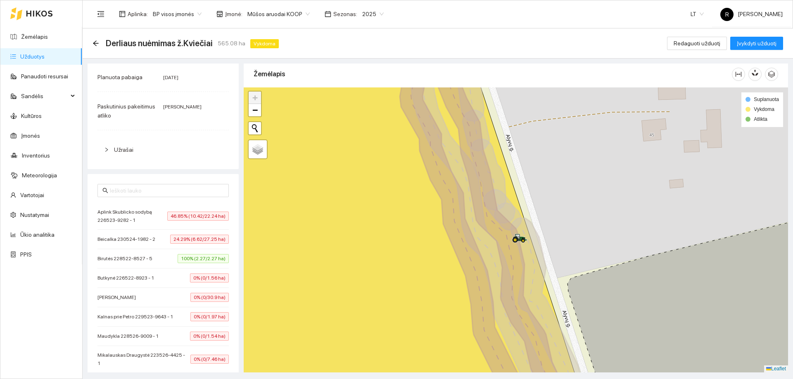
click at [519, 223] on icon at bounding box center [507, 216] width 27 height 27
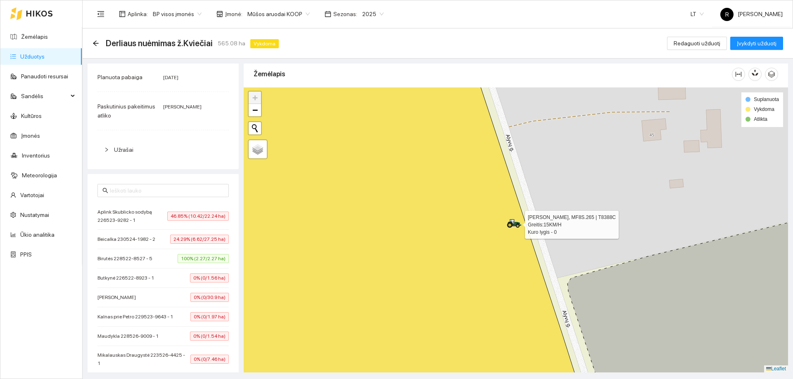
click at [513, 227] on div at bounding box center [514, 224] width 15 height 12
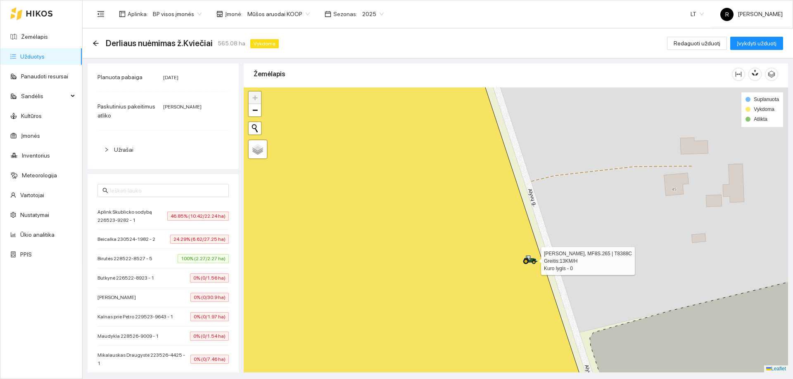
click at [533, 259] on icon at bounding box center [530, 260] width 15 height 9
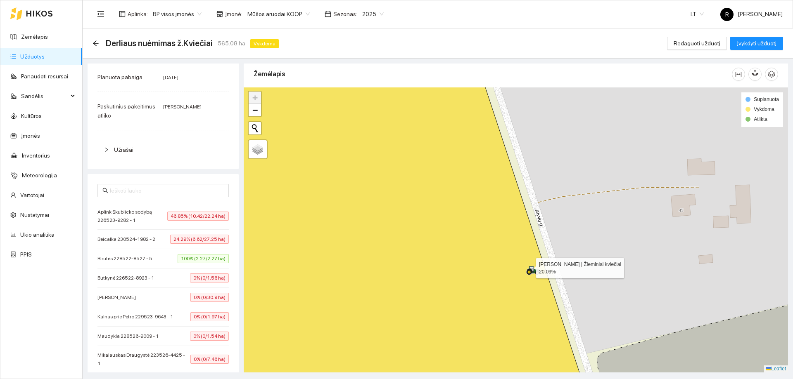
click at [528, 266] on icon at bounding box center [533, 270] width 15 height 9
click at [528, 266] on icon at bounding box center [531, 265] width 15 height 9
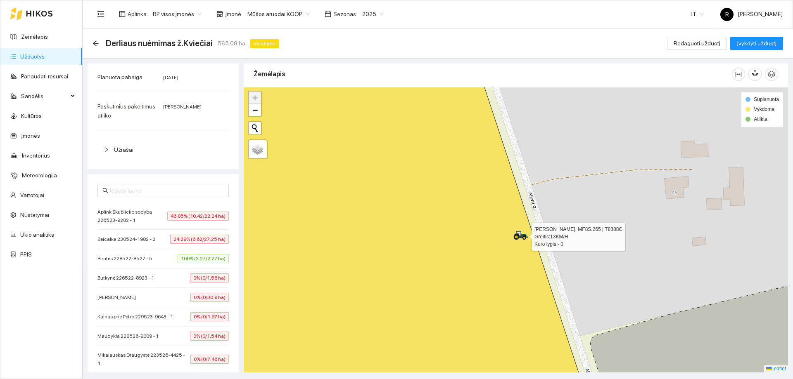
click at [514, 238] on icon at bounding box center [520, 235] width 15 height 9
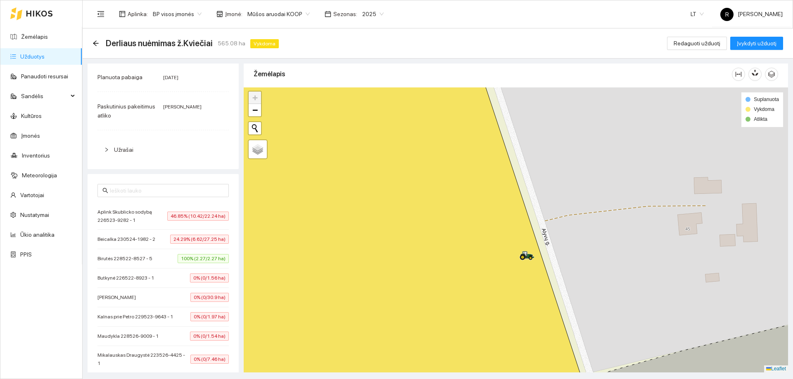
click at [510, 238] on icon at bounding box center [389, 230] width 400 height 343
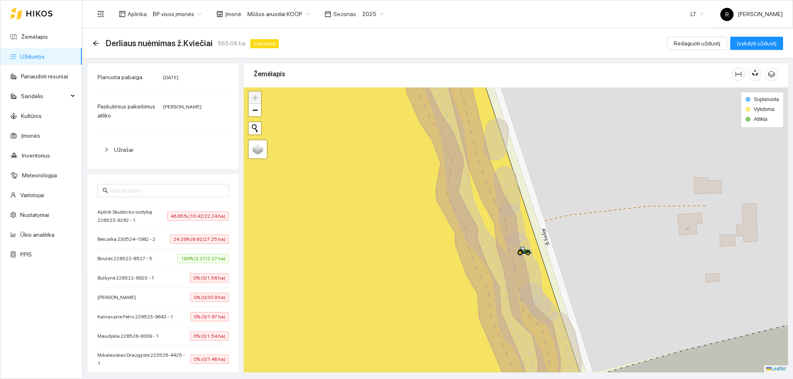
click at [505, 234] on icon at bounding box center [482, 230] width 165 height 345
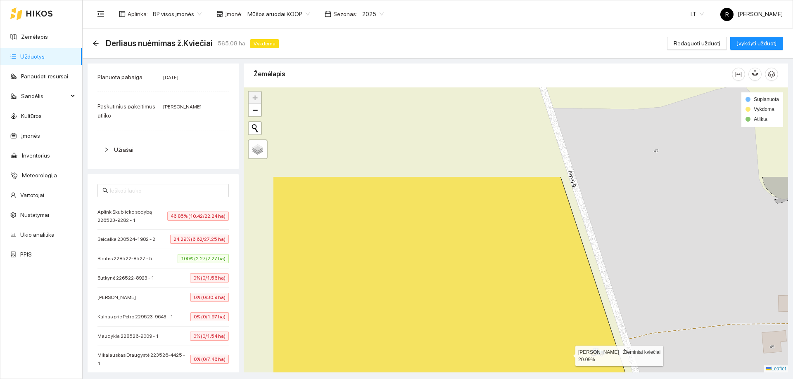
drag, startPoint x: 476, startPoint y: 228, endPoint x: 575, endPoint y: 363, distance: 167.1
click at [575, 363] on icon at bounding box center [473, 348] width 400 height 343
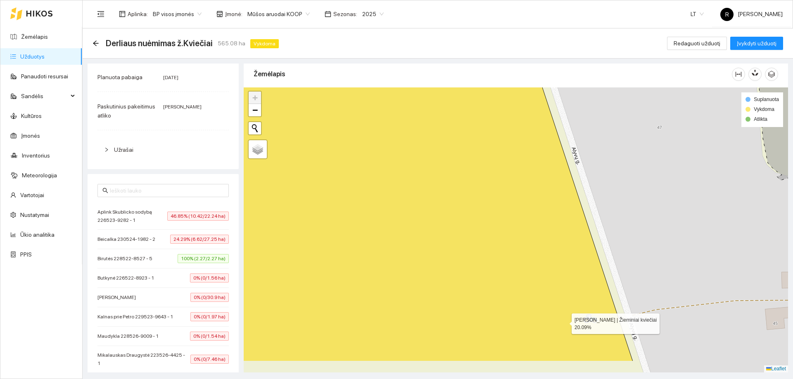
drag, startPoint x: 576, startPoint y: 362, endPoint x: 564, endPoint y: 322, distance: 41.3
click at [564, 322] on icon at bounding box center [404, 190] width 455 height 343
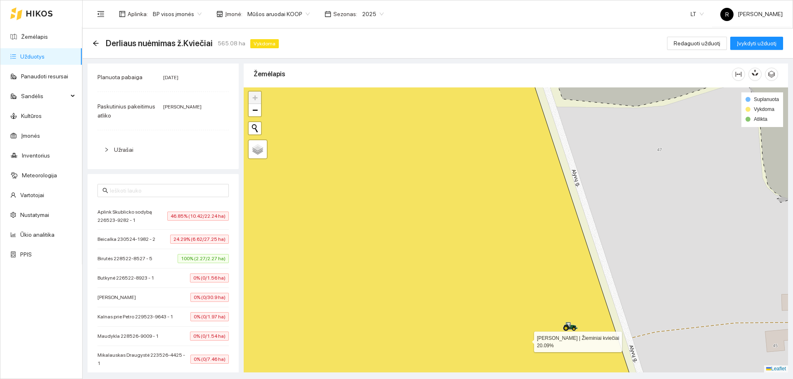
drag, startPoint x: 526, startPoint y: 317, endPoint x: 526, endPoint y: 340, distance: 22.3
click at [526, 340] on icon at bounding box center [417, 252] width 457 height 343
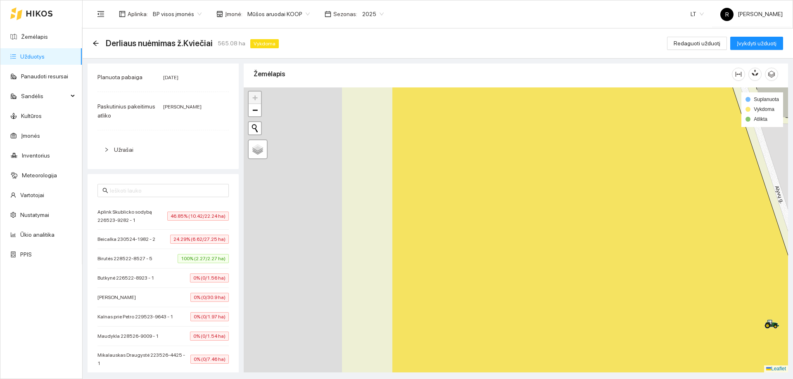
drag, startPoint x: 589, startPoint y: 261, endPoint x: 771, endPoint y: 258, distance: 182.1
click at [782, 262] on icon at bounding box center [617, 246] width 450 height 343
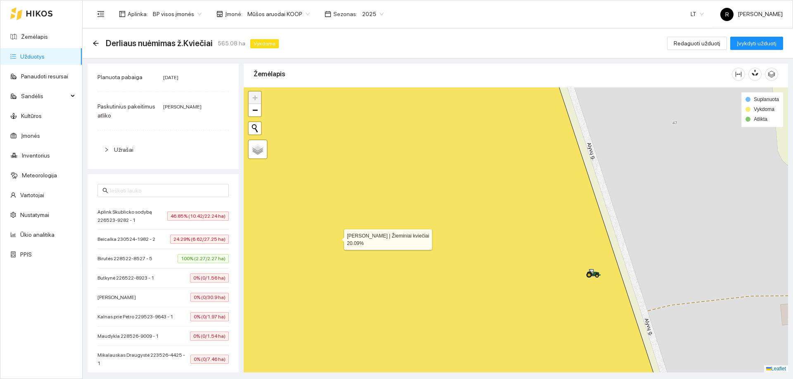
drag, startPoint x: 508, startPoint y: 260, endPoint x: 336, endPoint y: 239, distance: 173.0
click at [336, 238] on icon at bounding box center [336, 207] width 638 height 343
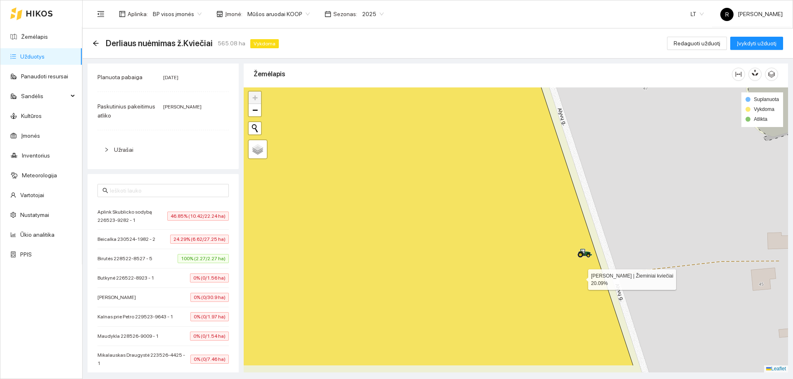
drag, startPoint x: 606, startPoint y: 304, endPoint x: 538, endPoint y: 252, distance: 86.4
click at [559, 257] on icon at bounding box center [396, 194] width 473 height 343
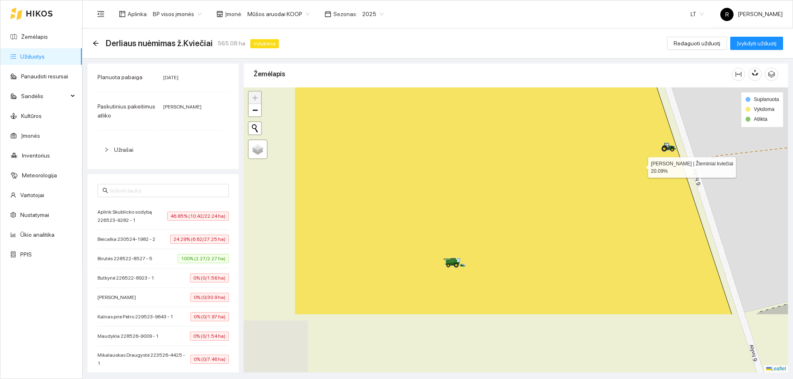
drag, startPoint x: 526, startPoint y: 249, endPoint x: 639, endPoint y: 165, distance: 141.1
click at [639, 165] on icon at bounding box center [512, 143] width 437 height 343
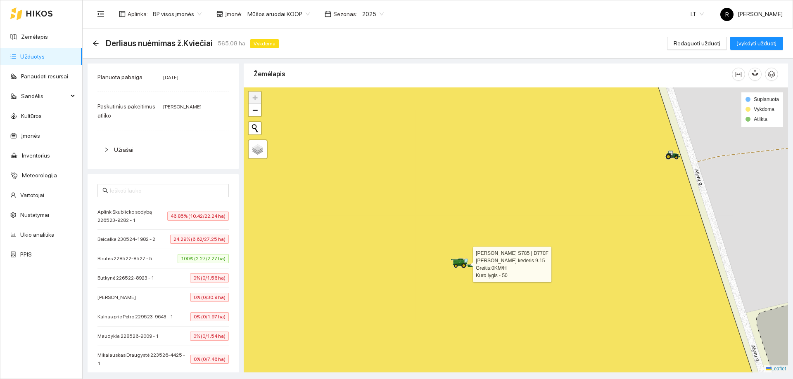
click at [463, 261] on icon at bounding box center [458, 261] width 9 height 1
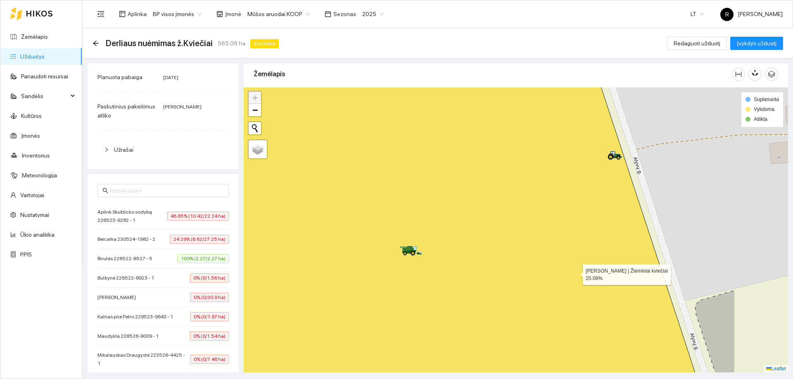
drag, startPoint x: 654, startPoint y: 261, endPoint x: 576, endPoint y: 272, distance: 78.8
click at [576, 272] on icon at bounding box center [395, 247] width 629 height 343
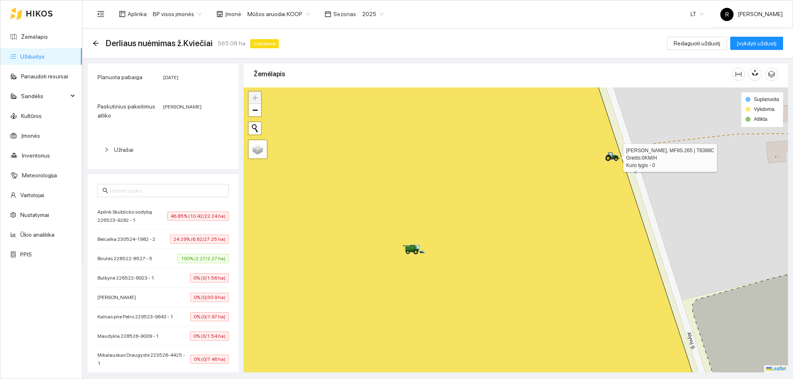
click at [611, 159] on icon at bounding box center [612, 156] width 15 height 9
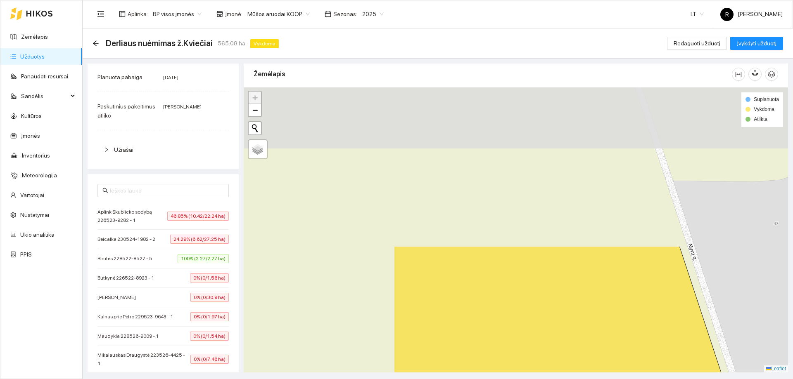
drag, startPoint x: 585, startPoint y: 208, endPoint x: 705, endPoint y: 315, distance: 161.4
click at [791, 379] on html "Žemėlapis Užduotys Panaudoti resursai Sandėlis Kultūros Įmonės Inventorius Mete…" at bounding box center [396, 189] width 793 height 379
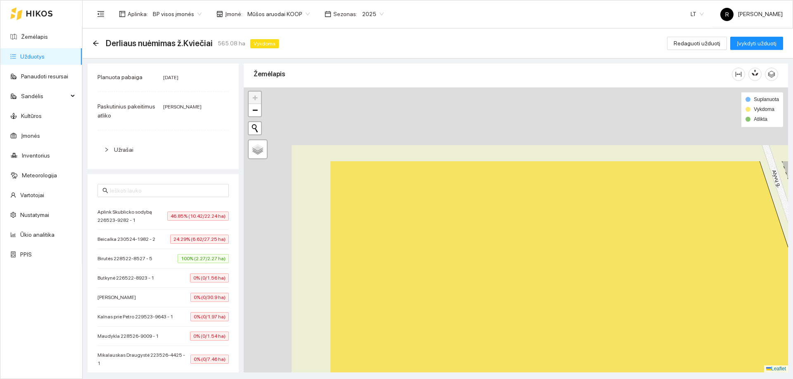
drag, startPoint x: 651, startPoint y: 293, endPoint x: 643, endPoint y: 315, distance: 23.4
click at [784, 379] on html "Žemėlapis Užduotys Panaudoti resursai Sandėlis Kultūros Įmonės Inventorius Mete…" at bounding box center [396, 189] width 793 height 379
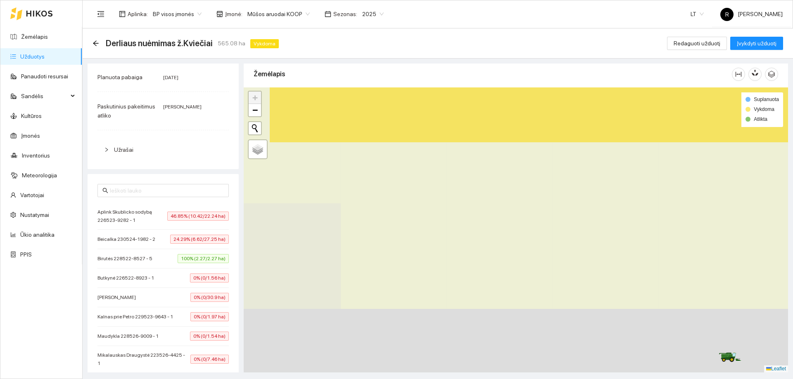
drag, startPoint x: 558, startPoint y: 234, endPoint x: 649, endPoint y: -50, distance: 298.1
click at [649, 0] on html "Žemėlapis Užduotys Panaudoti resursai Sandėlis Kultūros Įmonės Inventorius Mete…" at bounding box center [396, 189] width 793 height 379
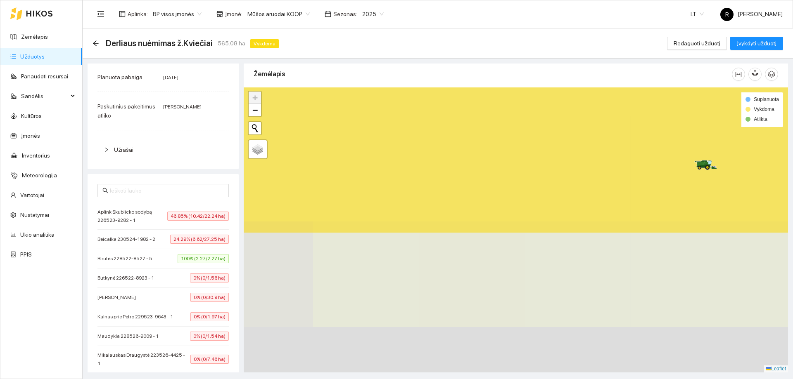
drag, startPoint x: 622, startPoint y: 149, endPoint x: 572, endPoint y: 26, distance: 131.9
click at [587, 11] on section "Aplinka : BP visos įmonės Įmonė : Mūšos aruodai KOOP Sezonas : 2025 LT R Rimant…" at bounding box center [438, 189] width 710 height 379
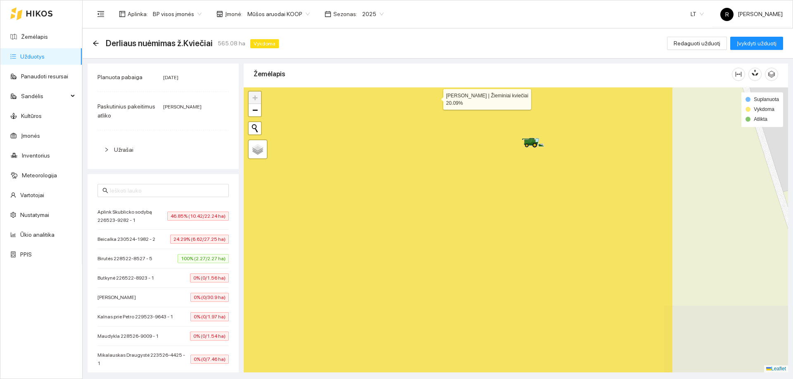
drag, startPoint x: 604, startPoint y: 124, endPoint x: 443, endPoint y: 80, distance: 167.4
click at [443, 80] on div "Žemėlapis" at bounding box center [516, 215] width 544 height 309
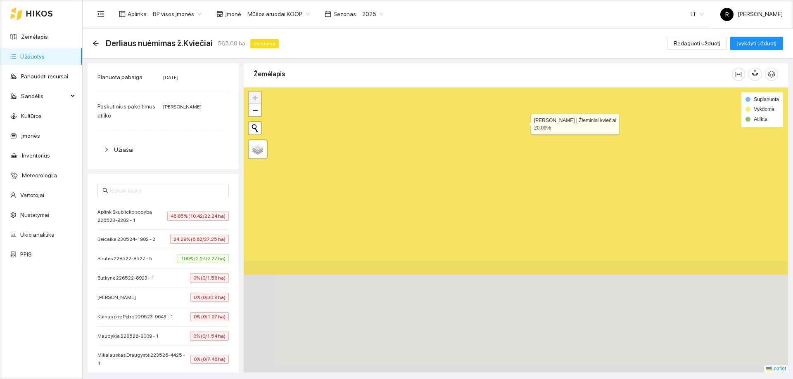
drag, startPoint x: 495, startPoint y: 252, endPoint x: 534, endPoint y: 104, distance: 153.5
click at [535, 103] on icon at bounding box center [542, 103] width 654 height 343
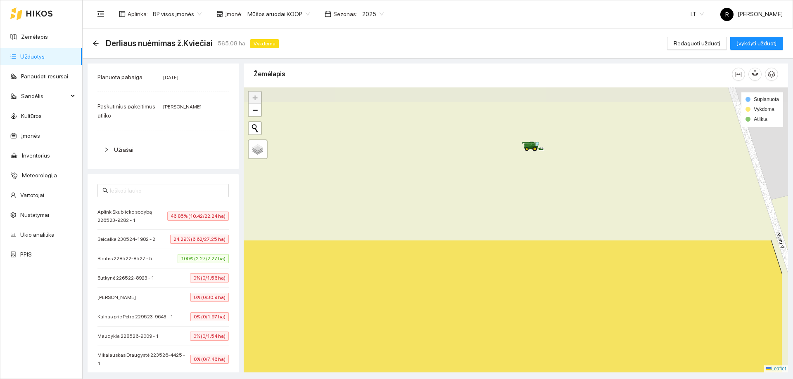
drag, startPoint x: 543, startPoint y: 213, endPoint x: 450, endPoint y: 377, distance: 187.7
click at [473, 379] on html "Žemėlapis Užduotys Panaudoti resursai Sandėlis Kultūros Įmonės Inventorius Mete…" at bounding box center [396, 189] width 793 height 379
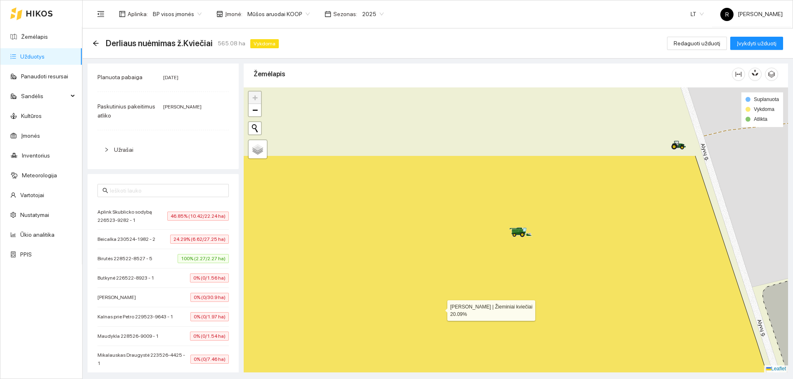
drag, startPoint x: 435, startPoint y: 212, endPoint x: 456, endPoint y: 290, distance: 81.2
click at [443, 305] on icon at bounding box center [500, 327] width 613 height 343
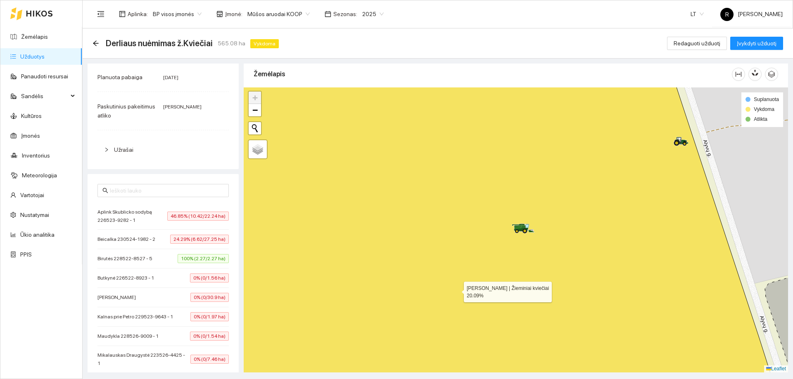
click at [468, 270] on icon at bounding box center [484, 230] width 590 height 343
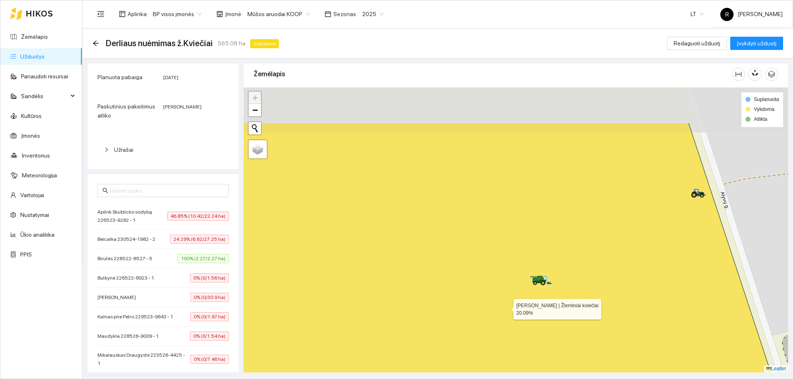
drag, startPoint x: 492, startPoint y: 228, endPoint x: 514, endPoint y: 331, distance: 105.1
click at [514, 331] on icon at bounding box center [500, 294] width 600 height 343
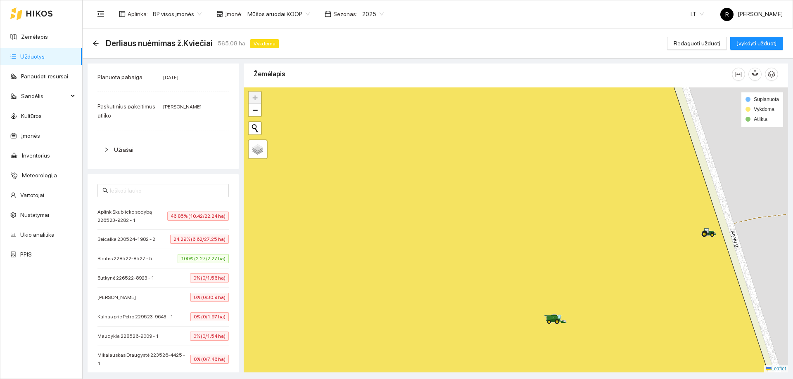
click at [545, 313] on icon at bounding box center [483, 230] width 589 height 343
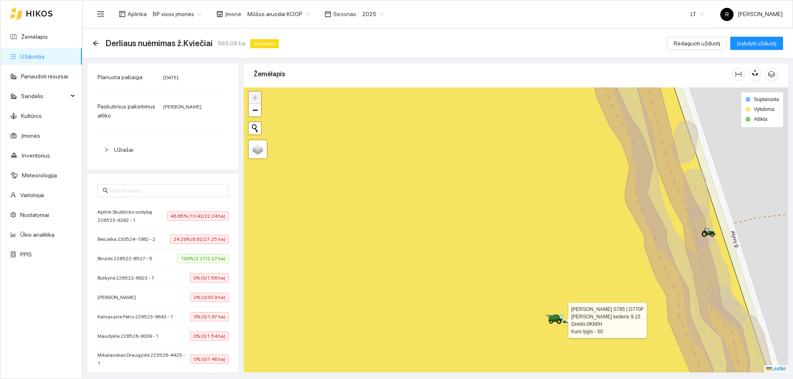
click at [555, 320] on icon at bounding box center [555, 320] width 14 height 3
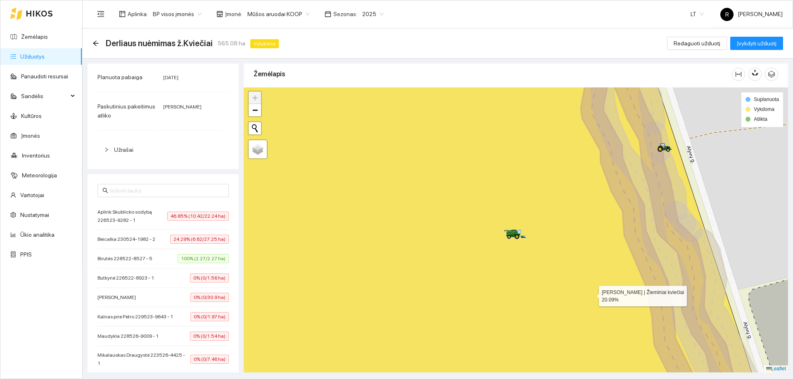
click at [592, 294] on icon at bounding box center [475, 230] width 572 height 343
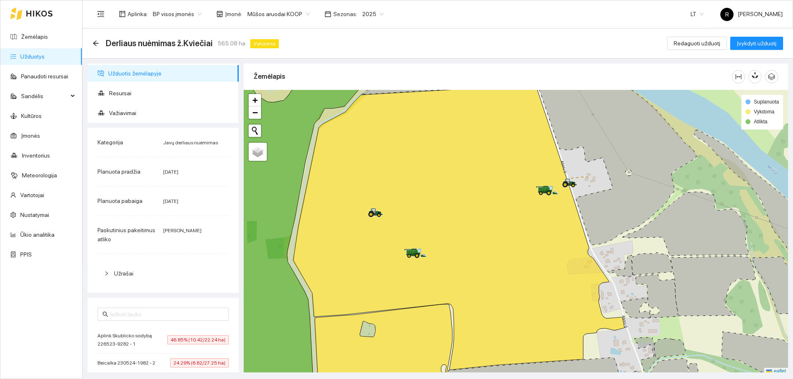
scroll to position [2, 0]
